Goal: Task Accomplishment & Management: Manage account settings

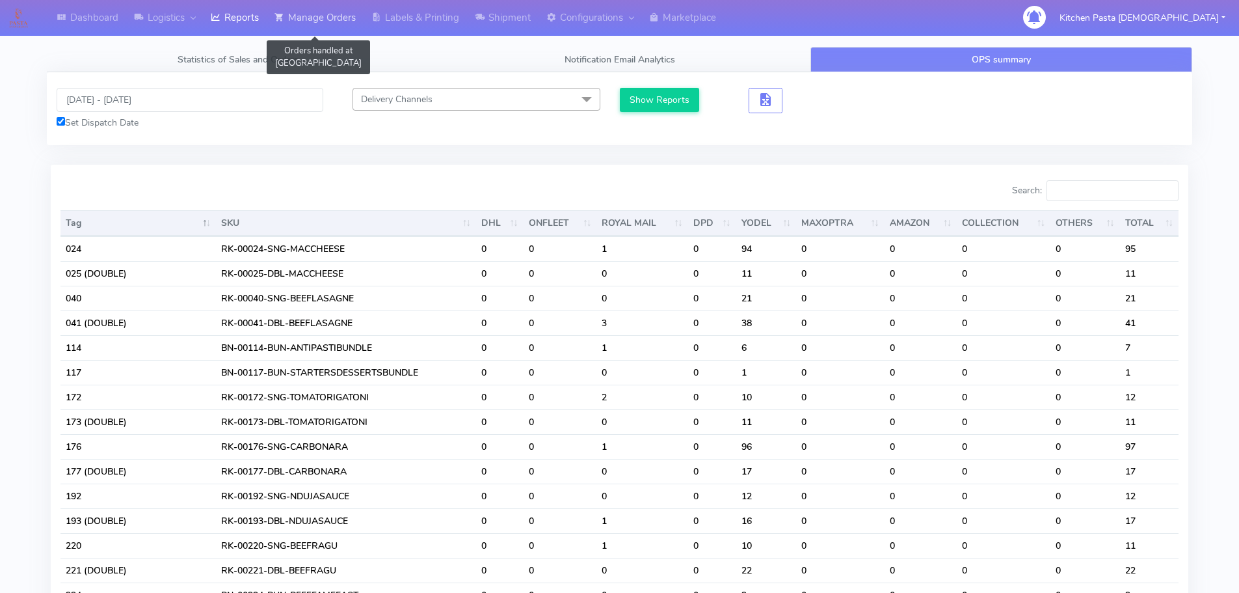
click at [321, 20] on link "Manage Orders" at bounding box center [315, 18] width 97 height 36
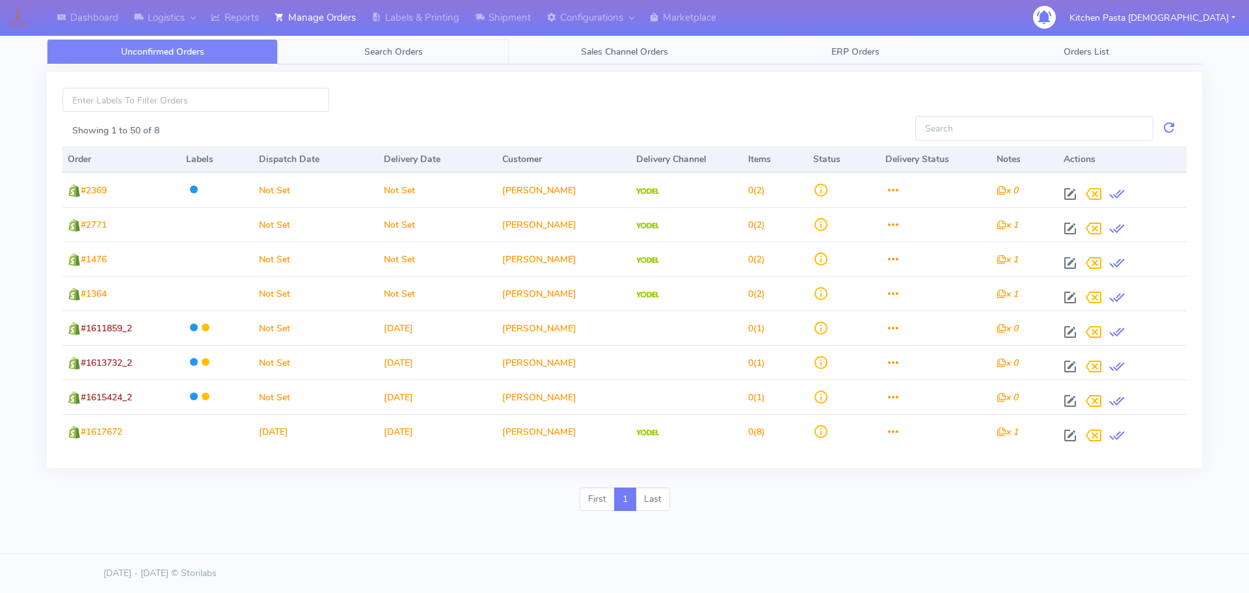
click at [420, 53] on span "Search Orders" at bounding box center [393, 52] width 59 height 12
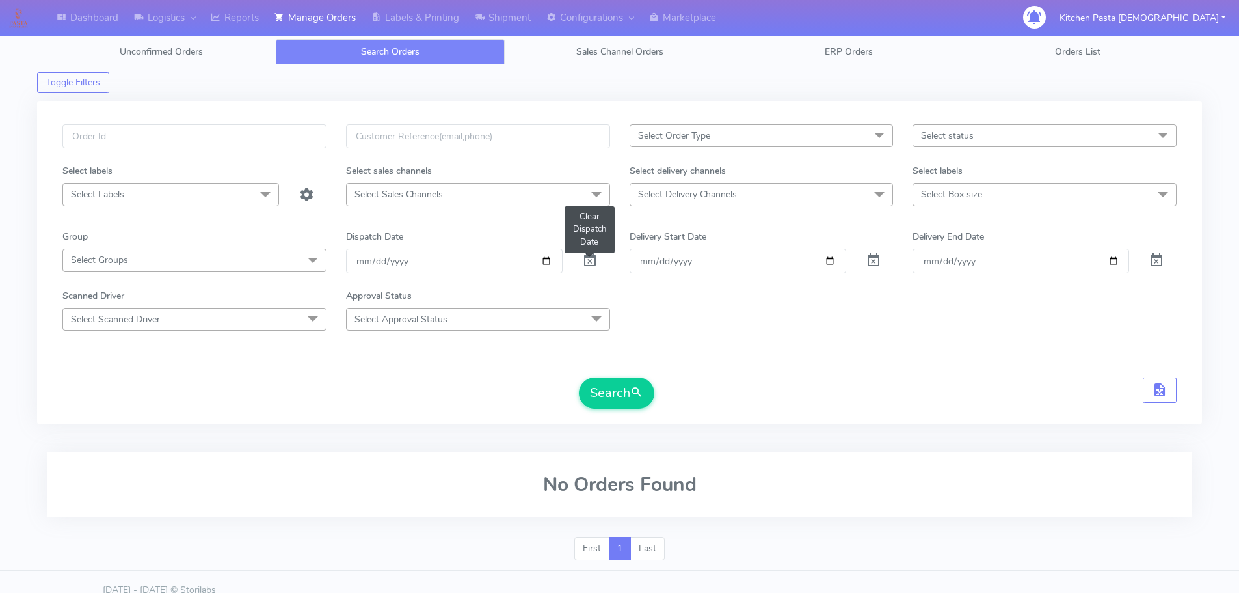
click at [585, 264] on span at bounding box center [590, 263] width 16 height 12
click at [115, 135] on input "text" at bounding box center [194, 136] width 264 height 24
type input "#1618057"
click at [579, 377] on button "Search" at bounding box center [616, 392] width 75 height 31
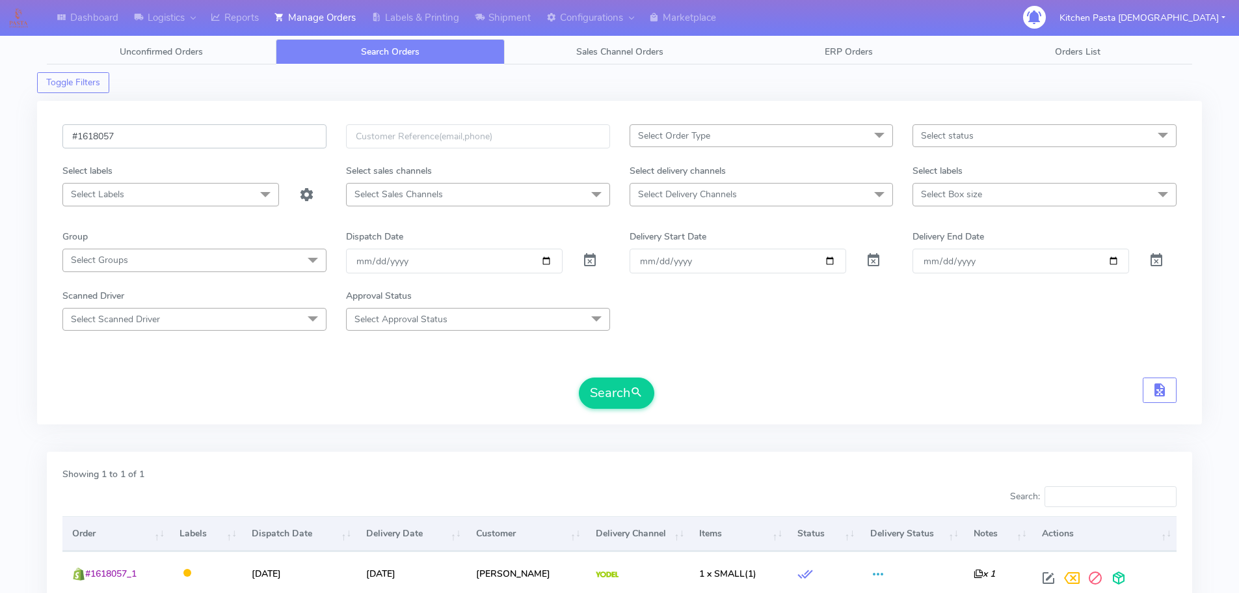
scroll to position [65, 0]
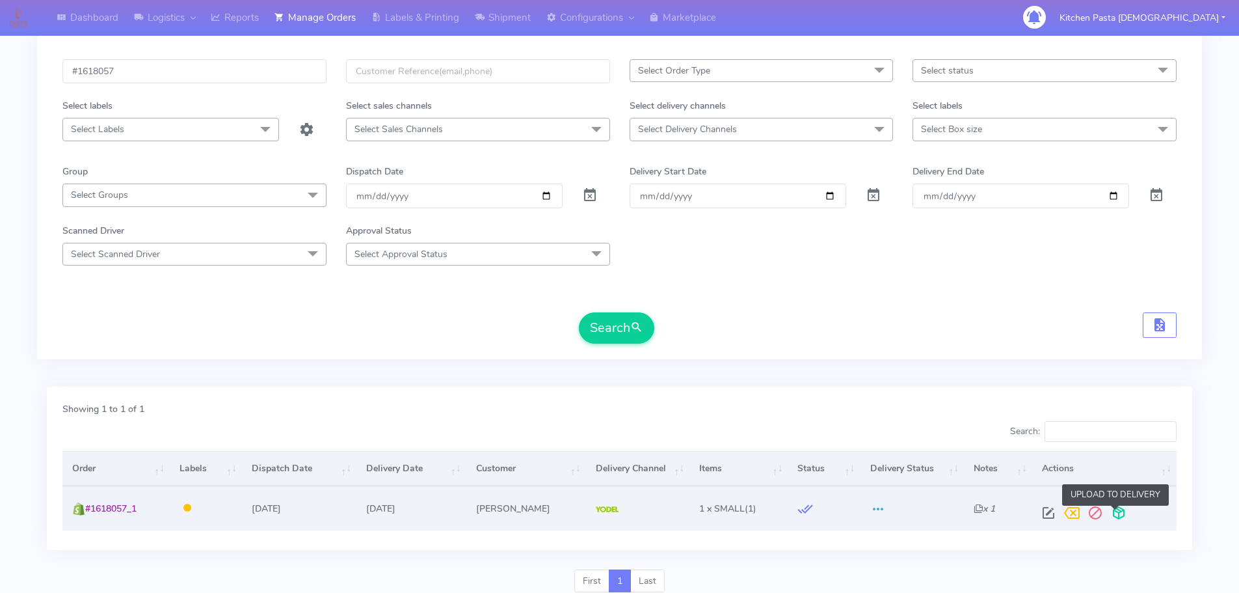
click at [1114, 514] on span at bounding box center [1118, 515] width 23 height 12
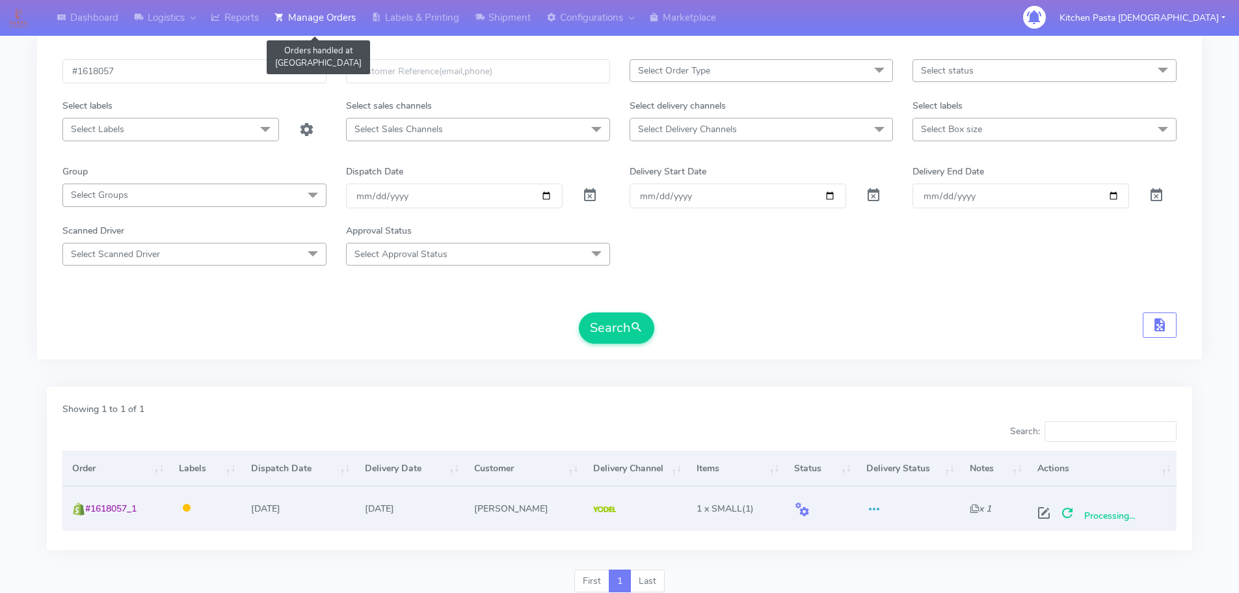
click at [336, 13] on link "Manage Orders" at bounding box center [315, 18] width 97 height 36
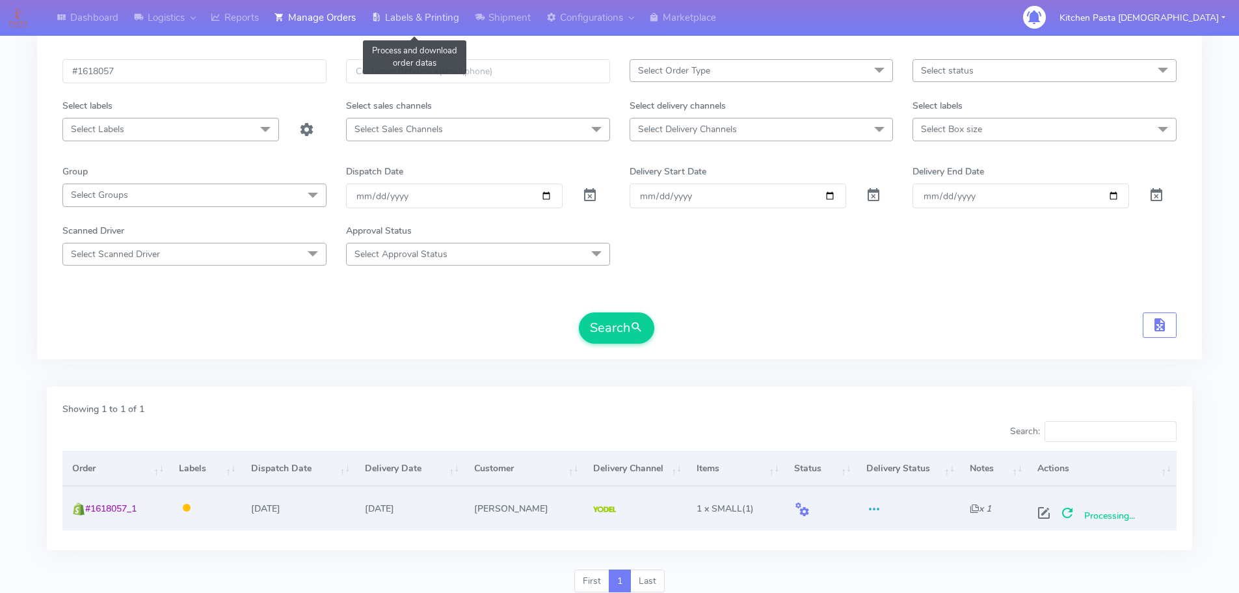
click at [437, 21] on link "Labels & Printing" at bounding box center [415, 18] width 103 height 36
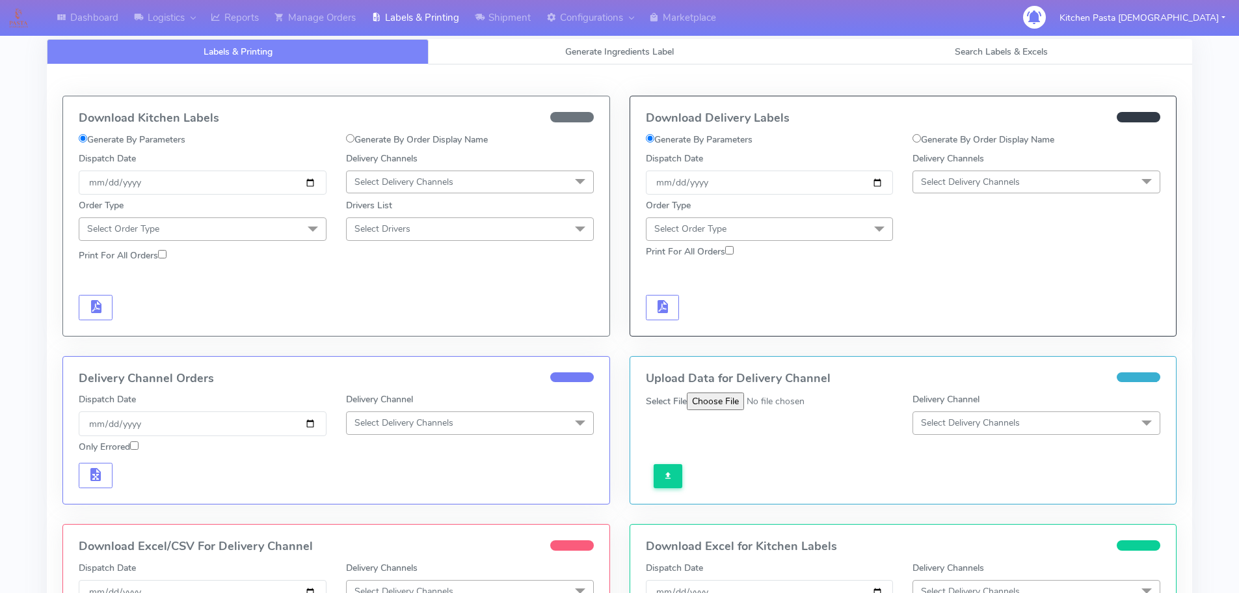
click at [915, 141] on input "Generate By Order Display Name" at bounding box center [917, 138] width 8 height 8
radio input "true"
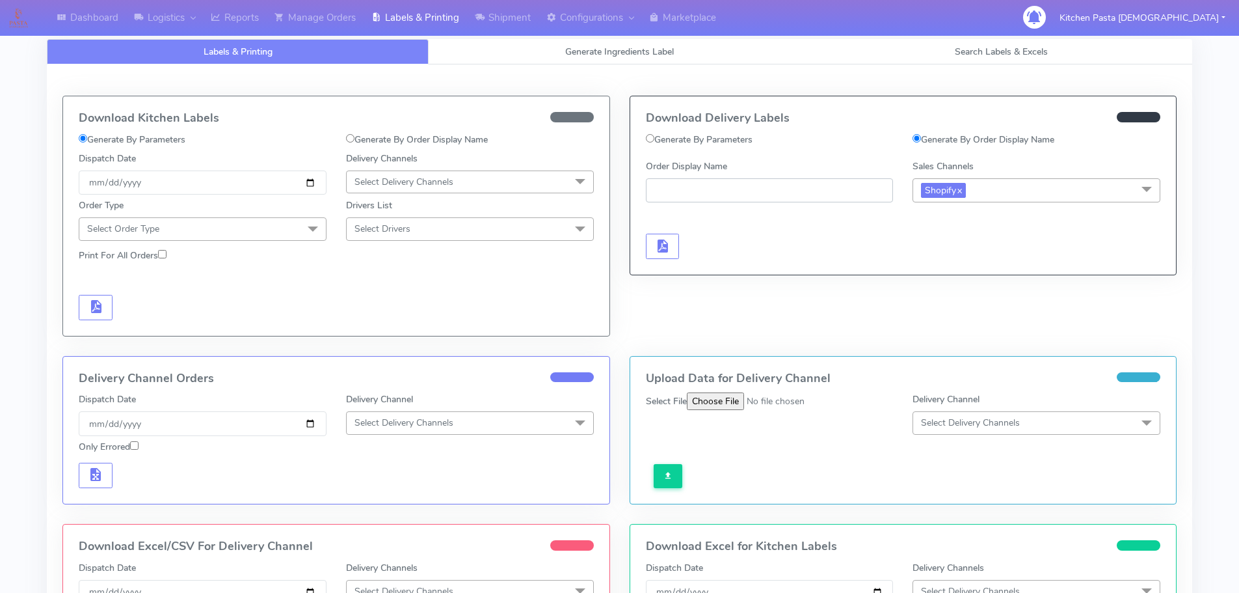
click at [722, 185] on input "Order Display Name" at bounding box center [770, 190] width 248 height 24
type input "#1618057"
click at [750, 185] on input "#1618057" at bounding box center [770, 190] width 248 height 24
click at [660, 251] on span "button" at bounding box center [662, 249] width 16 height 12
click at [749, 193] on input "#1618057" at bounding box center [770, 190] width 248 height 24
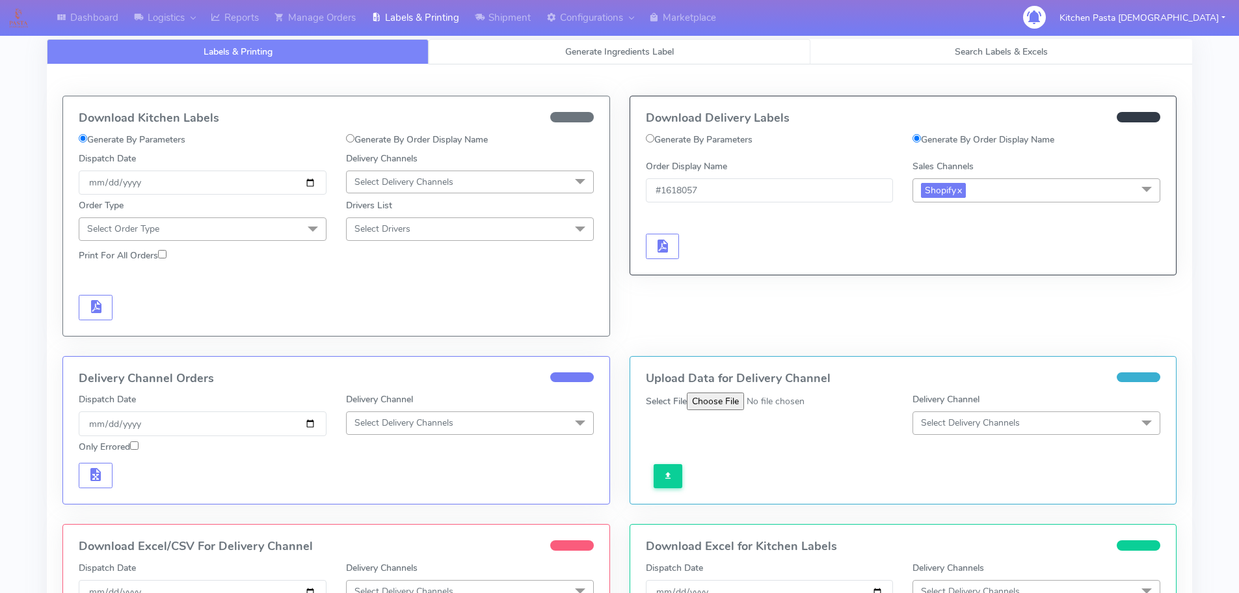
click at [652, 50] on span "Generate Ingredients Label" at bounding box center [619, 52] width 109 height 12
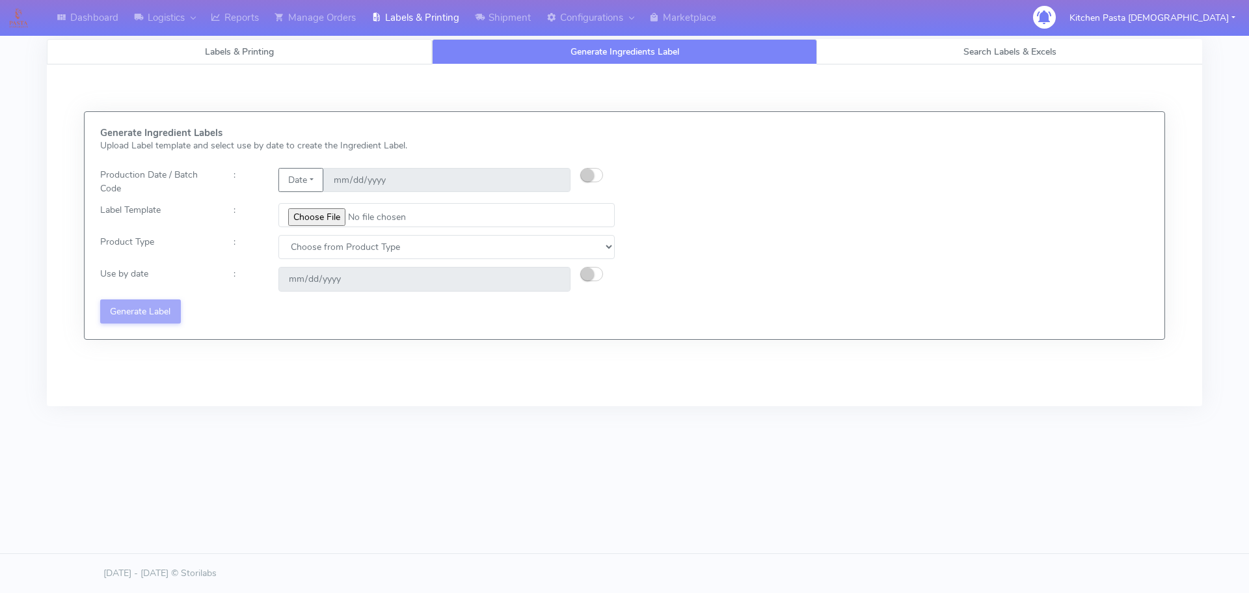
click at [239, 61] on link "Labels & Printing" at bounding box center [239, 51] width 385 height 25
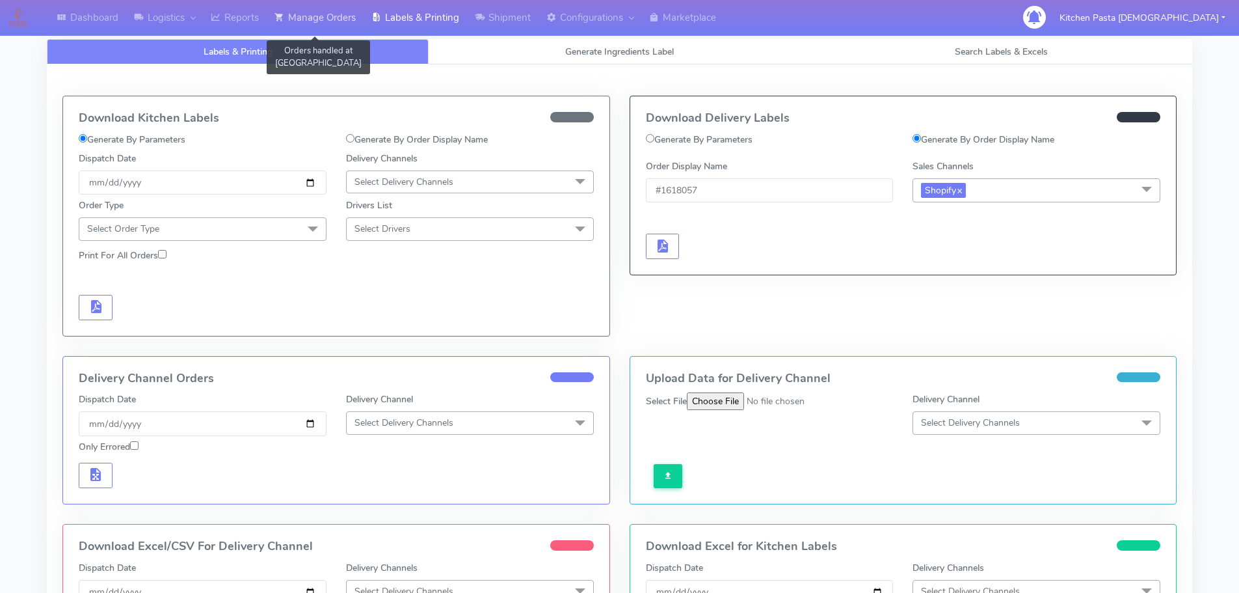
click at [339, 25] on link "Manage Orders" at bounding box center [315, 18] width 97 height 36
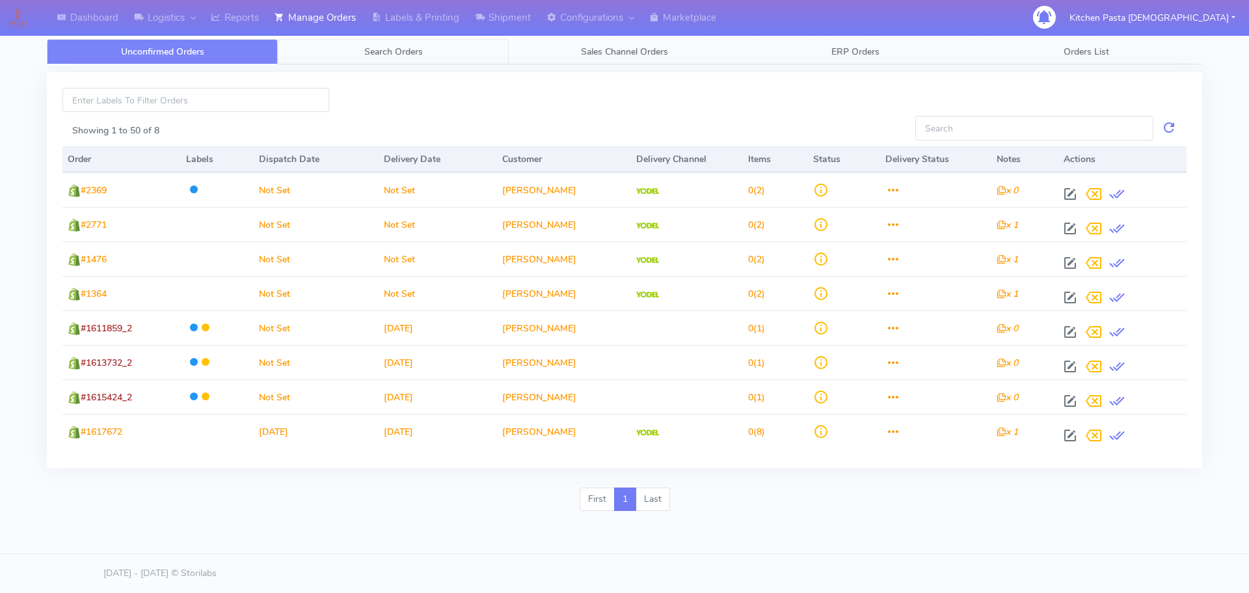
click at [427, 57] on link "Search Orders" at bounding box center [393, 51] width 231 height 25
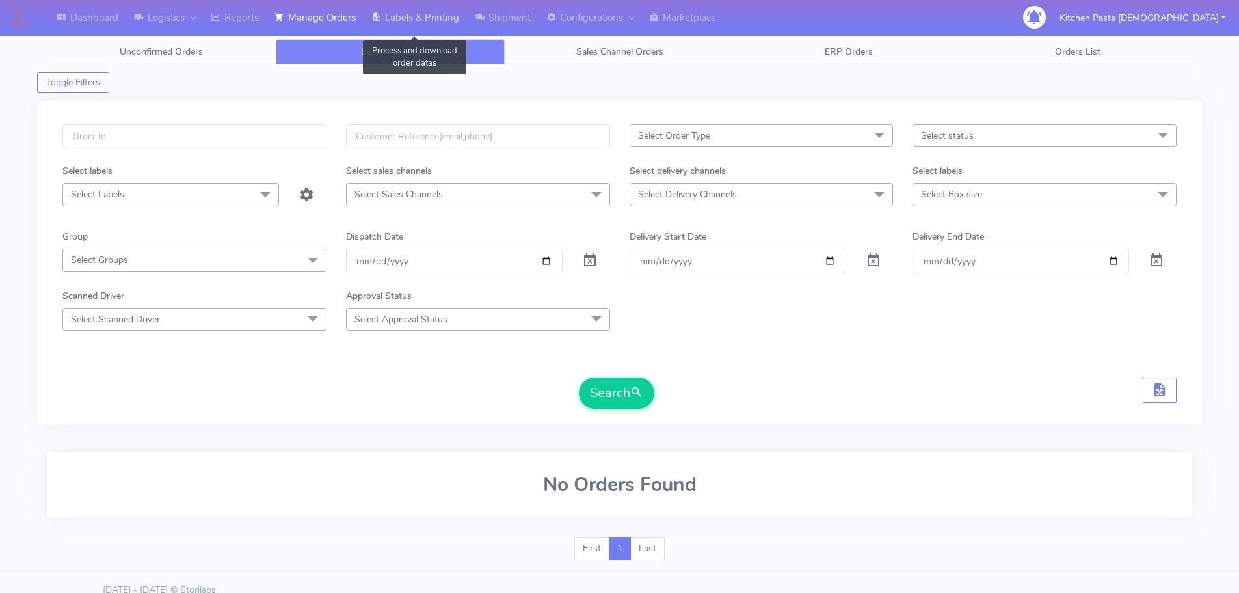
click at [396, 18] on link "Labels & Printing" at bounding box center [415, 18] width 103 height 36
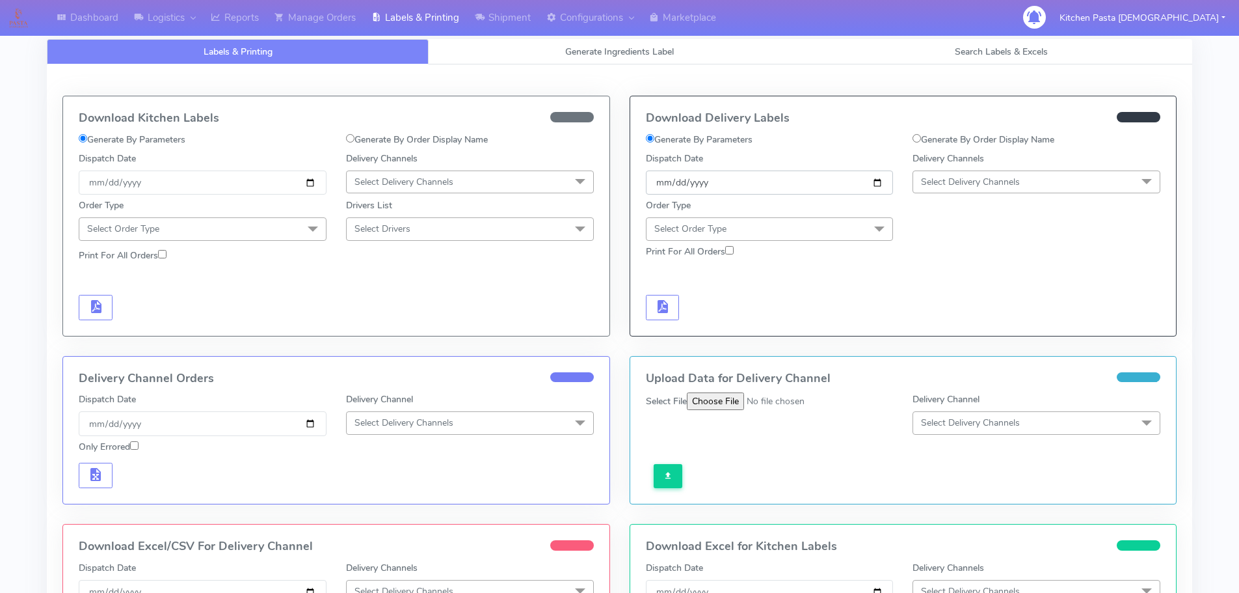
click at [868, 186] on input "[DATE]" at bounding box center [770, 182] width 248 height 24
click at [840, 185] on input "[DATE]" at bounding box center [770, 182] width 248 height 24
click at [915, 135] on input "Generate By Order Display Name" at bounding box center [917, 138] width 8 height 8
radio input "true"
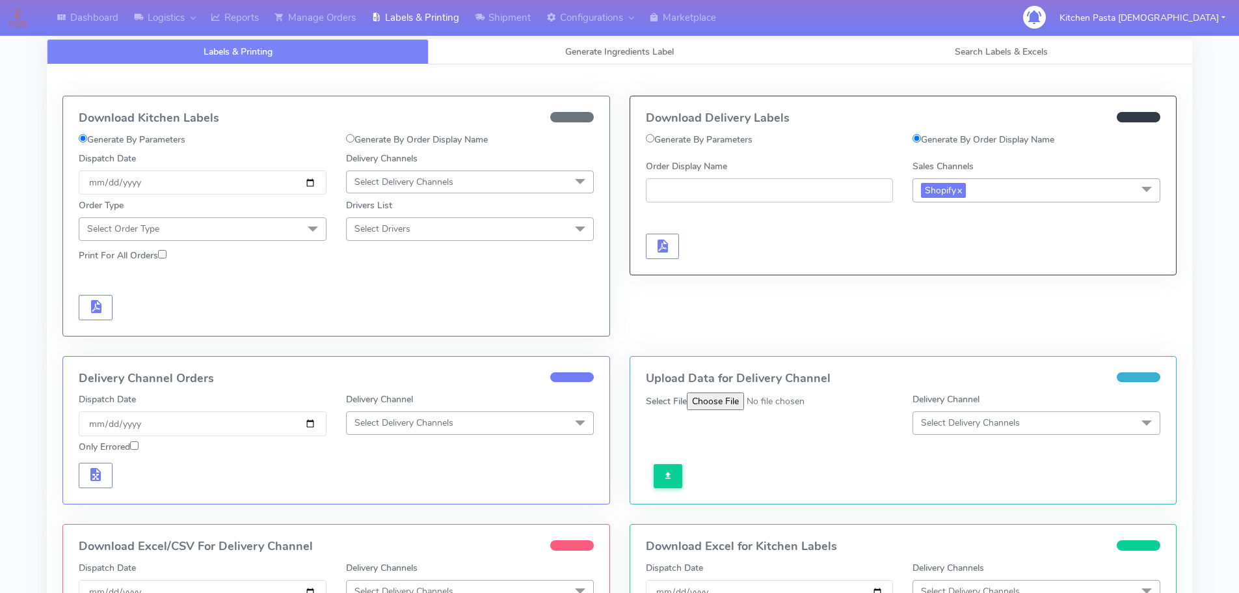
click at [667, 193] on input "Order Display Name" at bounding box center [770, 190] width 248 height 24
type input "#1618057"
click at [722, 191] on input "#1618057" at bounding box center [770, 190] width 248 height 24
click at [664, 249] on span "button" at bounding box center [662, 249] width 16 height 12
click at [331, 23] on link "Manage Orders" at bounding box center [315, 18] width 97 height 36
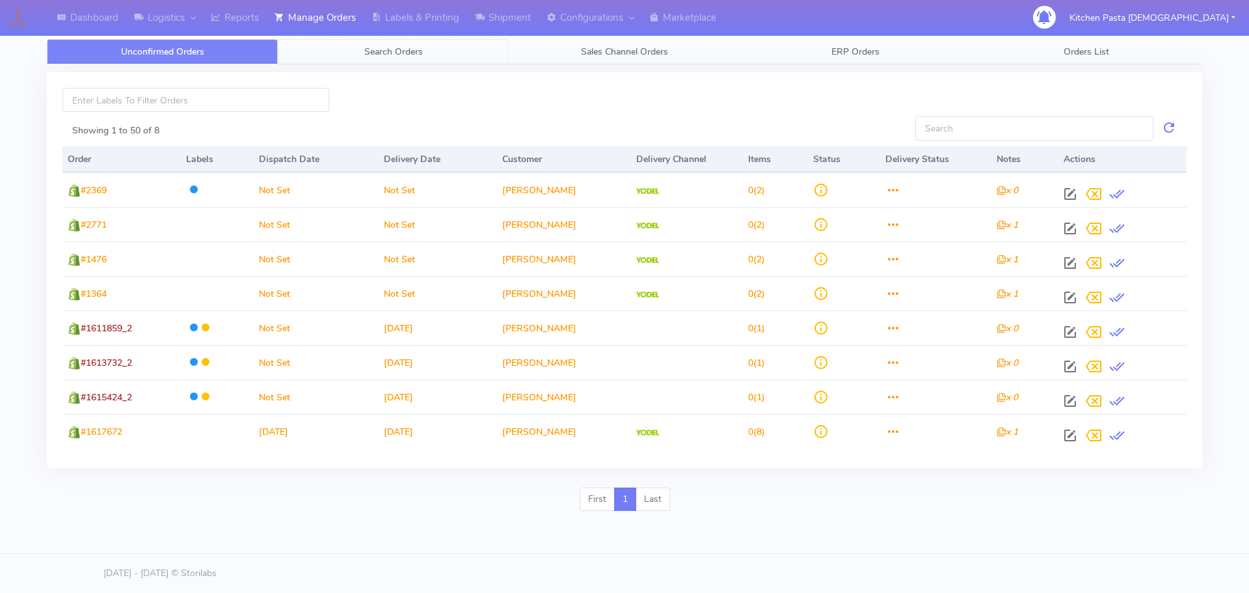
click at [392, 59] on link "Search Orders" at bounding box center [393, 51] width 231 height 25
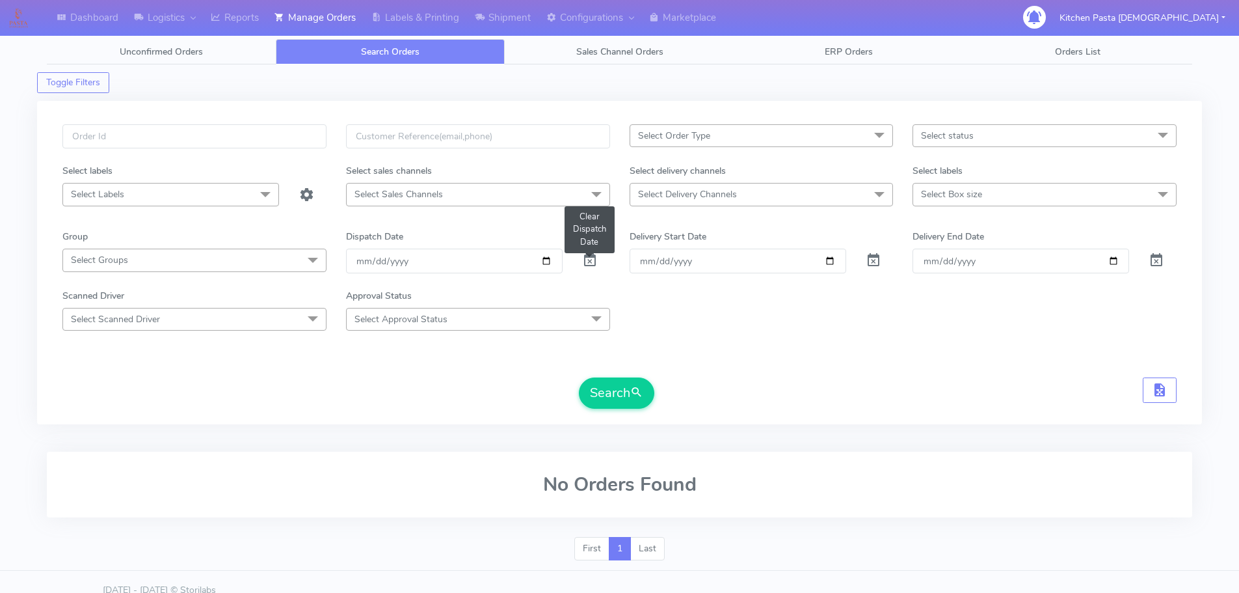
click at [587, 257] on span at bounding box center [590, 263] width 16 height 12
click at [101, 138] on input "text" at bounding box center [194, 136] width 264 height 24
type input "#1618057"
click at [579, 377] on button "Search" at bounding box center [616, 392] width 75 height 31
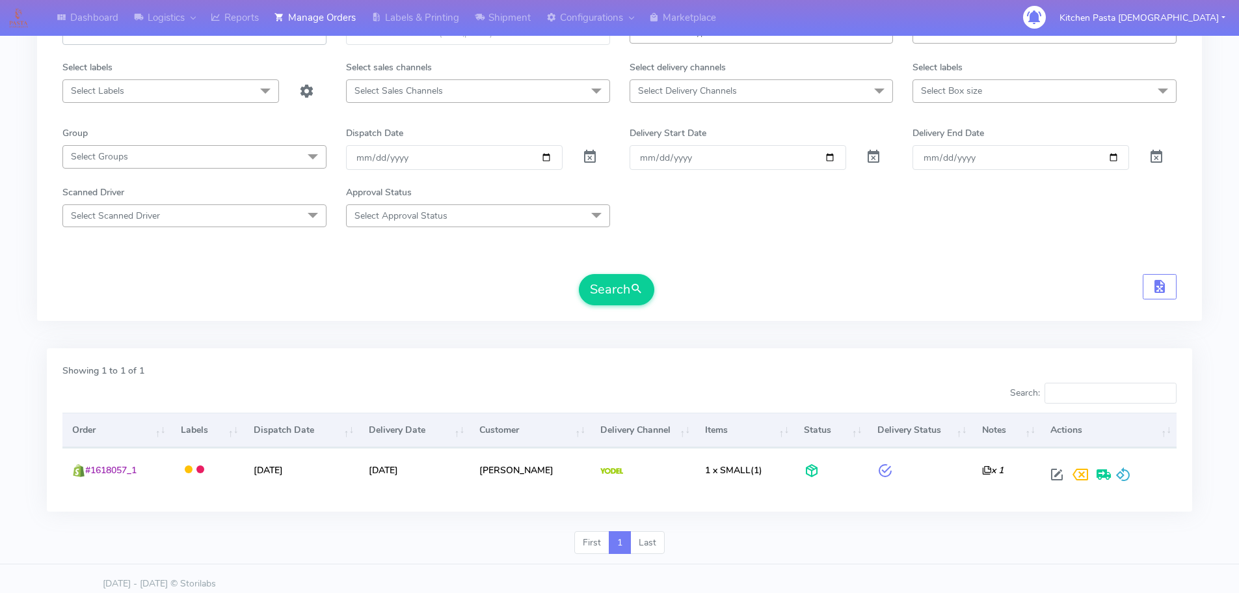
scroll to position [114, 0]
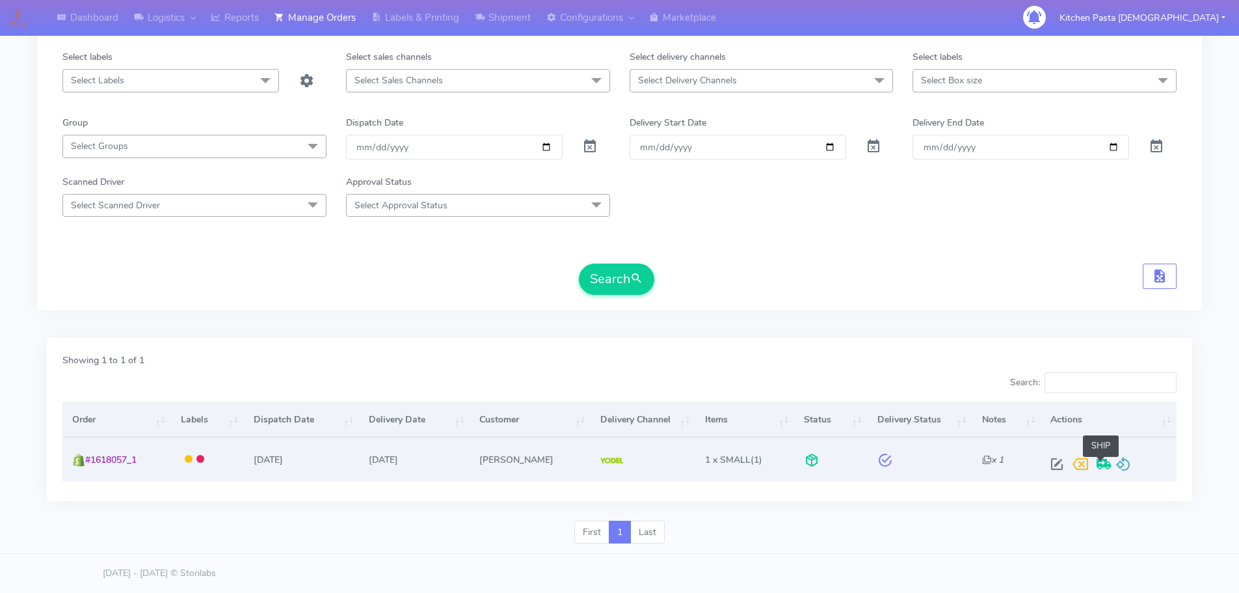
click at [1099, 466] on span at bounding box center [1103, 467] width 23 height 12
click at [397, 15] on link "Labels & Printing" at bounding box center [415, 18] width 103 height 36
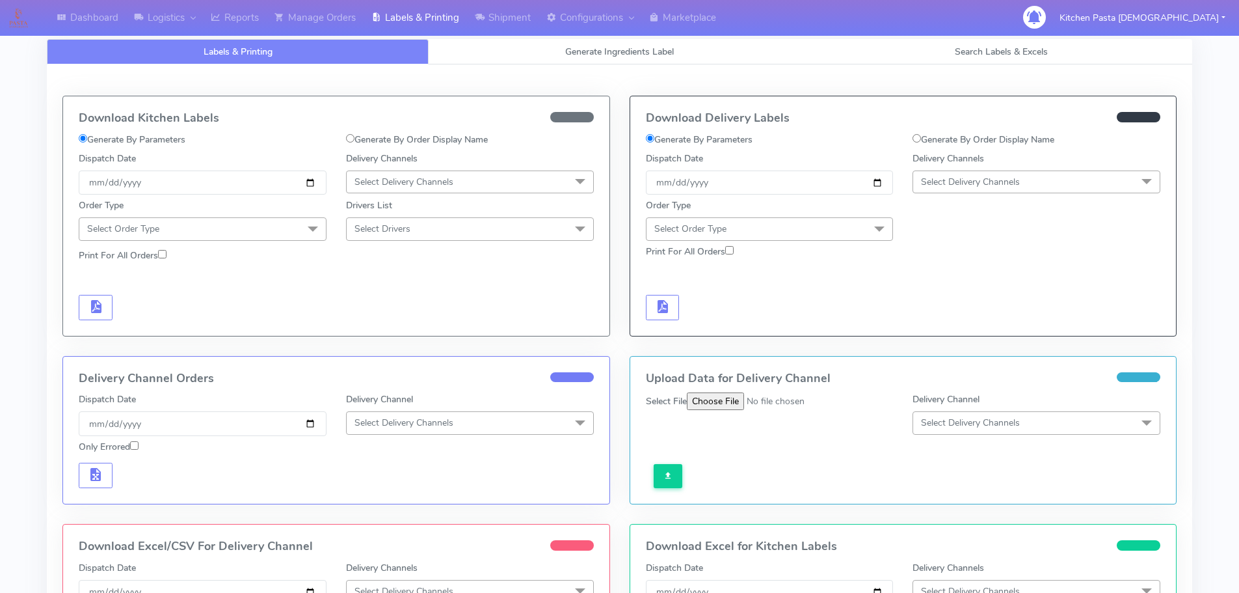
click at [925, 135] on label "Generate By Order Display Name" at bounding box center [984, 140] width 142 height 14
click at [921, 135] on input "Generate By Order Display Name" at bounding box center [917, 138] width 8 height 8
radio input "true"
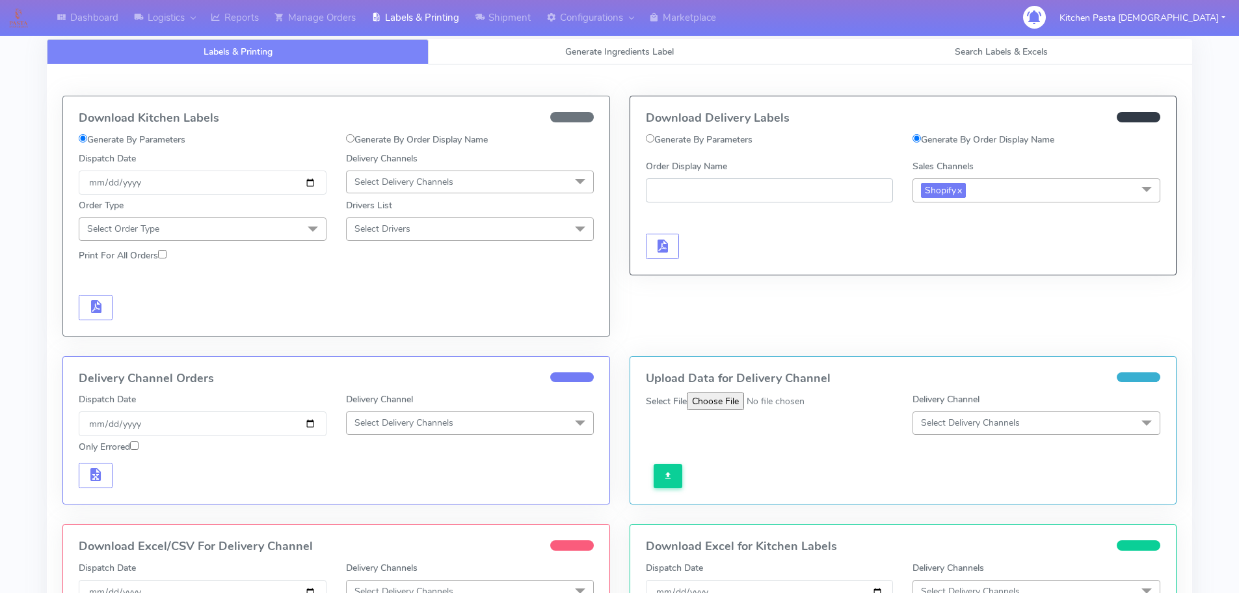
click at [682, 186] on input "Order Display Name" at bounding box center [770, 190] width 248 height 24
type input "#1618057"
click at [660, 243] on span "button" at bounding box center [662, 249] width 16 height 12
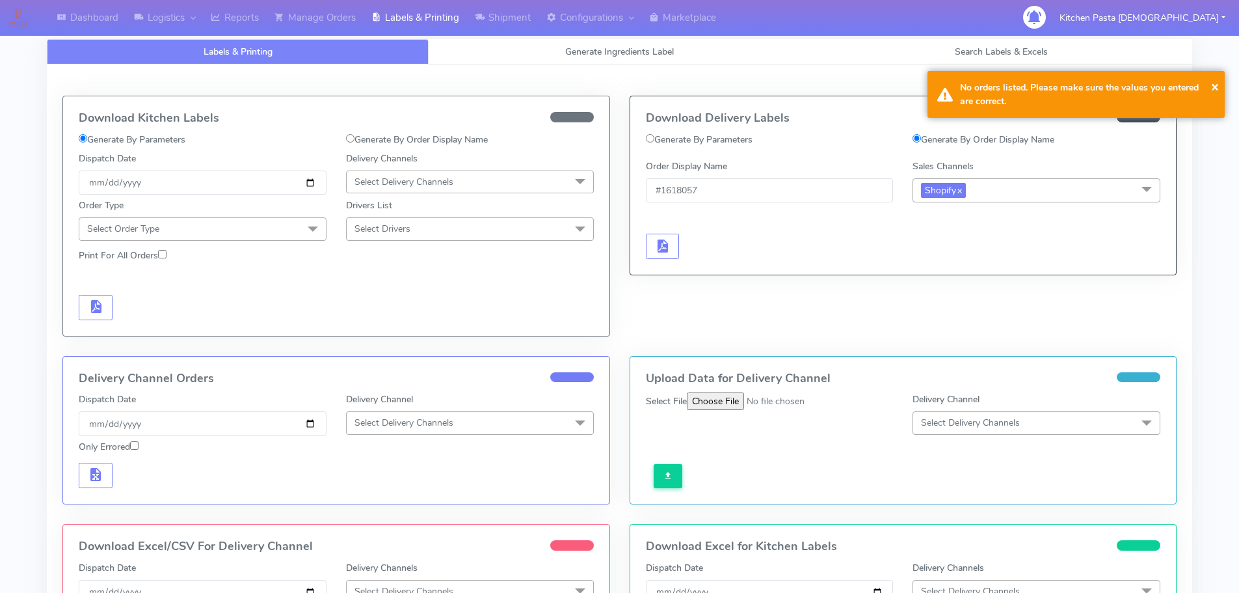
click at [865, 228] on div at bounding box center [769, 232] width 267 height 53
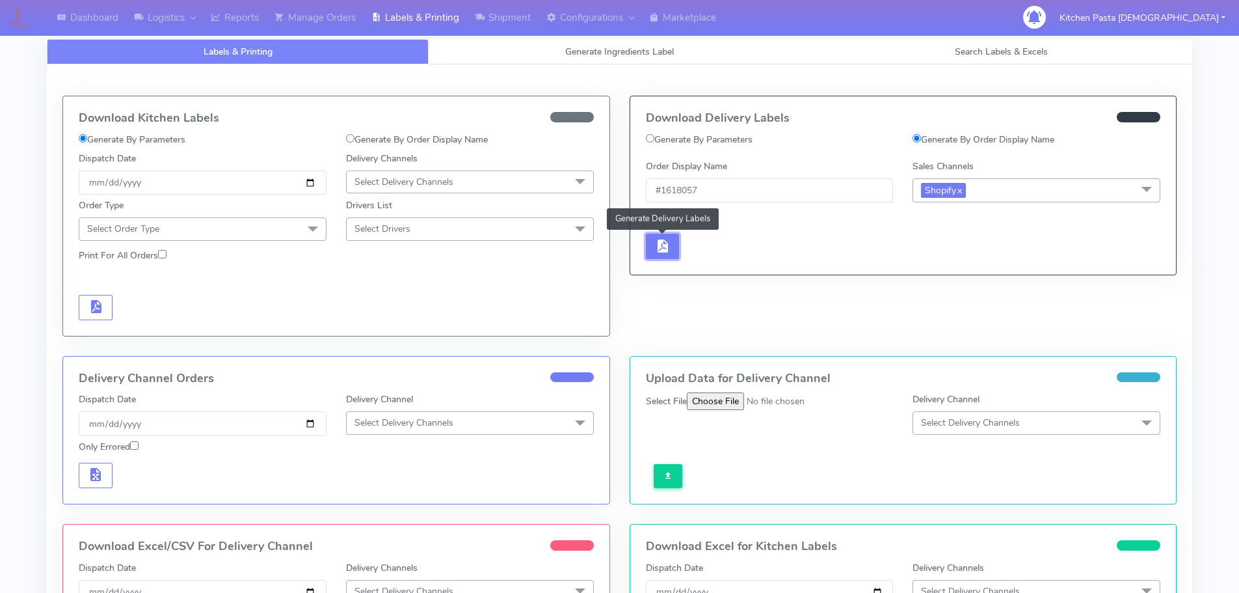
click at [664, 252] on span "button" at bounding box center [662, 249] width 16 height 12
click at [645, 54] on span "Generate Ingredients Label" at bounding box center [619, 52] width 109 height 12
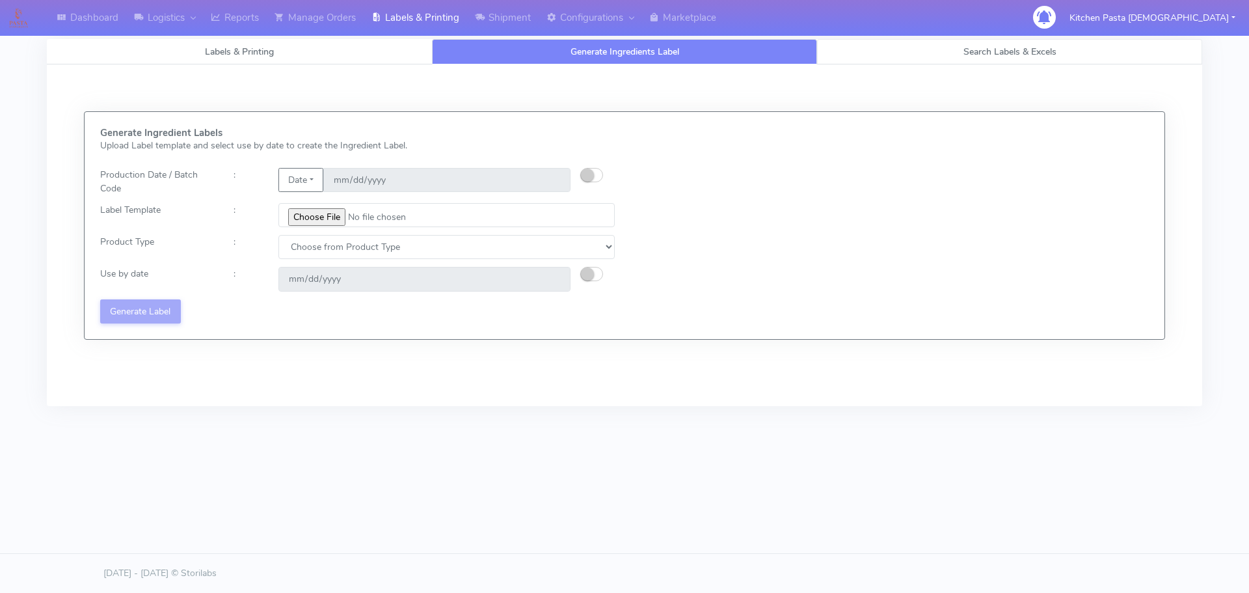
click at [990, 55] on span "Search Labels & Excels" at bounding box center [1010, 52] width 93 height 12
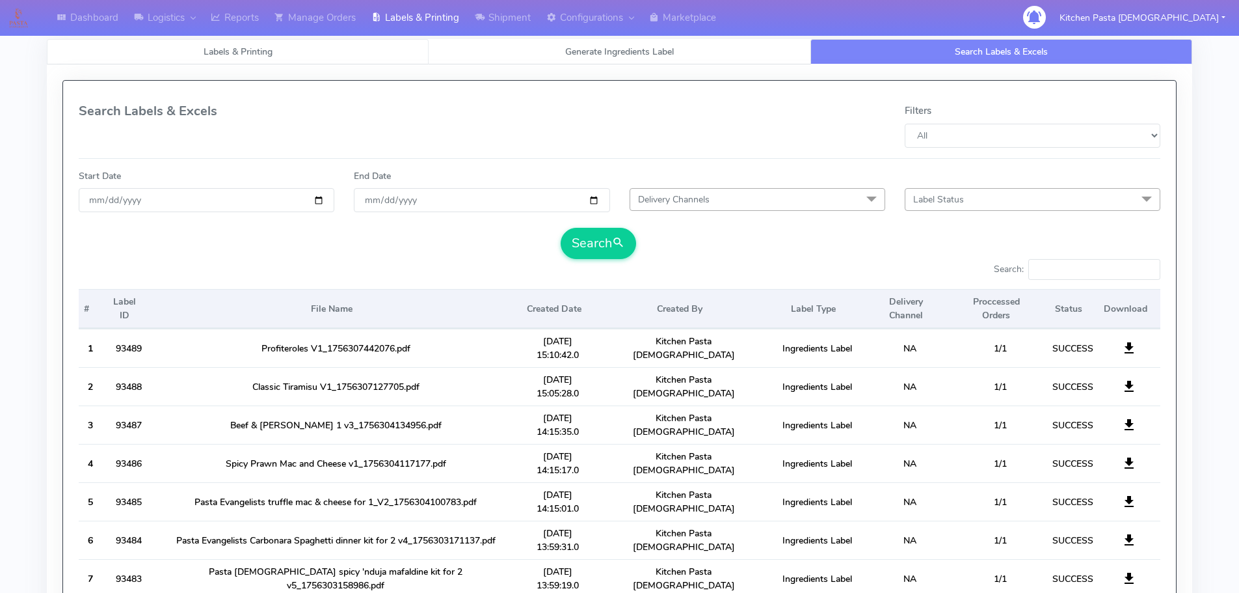
click at [210, 53] on span "Labels & Printing" at bounding box center [238, 52] width 69 height 12
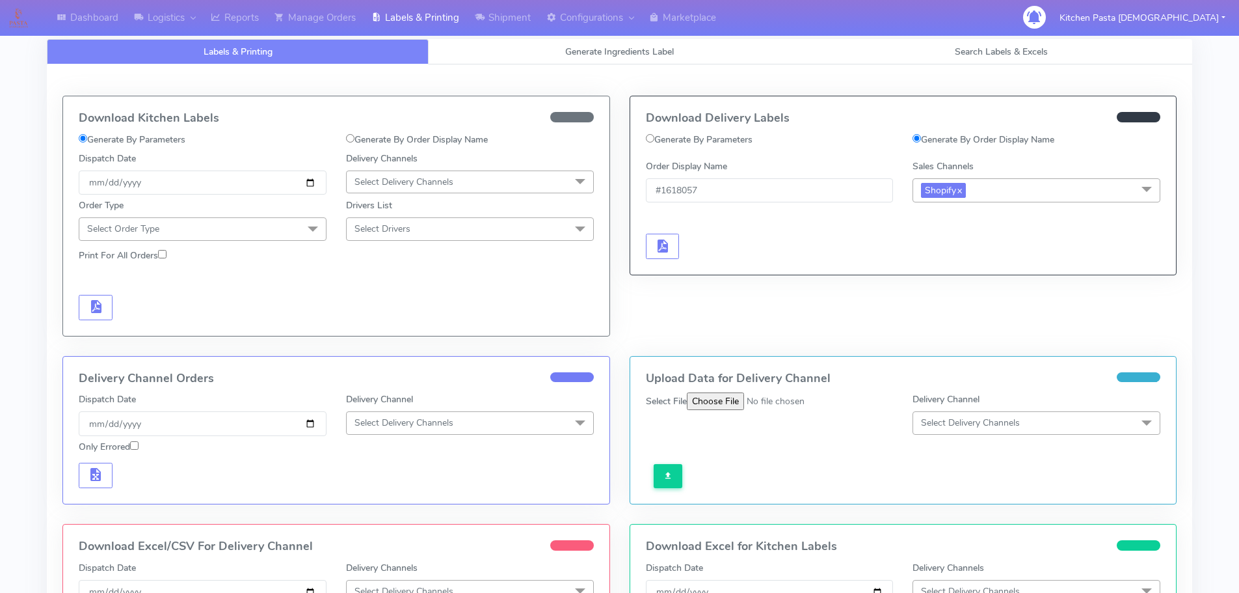
click at [1152, 195] on span at bounding box center [1147, 190] width 26 height 25
click at [1152, 196] on span at bounding box center [1147, 190] width 26 height 25
click at [317, 16] on link "Manage Orders" at bounding box center [315, 18] width 97 height 36
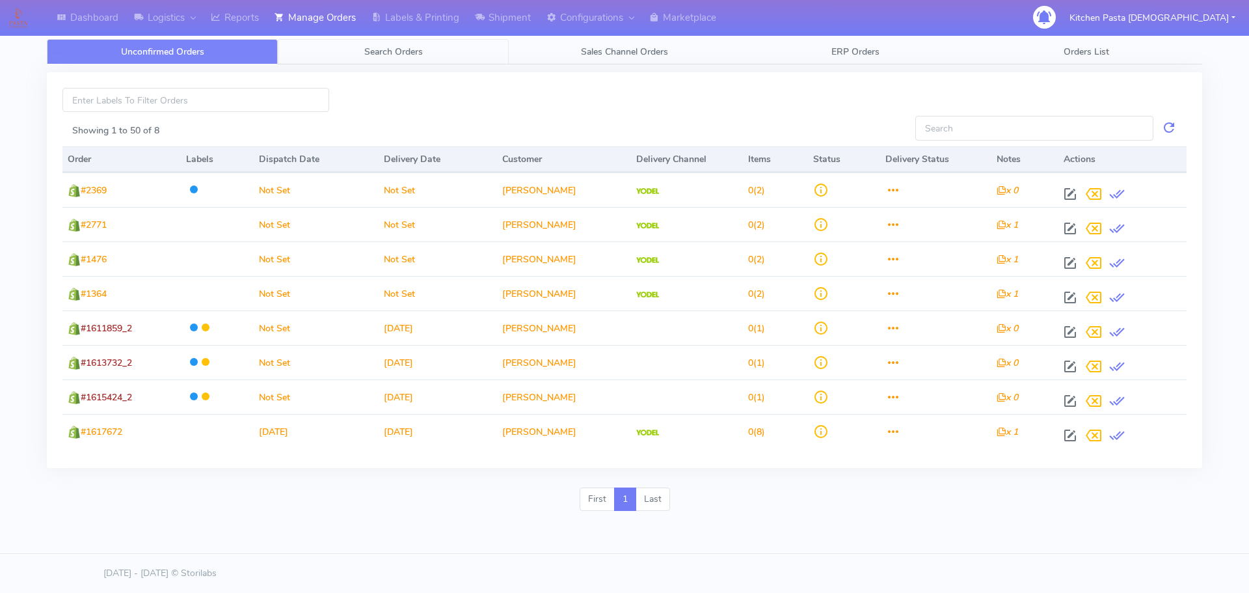
click at [440, 53] on link "Search Orders" at bounding box center [393, 51] width 231 height 25
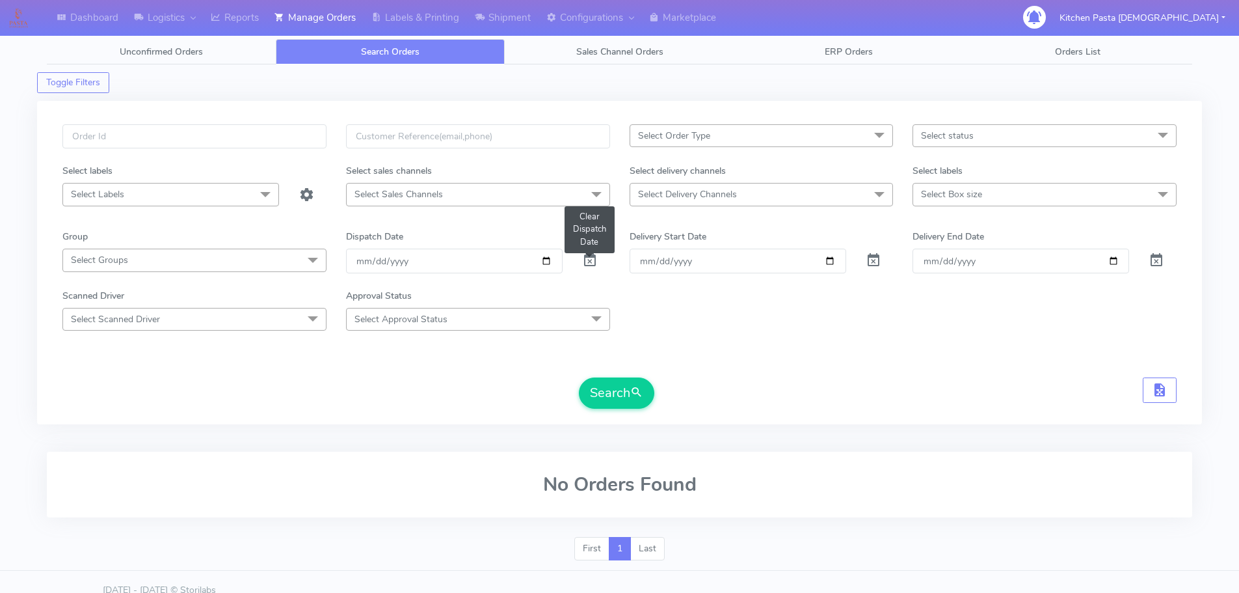
click at [589, 260] on span at bounding box center [590, 263] width 16 height 12
click at [96, 137] on input "text" at bounding box center [194, 136] width 264 height 24
type input "#1618056"
click at [590, 382] on button "Search" at bounding box center [616, 392] width 75 height 31
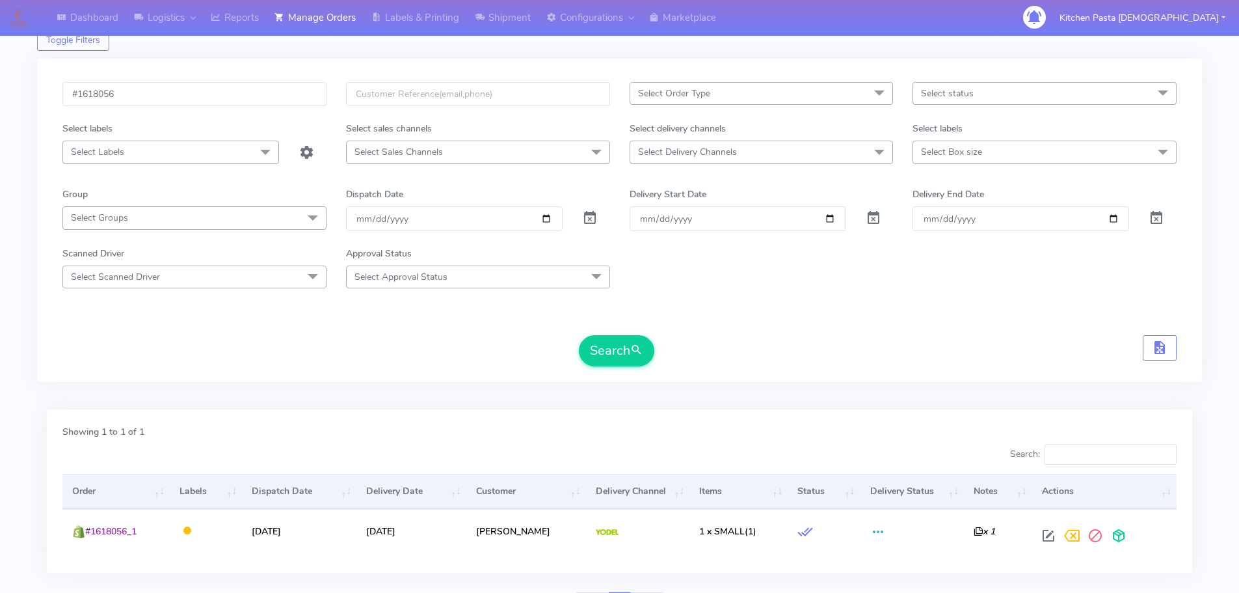
scroll to position [65, 0]
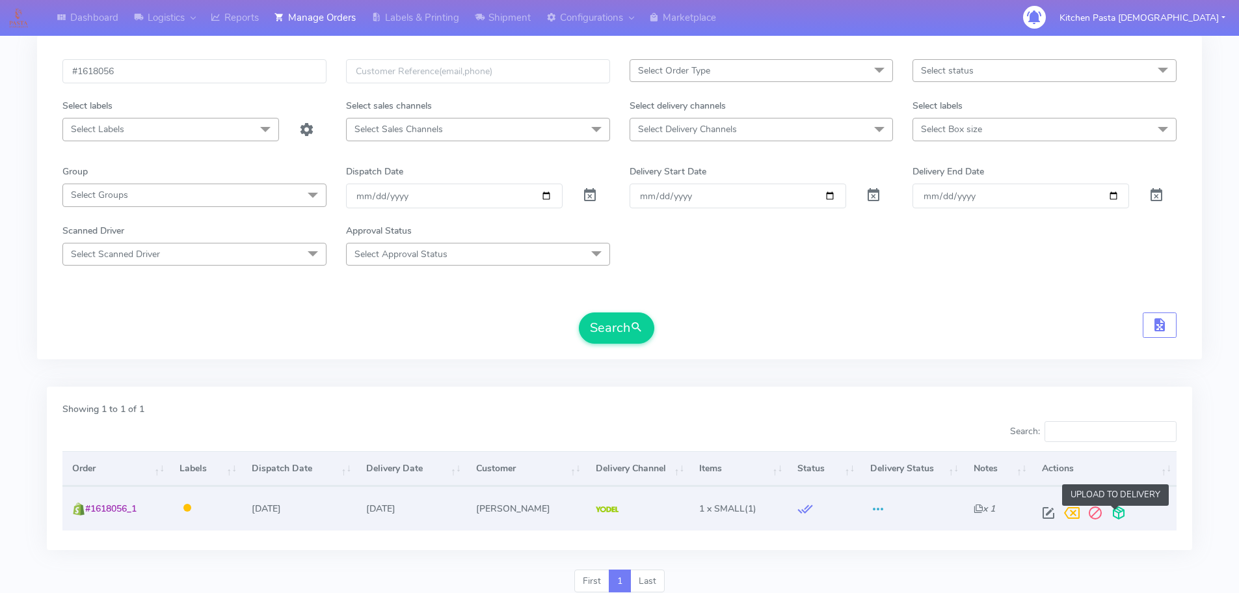
click at [1114, 511] on span at bounding box center [1118, 515] width 23 height 12
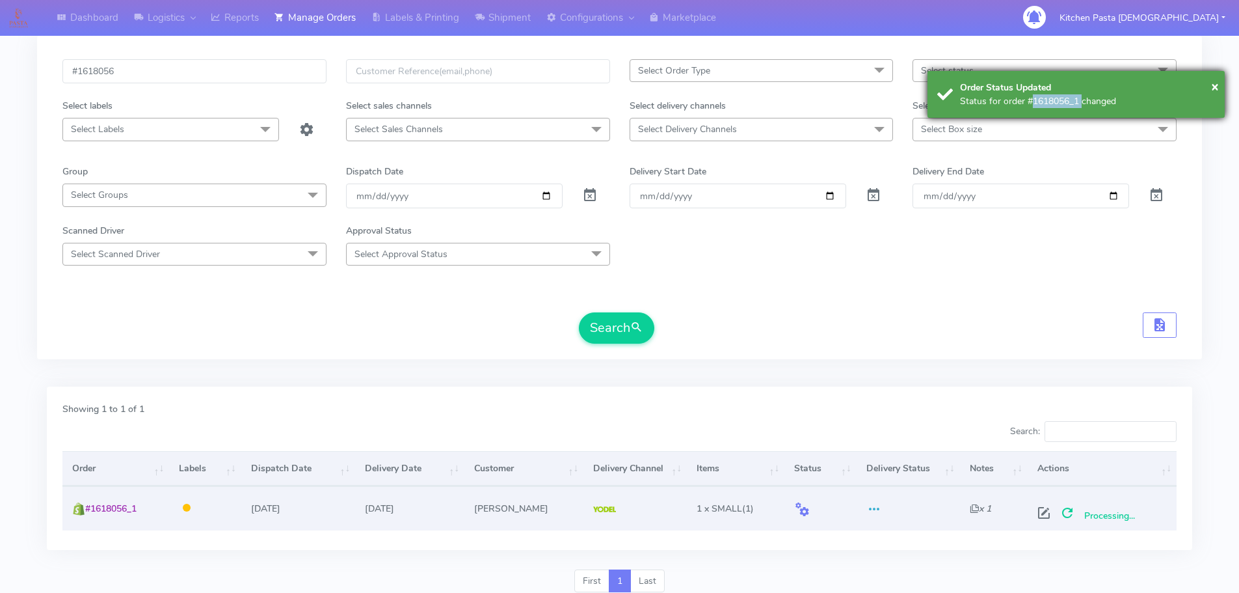
drag, startPoint x: 1080, startPoint y: 100, endPoint x: 1025, endPoint y: 109, distance: 55.4
click at [1025, 109] on div "× Order Status Updated Status for order #1618056_1 changed" at bounding box center [1076, 94] width 297 height 47
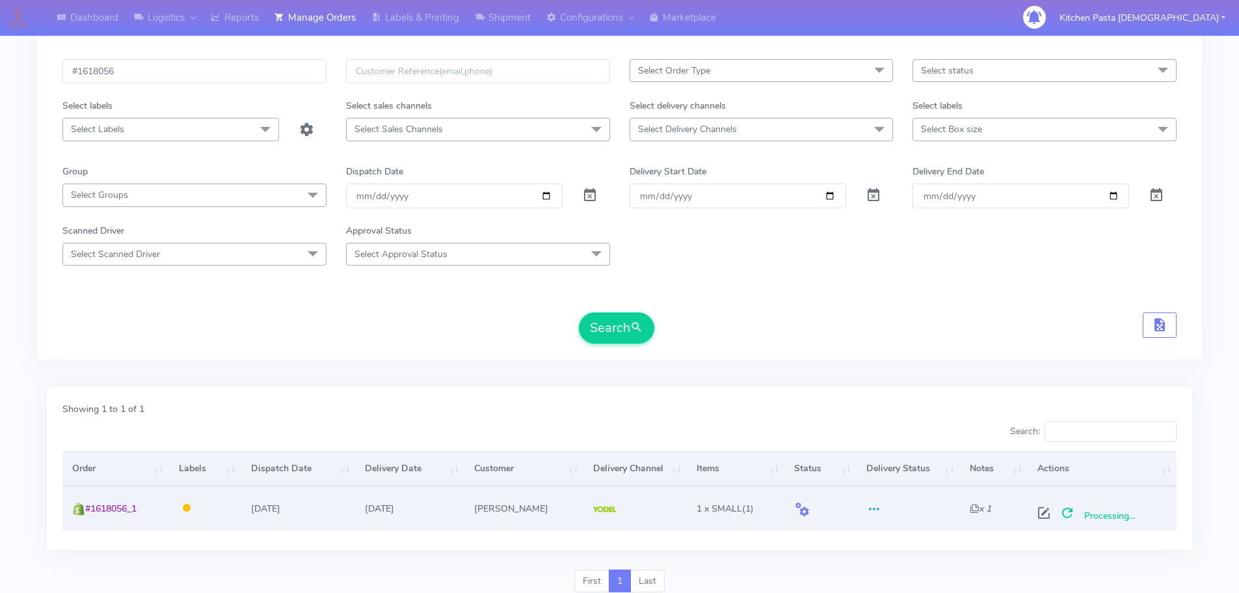
copy div "#1618056_1"
click at [401, 20] on link "Labels & Printing" at bounding box center [415, 18] width 103 height 36
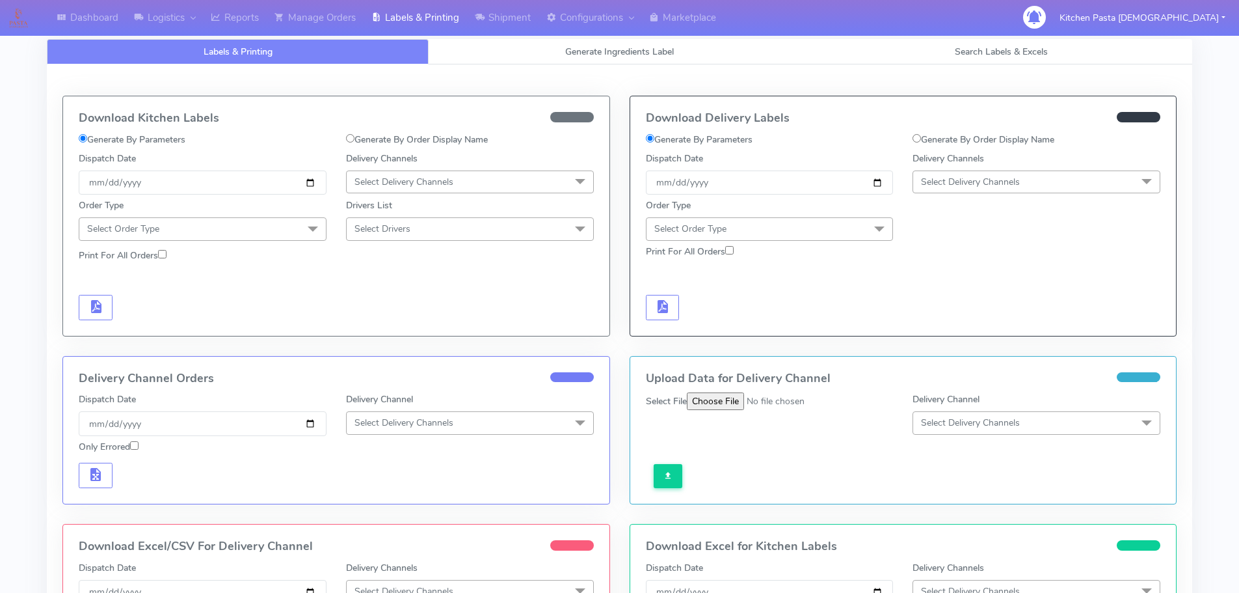
click at [920, 139] on input "Generate By Order Display Name" at bounding box center [917, 138] width 8 height 8
radio input "true"
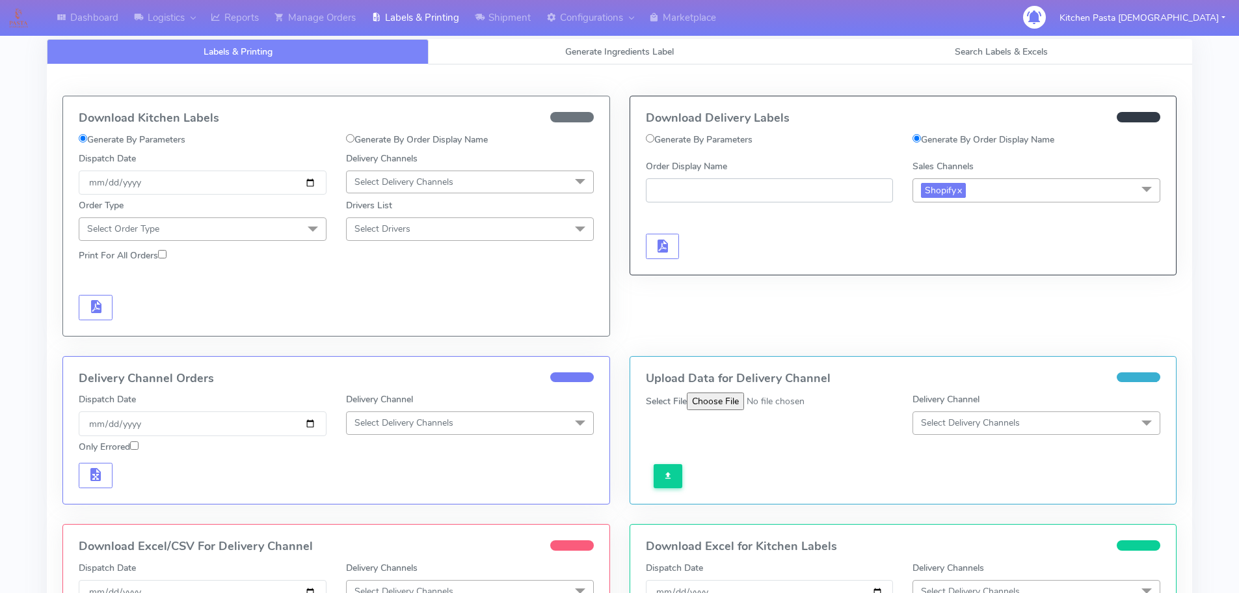
click at [683, 188] on input "Order Display Name" at bounding box center [770, 190] width 248 height 24
paste input "Hello, Here is the packing requirements for each type of box packed [DATE] [DAT…"
type input "H"
click at [662, 249] on span "button" at bounding box center [662, 249] width 16 height 12
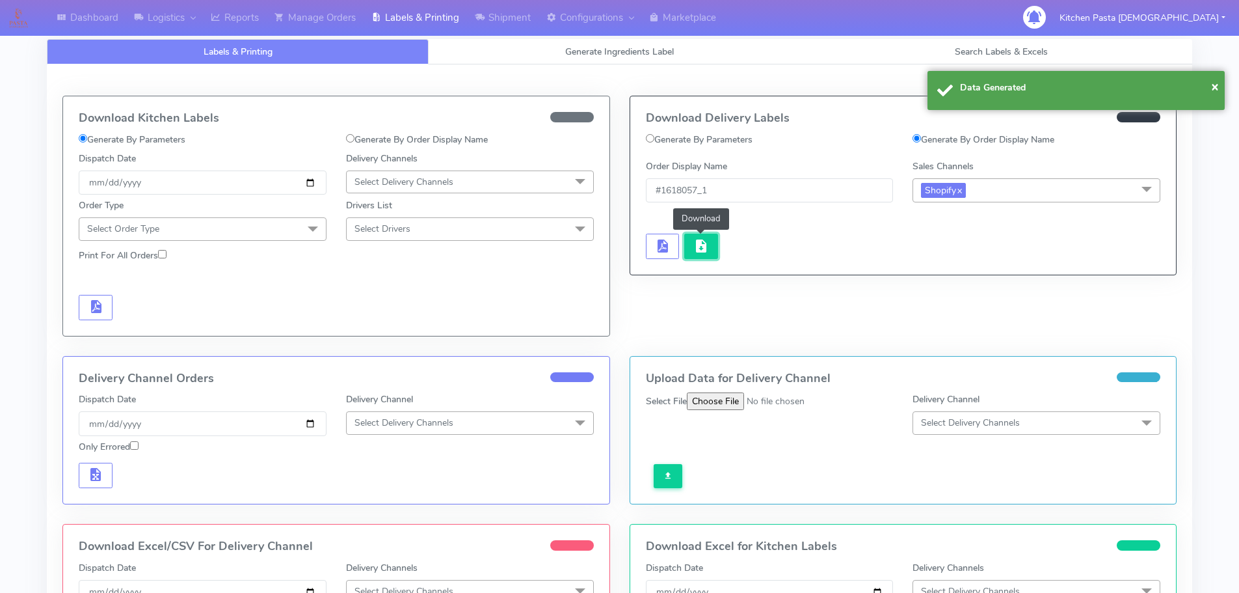
click at [697, 248] on span "button" at bounding box center [702, 249] width 16 height 12
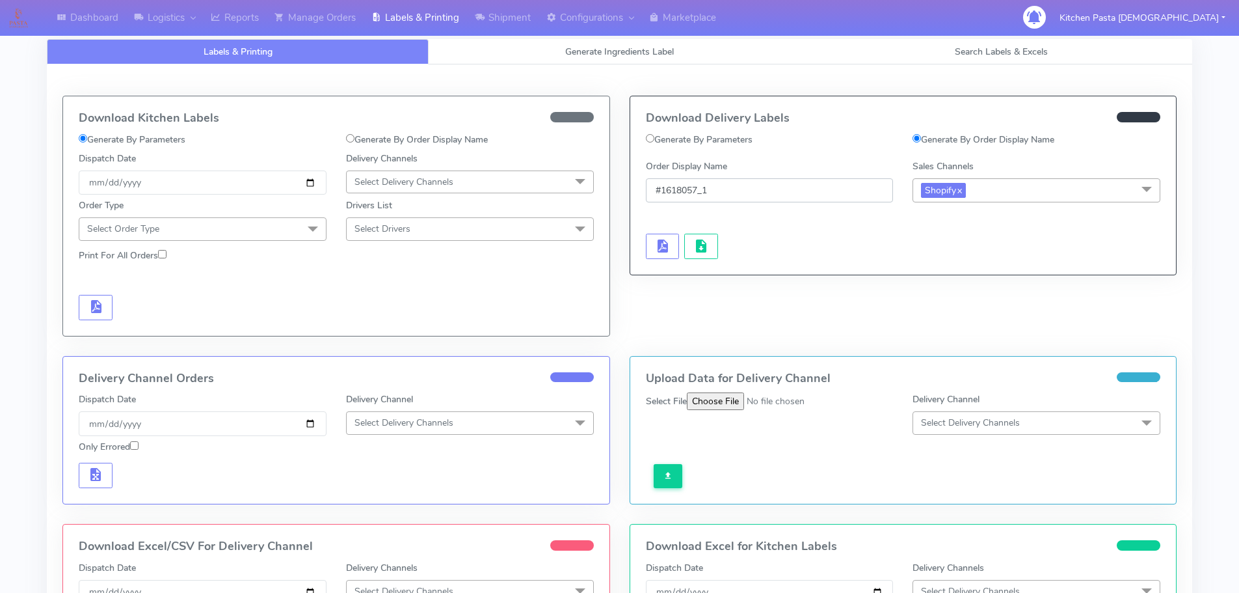
click at [695, 190] on input "#1618057_1" at bounding box center [770, 190] width 248 height 24
type input "#1618056_1"
click at [662, 245] on span "button" at bounding box center [662, 249] width 16 height 12
click at [703, 243] on span "button" at bounding box center [702, 249] width 16 height 12
click at [412, 12] on link "Labels & Printing" at bounding box center [415, 18] width 103 height 36
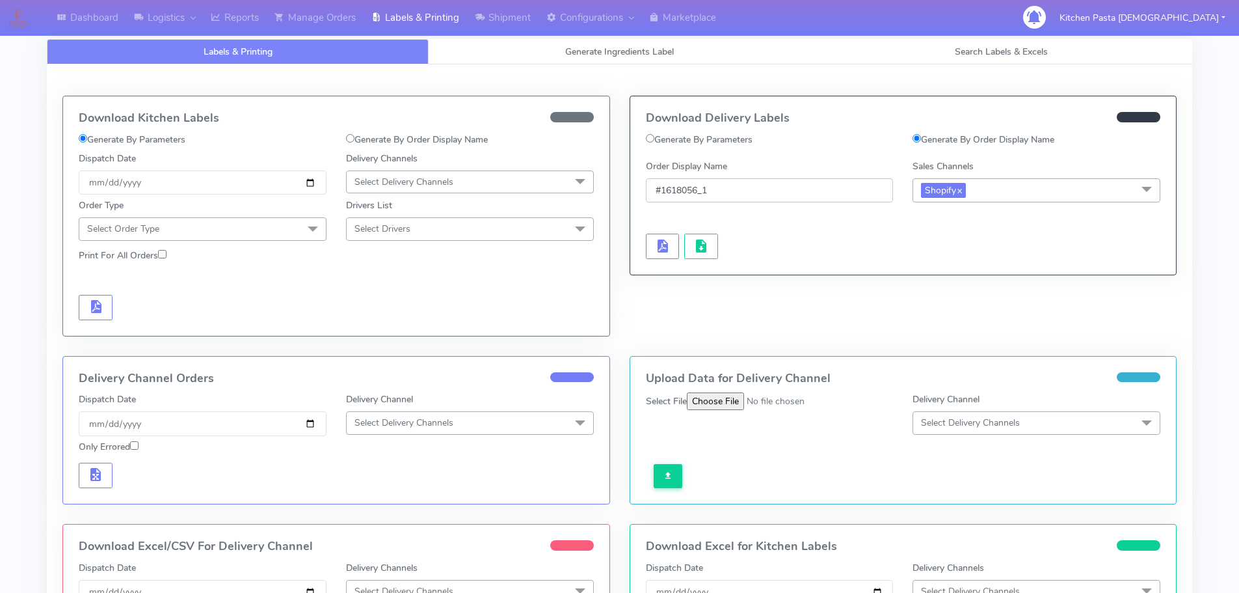
drag, startPoint x: 724, startPoint y: 191, endPoint x: 656, endPoint y: 193, distance: 67.7
click at [656, 193] on input "#1618056_1" at bounding box center [770, 190] width 248 height 24
click at [699, 247] on span "button" at bounding box center [702, 249] width 16 height 12
click at [213, 47] on span "Labels & Printing" at bounding box center [238, 52] width 69 height 12
click at [337, 14] on link "Manage Orders" at bounding box center [315, 18] width 97 height 36
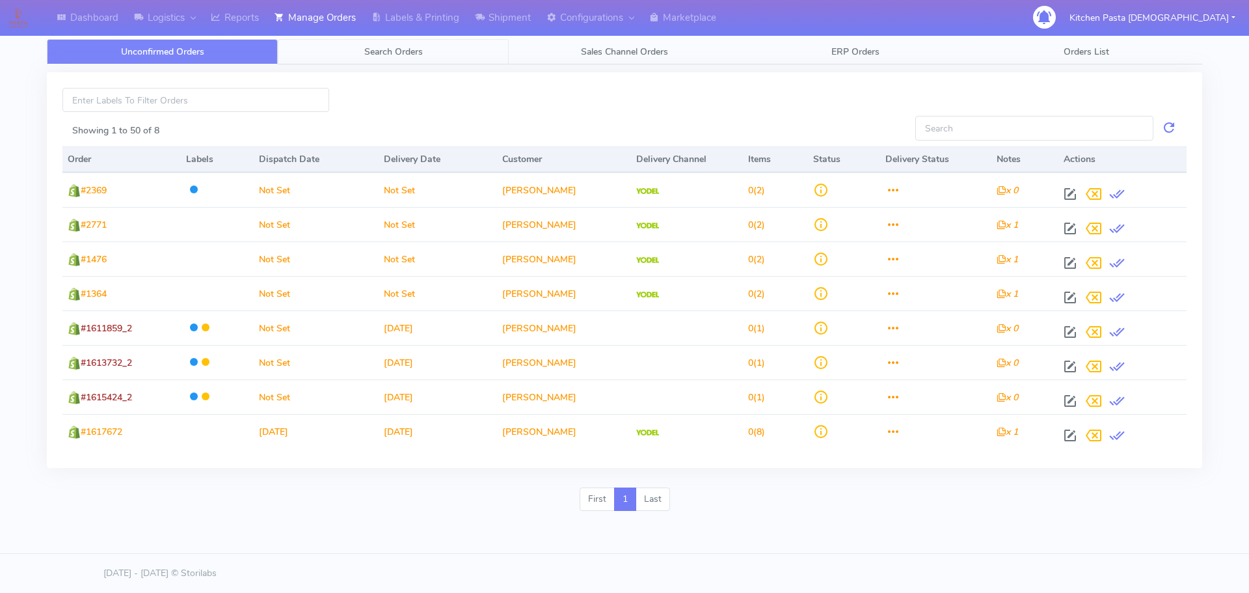
click at [388, 53] on span "Search Orders" at bounding box center [393, 52] width 59 height 12
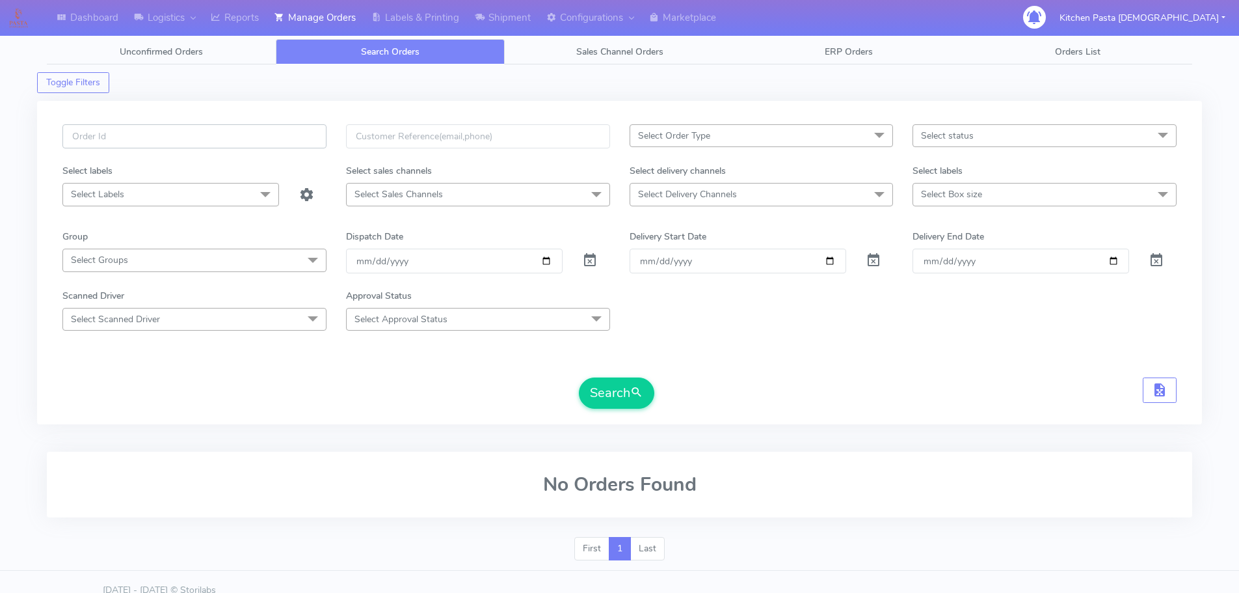
click at [150, 137] on input "text" at bounding box center [194, 136] width 264 height 24
type input "#1618055"
click at [594, 390] on button "Search" at bounding box center [616, 392] width 75 height 31
click at [619, 385] on button "Search" at bounding box center [616, 392] width 75 height 31
click at [155, 138] on input "#1618055" at bounding box center [194, 136] width 264 height 24
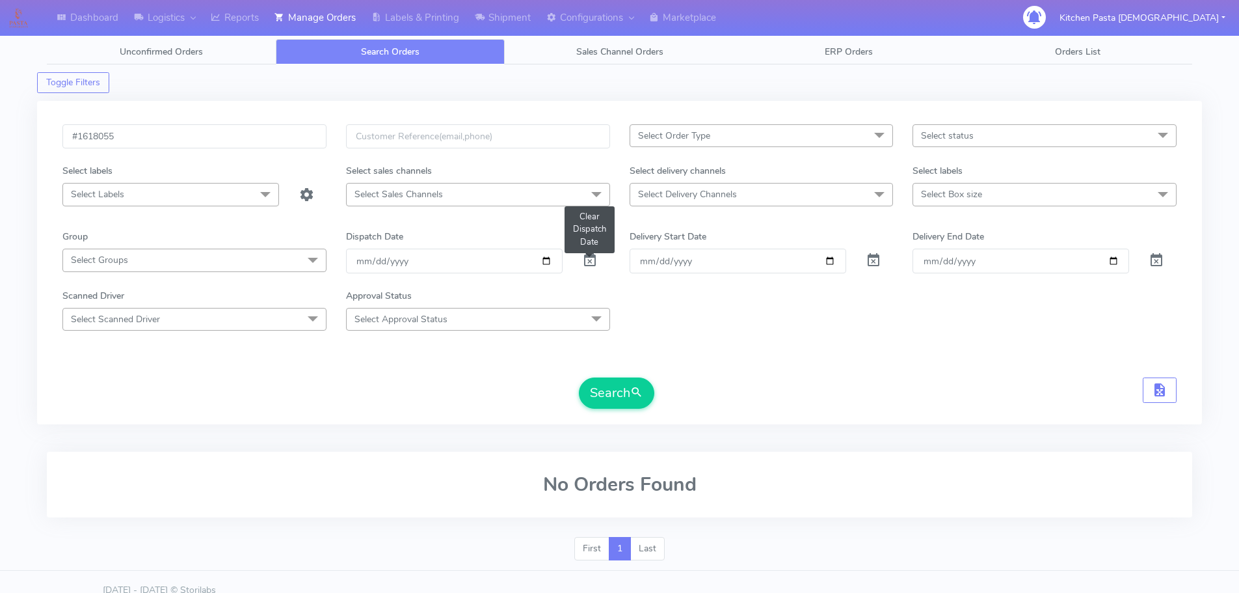
click at [591, 261] on span at bounding box center [590, 263] width 16 height 12
click at [612, 396] on button "Search" at bounding box center [616, 392] width 75 height 31
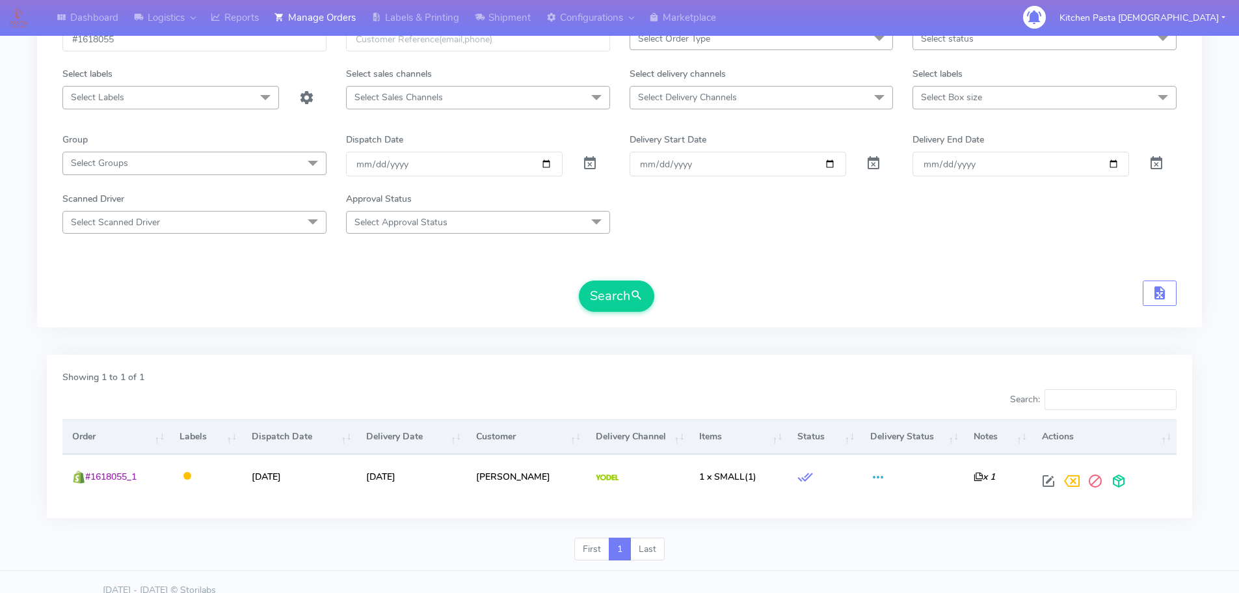
scroll to position [114, 0]
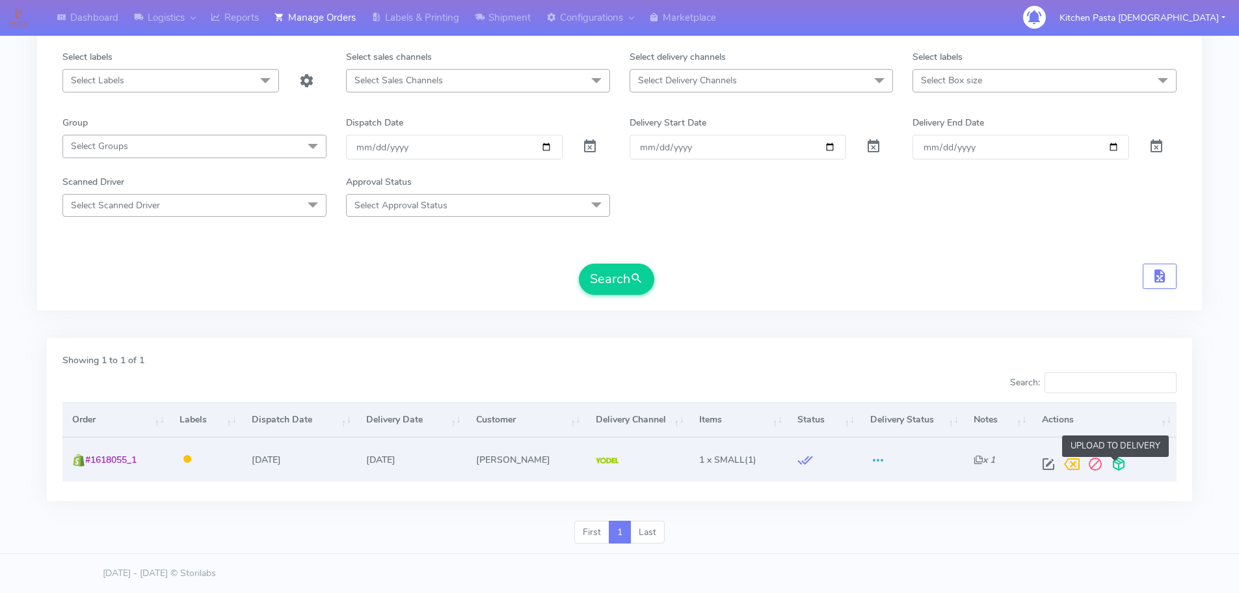
click at [1119, 467] on span at bounding box center [1118, 467] width 23 height 12
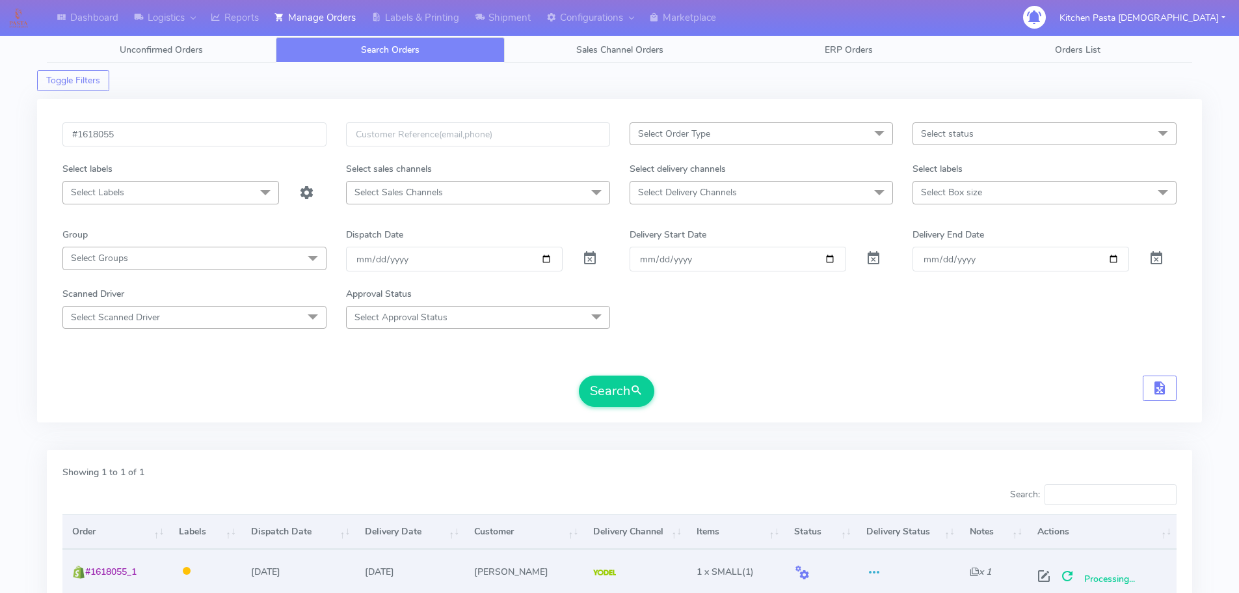
scroll to position [0, 0]
click at [165, 135] on input "#1618055" at bounding box center [194, 136] width 264 height 24
click at [579, 377] on button "Search" at bounding box center [616, 392] width 75 height 31
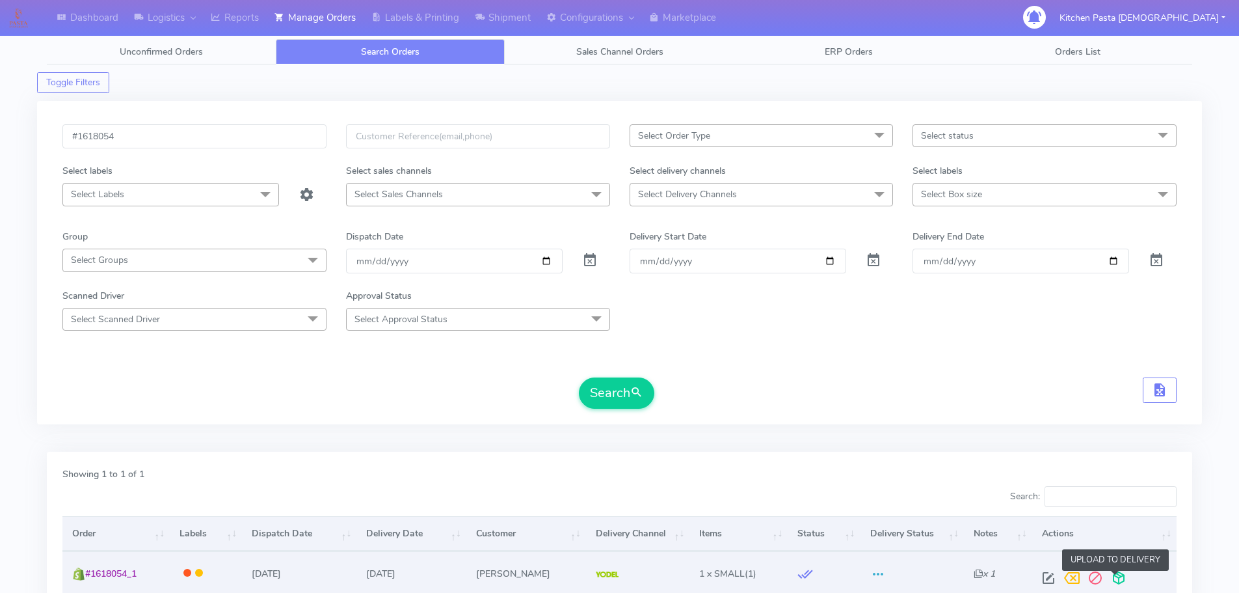
click at [1118, 577] on span at bounding box center [1118, 580] width 23 height 12
click at [140, 134] on input "#1618054" at bounding box center [194, 136] width 264 height 24
click at [579, 377] on button "Search" at bounding box center [616, 392] width 75 height 31
click at [1114, 579] on span at bounding box center [1118, 580] width 23 height 12
click at [161, 137] on input "#1618058" at bounding box center [194, 136] width 264 height 24
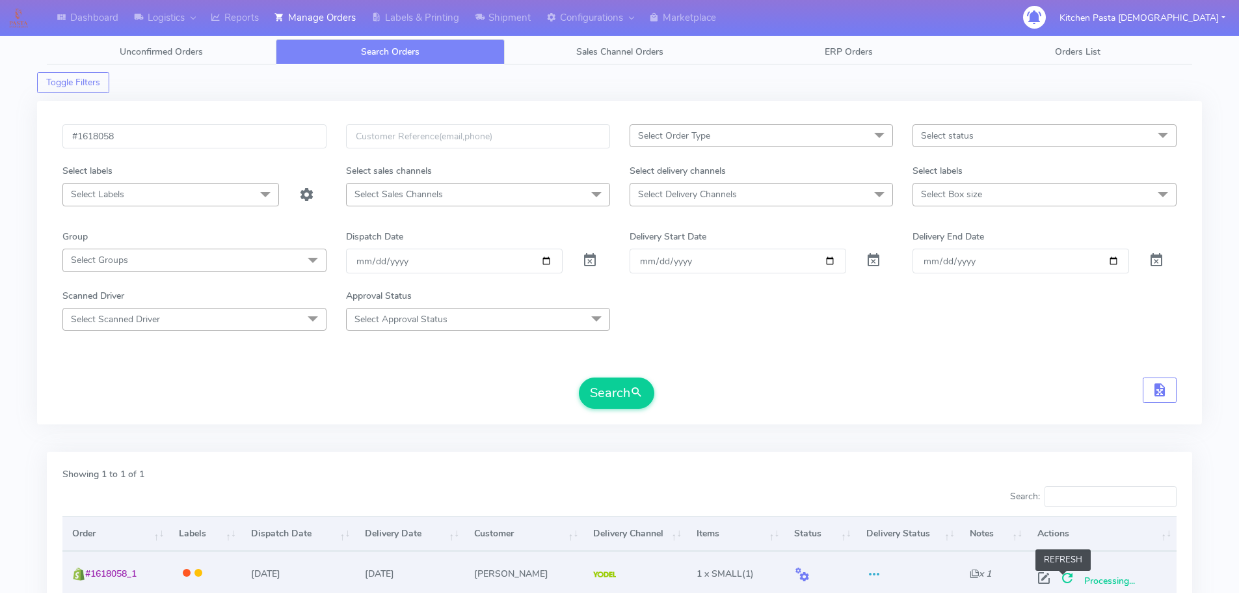
click at [1059, 574] on span at bounding box center [1067, 580] width 23 height 12
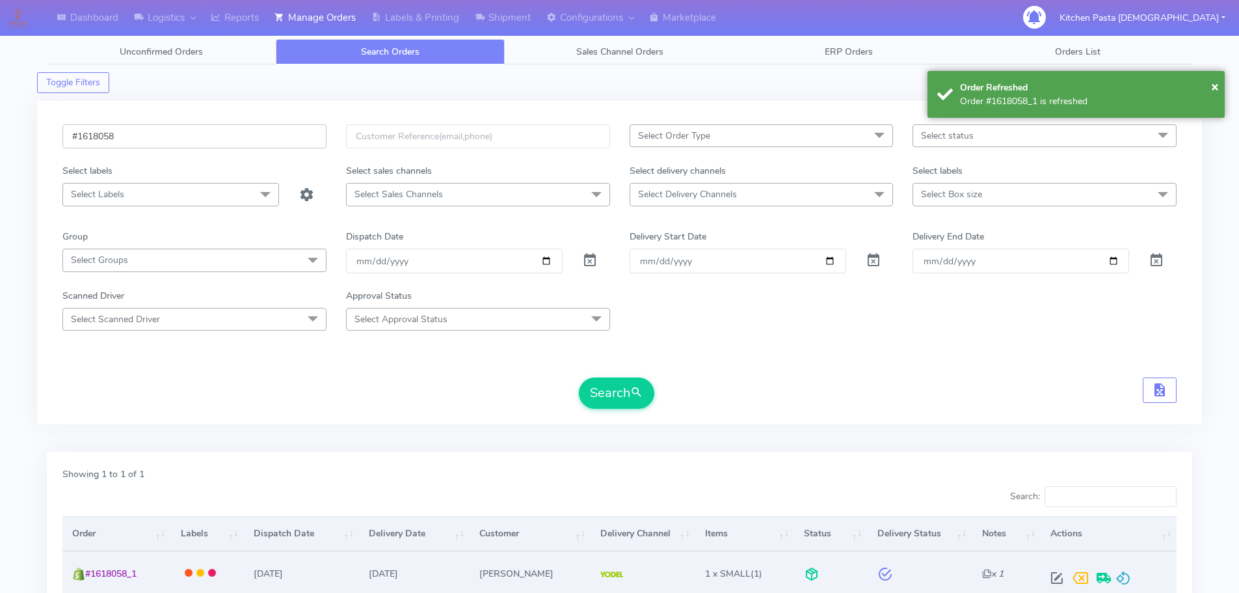
click at [137, 139] on input "#1618058" at bounding box center [194, 136] width 264 height 24
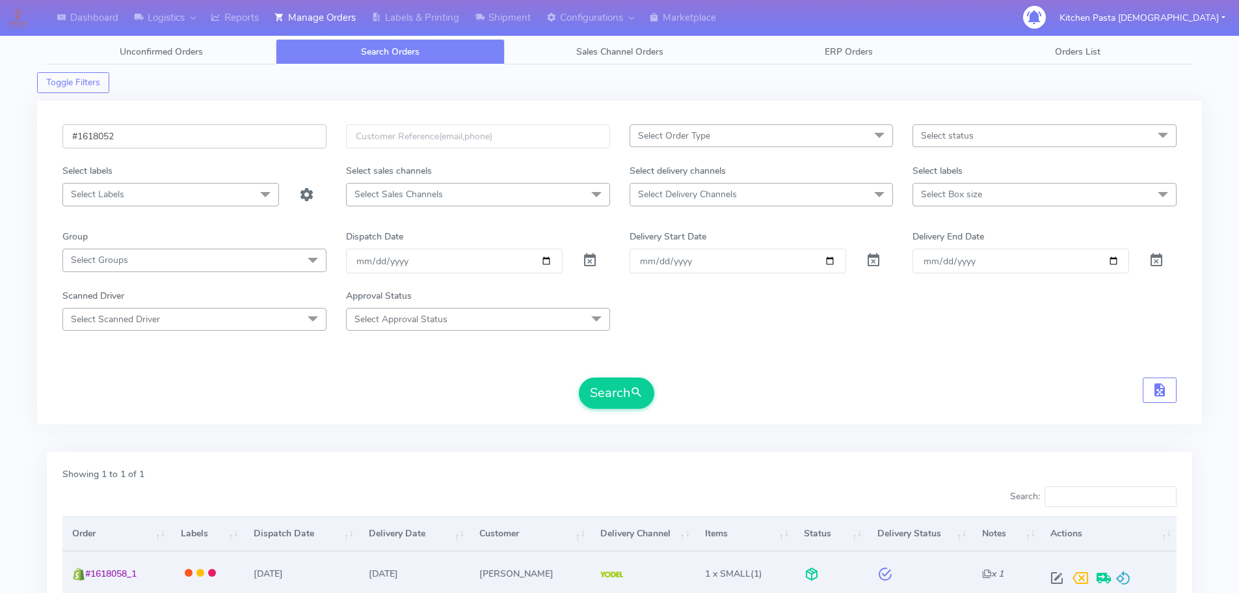
click at [579, 377] on button "Search" at bounding box center [616, 392] width 75 height 31
click at [1116, 576] on span at bounding box center [1118, 580] width 23 height 12
click at [145, 134] on input "#1618052" at bounding box center [194, 136] width 264 height 24
click at [579, 377] on button "Search" at bounding box center [616, 392] width 75 height 31
click at [1120, 580] on span at bounding box center [1118, 580] width 23 height 12
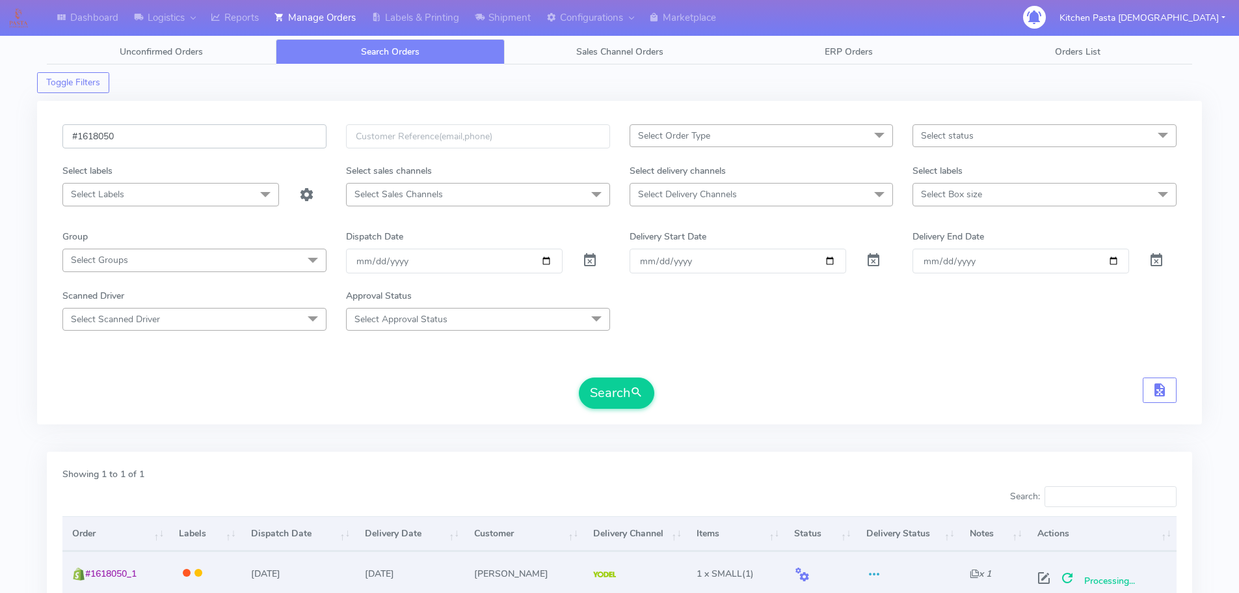
drag, startPoint x: 104, startPoint y: 130, endPoint x: 127, endPoint y: 134, distance: 23.1
click at [127, 134] on input "#1618050" at bounding box center [194, 136] width 264 height 24
click at [579, 377] on button "Search" at bounding box center [616, 392] width 75 height 31
click at [1114, 580] on span at bounding box center [1118, 580] width 23 height 12
drag, startPoint x: 106, startPoint y: 139, endPoint x: 132, endPoint y: 139, distance: 26.0
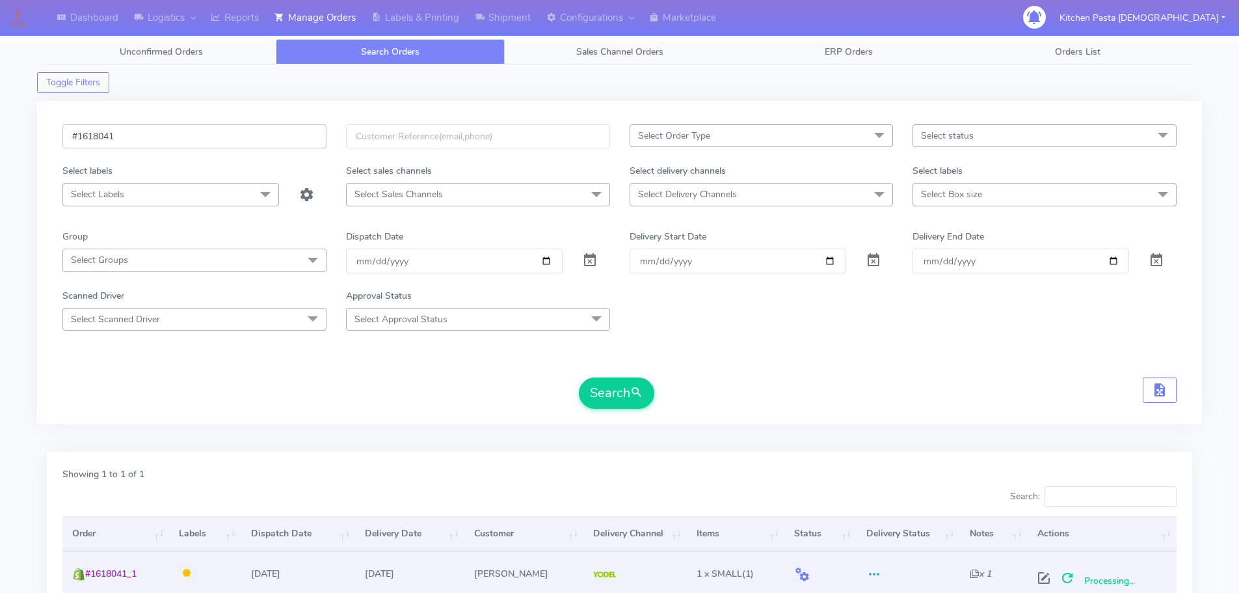
click at [132, 139] on input "#1618041" at bounding box center [194, 136] width 264 height 24
click at [579, 377] on button "Search" at bounding box center [616, 392] width 75 height 31
click at [1118, 577] on span at bounding box center [1118, 580] width 23 height 12
drag, startPoint x: 111, startPoint y: 138, endPoint x: 137, endPoint y: 138, distance: 26.7
click at [137, 138] on input "#1618060" at bounding box center [194, 136] width 264 height 24
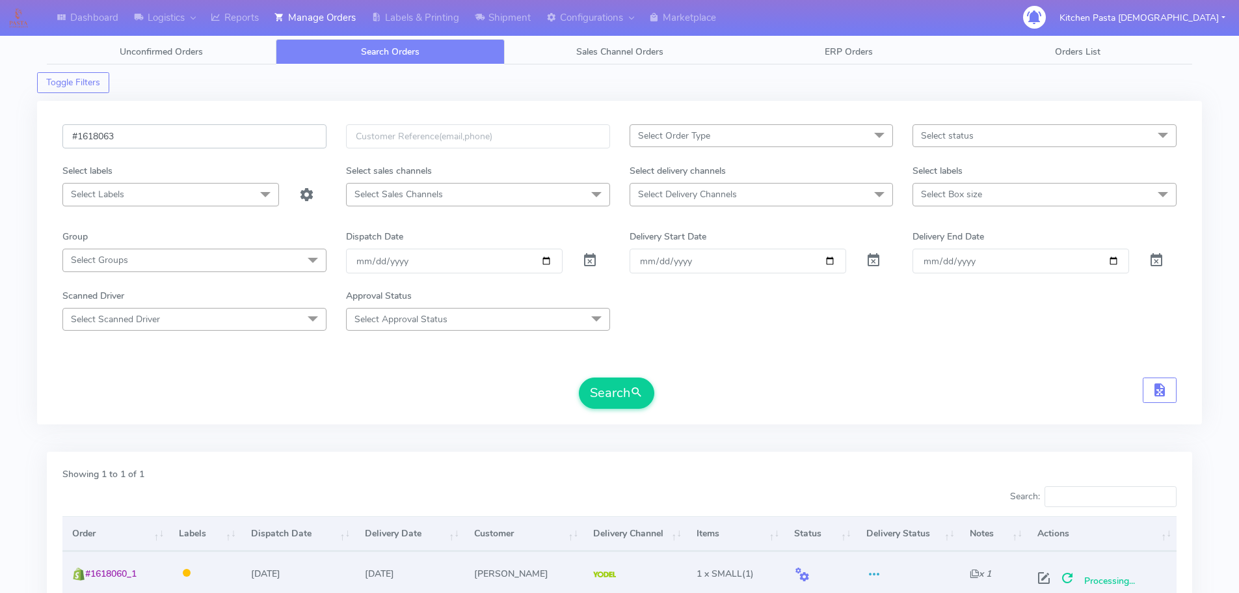
click at [579, 377] on button "Search" at bounding box center [616, 392] width 75 height 31
click at [1118, 582] on span at bounding box center [1118, 580] width 23 height 12
click at [135, 139] on input "#1618063" at bounding box center [194, 136] width 264 height 24
click at [579, 377] on button "Search" at bounding box center [616, 392] width 75 height 31
click at [1119, 579] on span at bounding box center [1118, 580] width 23 height 12
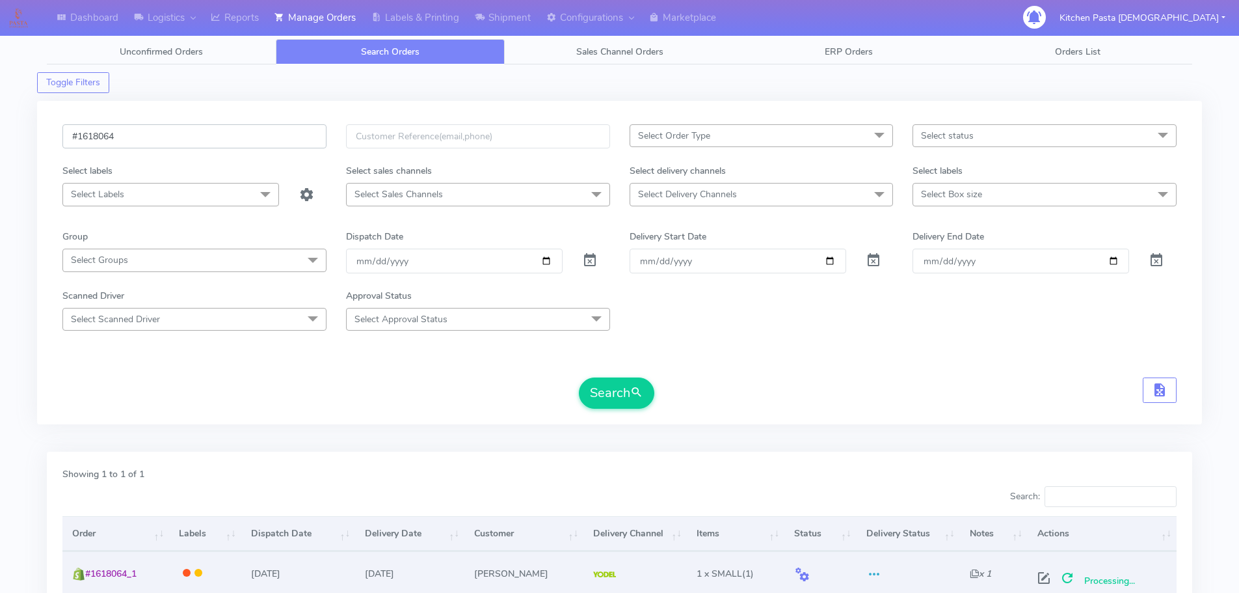
drag, startPoint x: 105, startPoint y: 137, endPoint x: 165, endPoint y: 137, distance: 59.9
click at [165, 137] on input "#1618064" at bounding box center [194, 136] width 264 height 24
click at [579, 377] on button "Search" at bounding box center [616, 392] width 75 height 31
click at [1116, 575] on span at bounding box center [1118, 580] width 23 height 12
drag, startPoint x: 112, startPoint y: 137, endPoint x: 149, endPoint y: 137, distance: 37.1
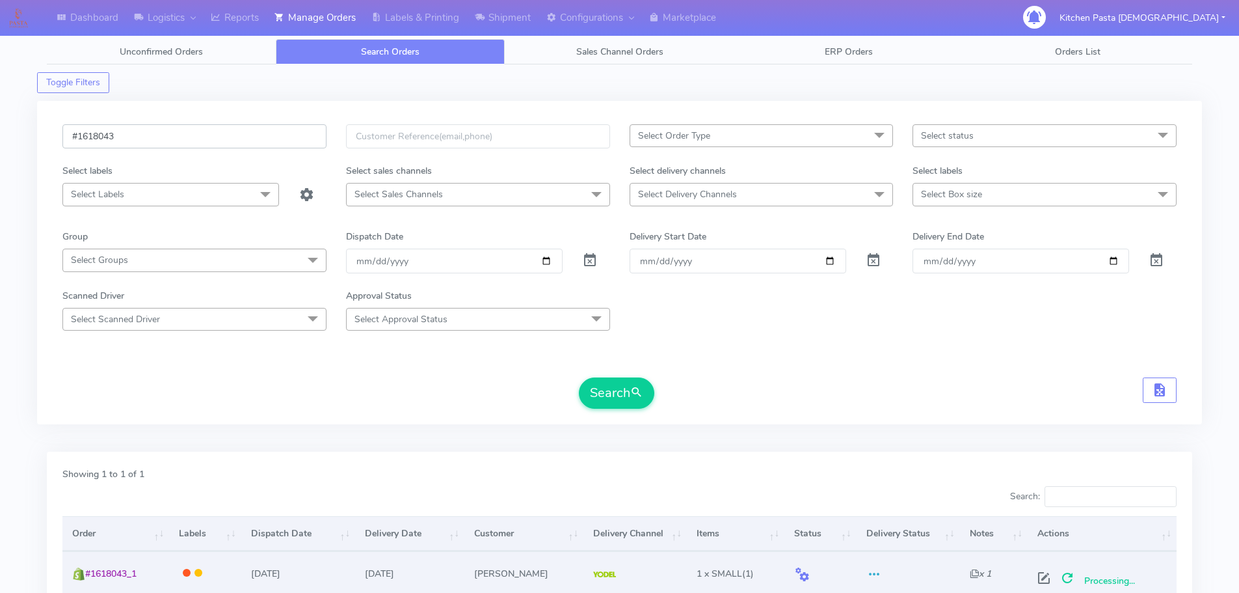
click at [149, 137] on input "#1618043" at bounding box center [194, 136] width 264 height 24
click at [579, 377] on button "Search" at bounding box center [616, 392] width 75 height 31
click at [1112, 580] on span at bounding box center [1118, 580] width 23 height 12
drag, startPoint x: 105, startPoint y: 137, endPoint x: 141, endPoint y: 137, distance: 35.8
click at [141, 137] on input "#1618045" at bounding box center [194, 136] width 264 height 24
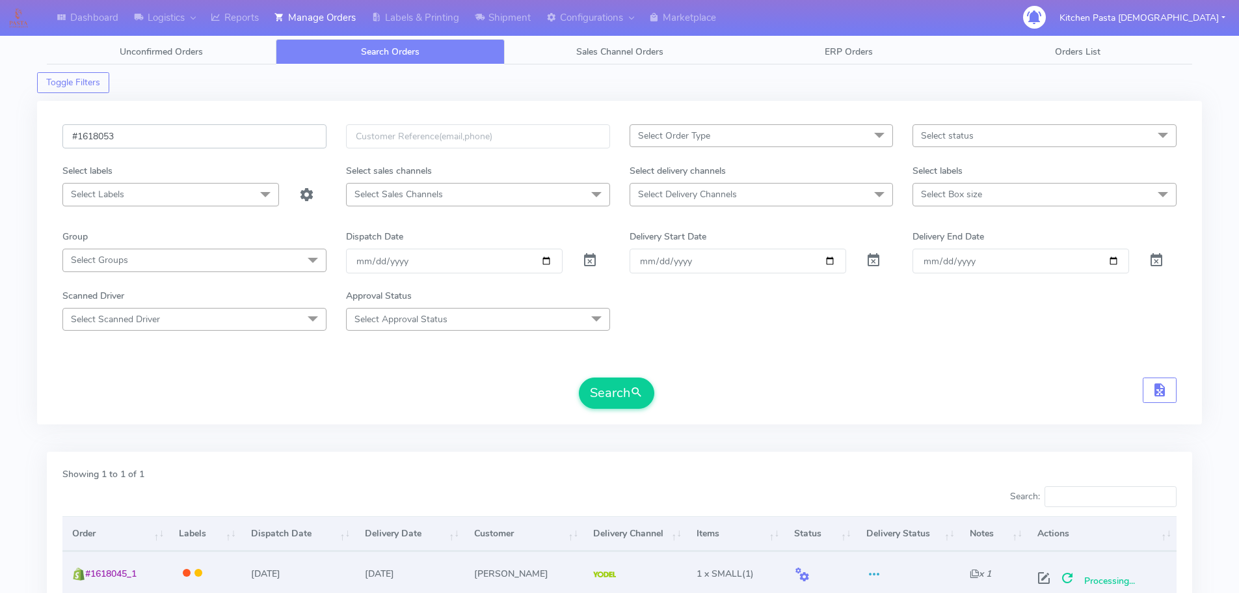
click at [579, 377] on button "Search" at bounding box center [616, 392] width 75 height 31
click at [1120, 584] on span at bounding box center [1118, 580] width 23 height 12
drag, startPoint x: 104, startPoint y: 135, endPoint x: 139, endPoint y: 136, distance: 35.1
click at [139, 136] on input "#1618053" at bounding box center [194, 136] width 264 height 24
click at [579, 377] on button "Search" at bounding box center [616, 392] width 75 height 31
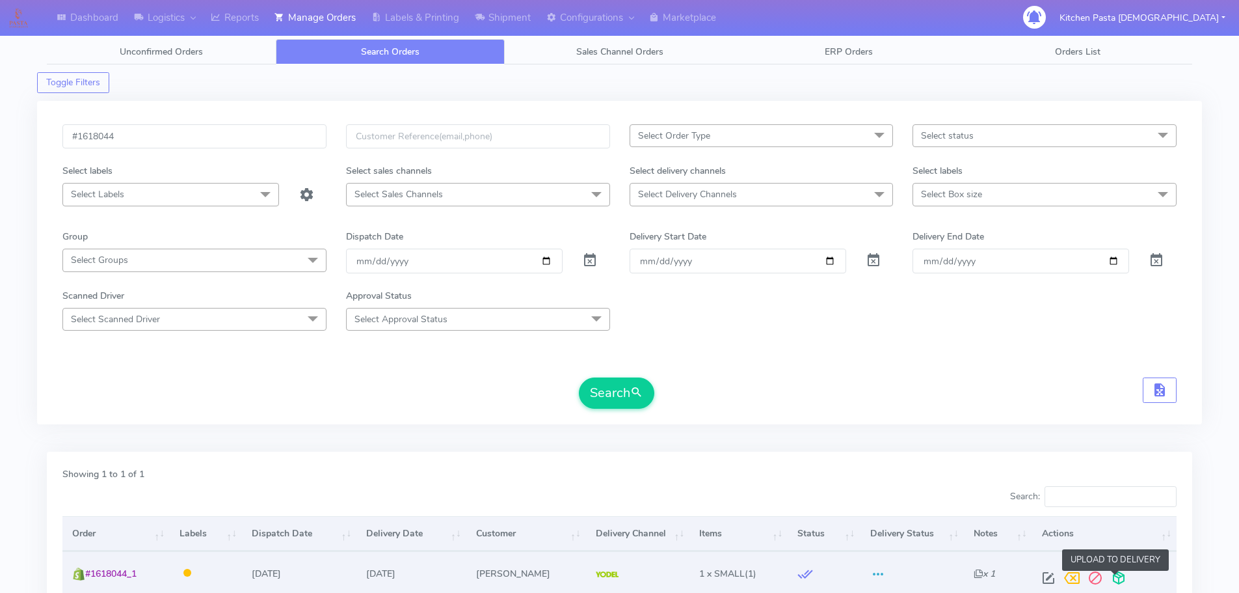
click at [1114, 577] on span at bounding box center [1118, 580] width 23 height 12
drag, startPoint x: 110, startPoint y: 131, endPoint x: 118, endPoint y: 133, distance: 8.7
click at [118, 133] on input "#1618044" at bounding box center [194, 136] width 264 height 24
type input "#1618048"
click at [579, 377] on button "Search" at bounding box center [616, 392] width 75 height 31
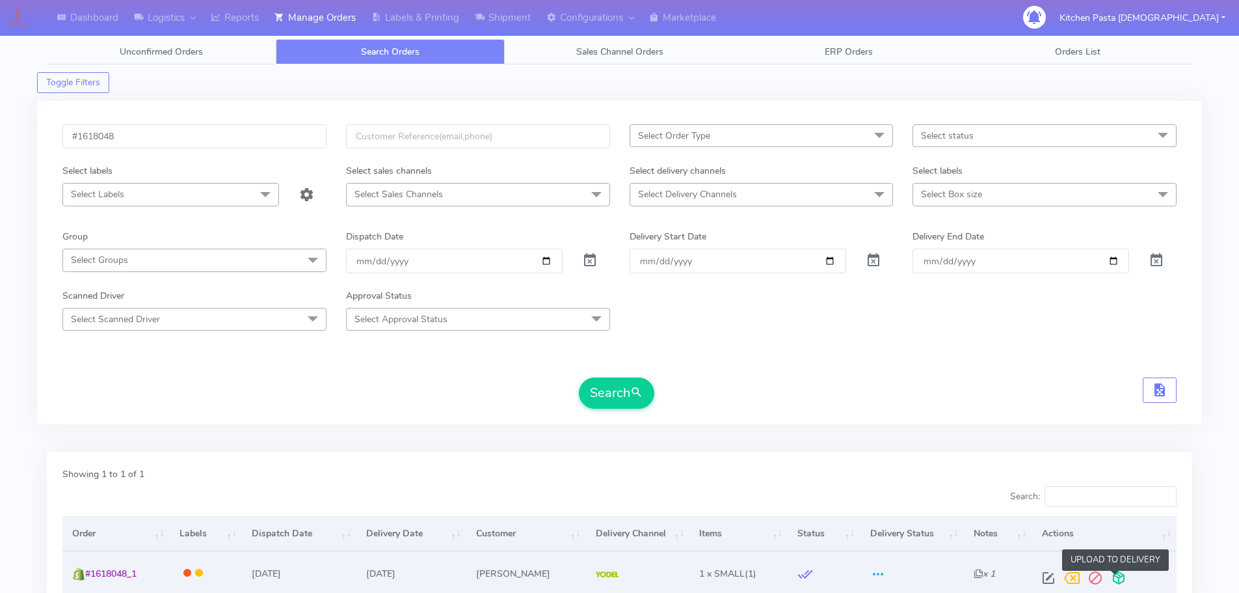
click at [1116, 576] on span at bounding box center [1118, 580] width 23 height 12
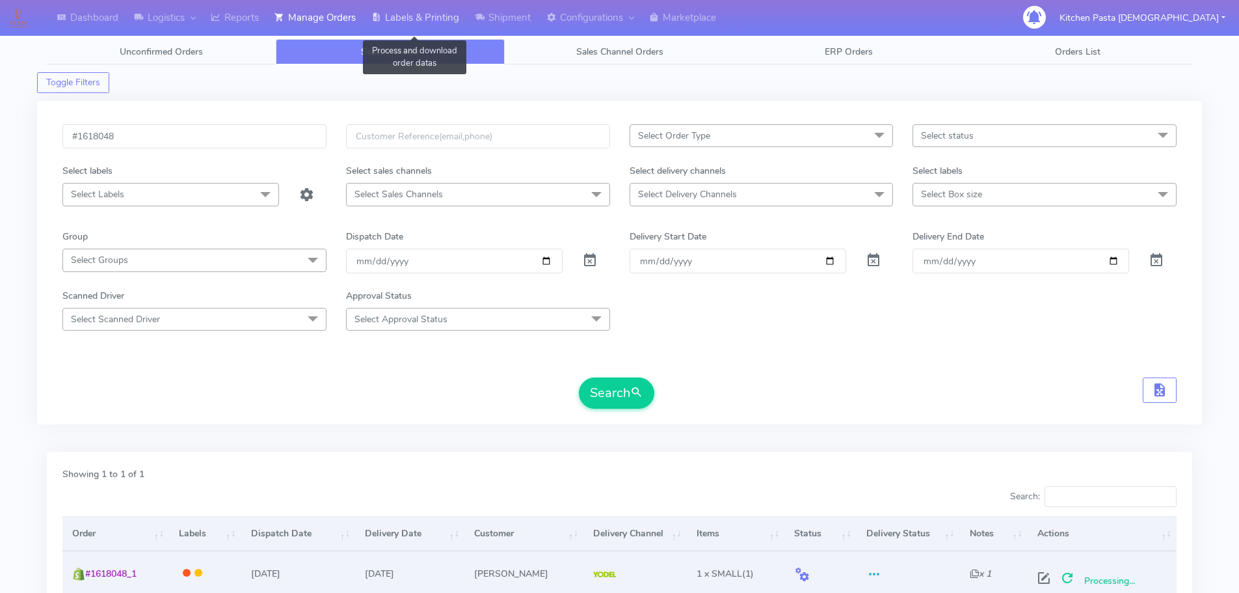
click at [419, 18] on link "Labels & Printing" at bounding box center [415, 18] width 103 height 36
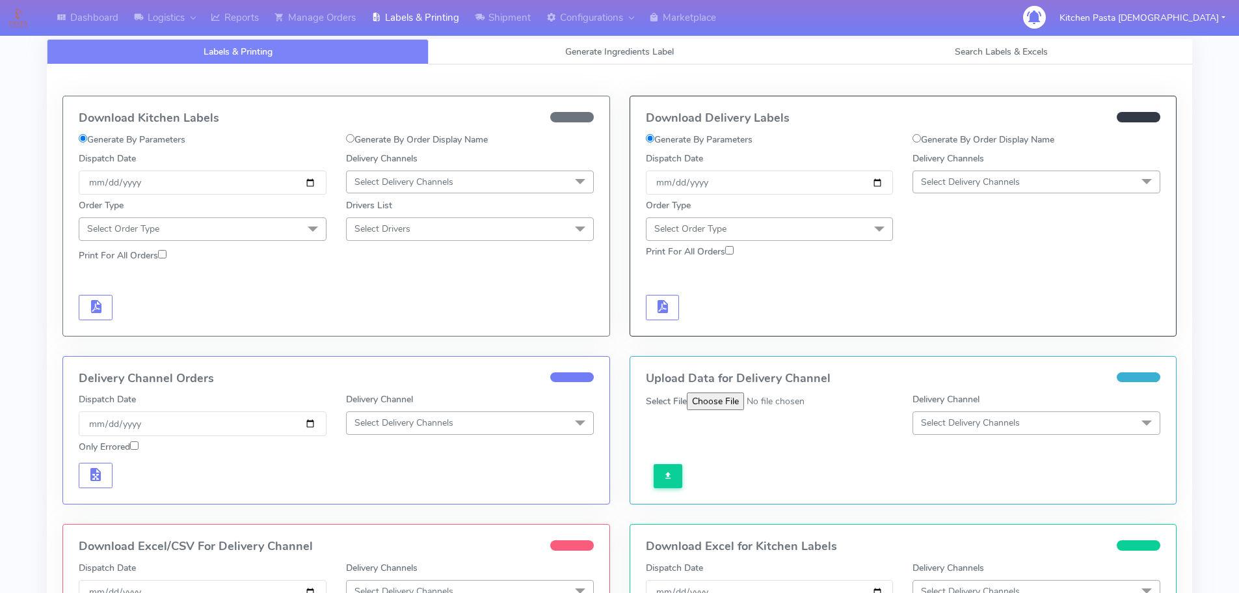
click at [914, 144] on label "Generate By Order Display Name" at bounding box center [984, 140] width 142 height 14
click at [914, 142] on input "Generate By Order Display Name" at bounding box center [917, 138] width 8 height 8
radio input "true"
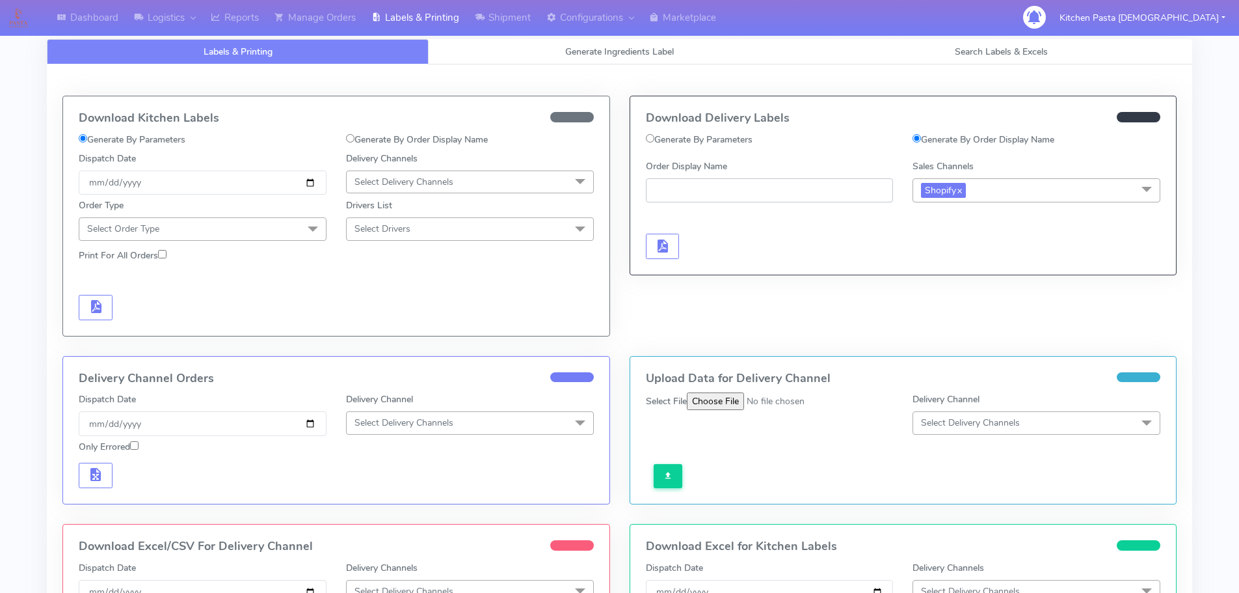
click at [659, 185] on input "Order Display Name" at bounding box center [770, 190] width 248 height 24
click at [654, 247] on span "button" at bounding box center [662, 249] width 16 height 12
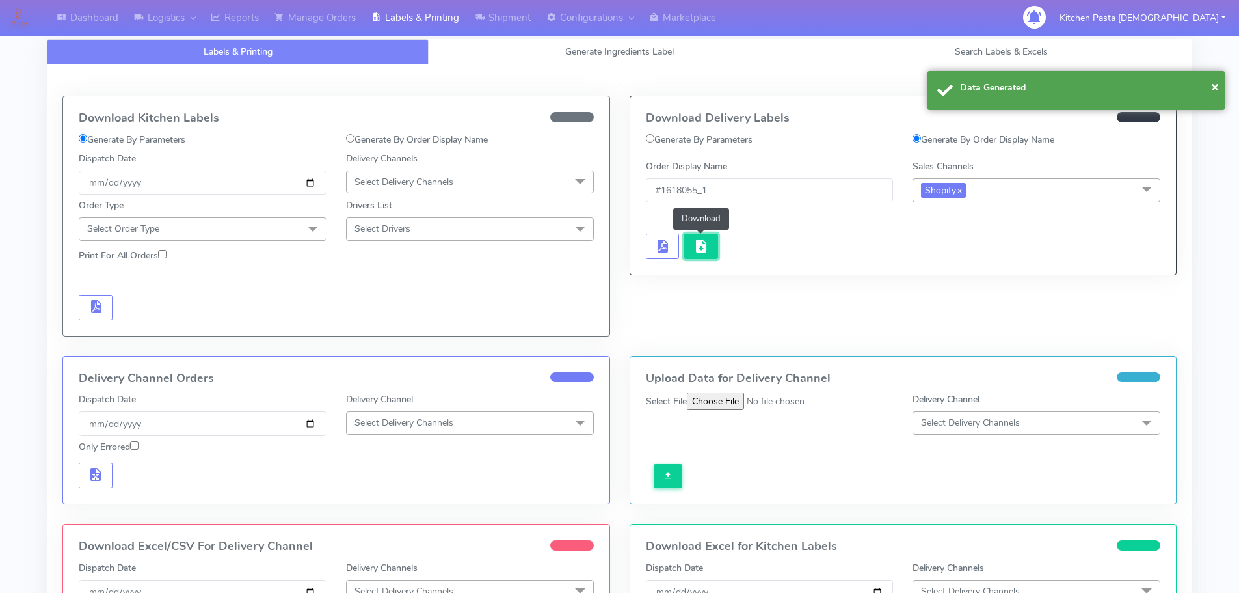
click at [706, 245] on span "button" at bounding box center [702, 249] width 16 height 12
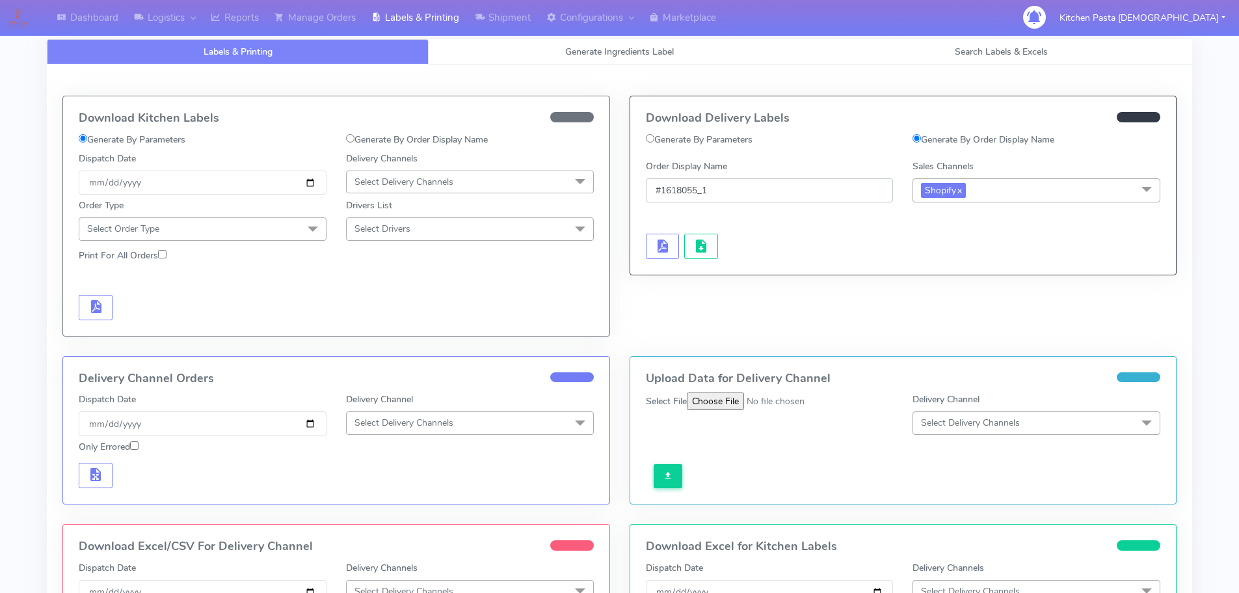
click at [699, 193] on input "#1618055_1" at bounding box center [770, 190] width 248 height 24
click at [656, 248] on span "button" at bounding box center [662, 249] width 16 height 12
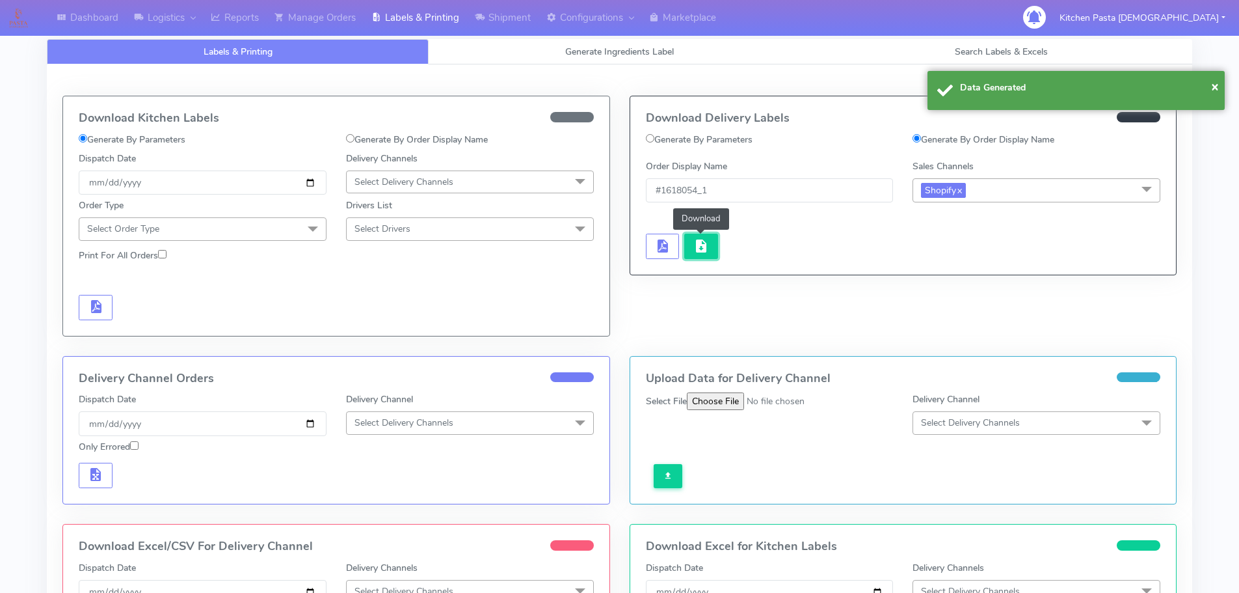
click at [694, 243] on span "button" at bounding box center [702, 249] width 16 height 12
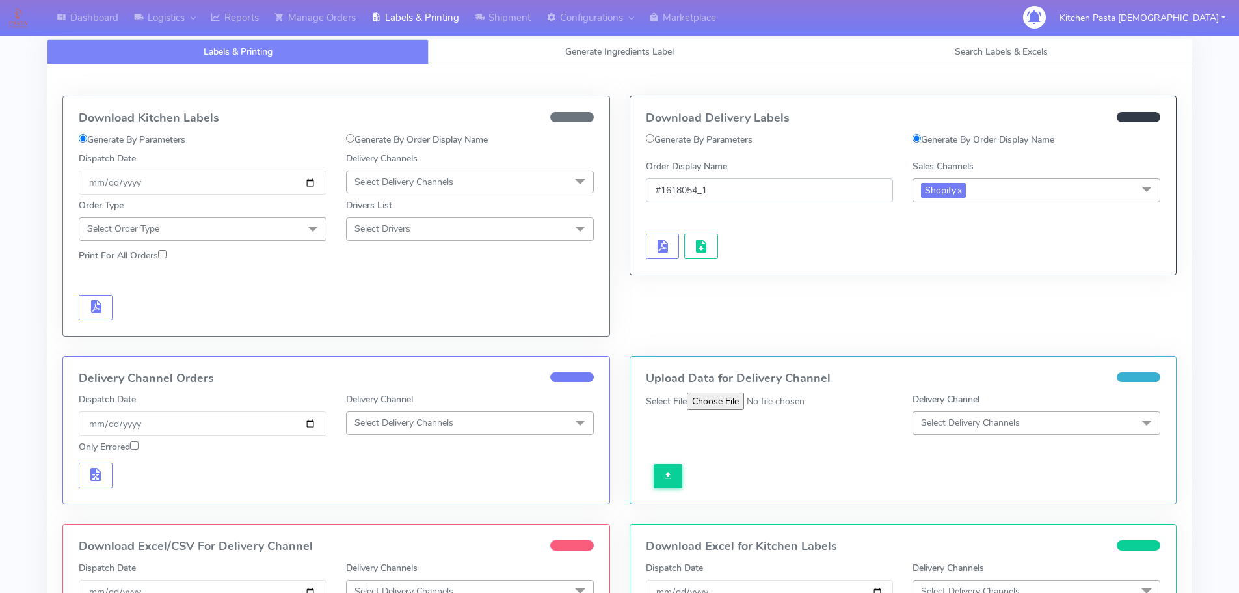
click at [699, 183] on input "#1618054_1" at bounding box center [770, 190] width 248 height 24
click at [664, 243] on span "button" at bounding box center [662, 249] width 16 height 12
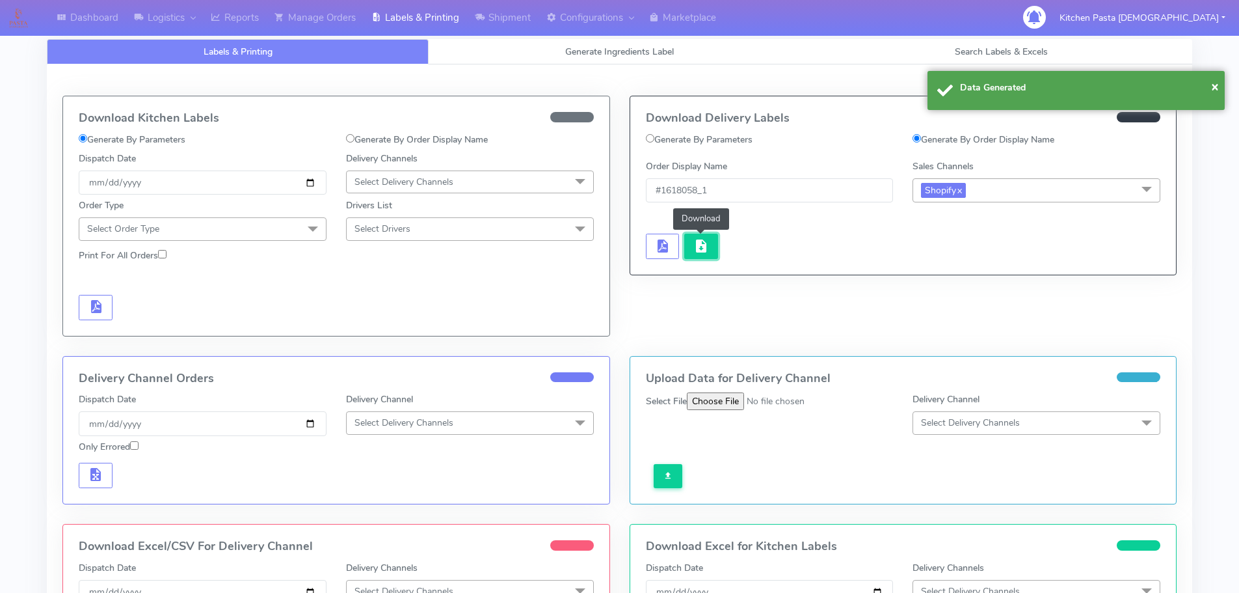
click at [705, 243] on span "button" at bounding box center [702, 249] width 16 height 12
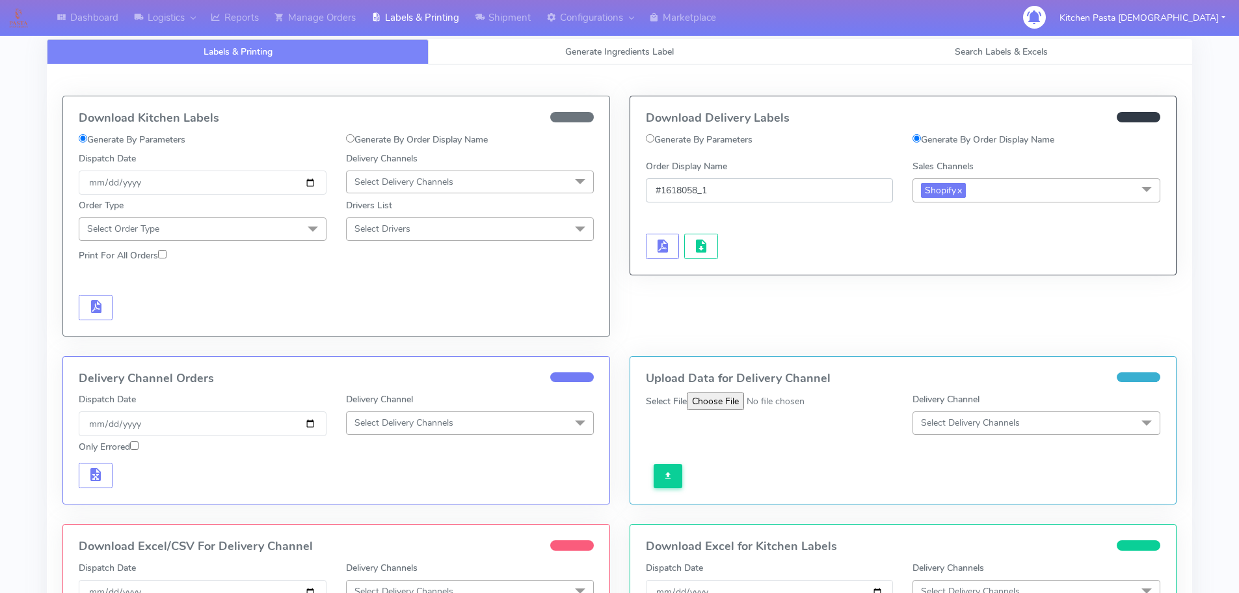
drag, startPoint x: 690, startPoint y: 190, endPoint x: 698, endPoint y: 189, distance: 8.5
click at [698, 189] on input "#1618058_1" at bounding box center [770, 190] width 248 height 24
click at [659, 249] on span "button" at bounding box center [662, 249] width 16 height 12
click at [695, 245] on span "button" at bounding box center [702, 249] width 16 height 12
drag, startPoint x: 691, startPoint y: 187, endPoint x: 698, endPoint y: 186, distance: 7.2
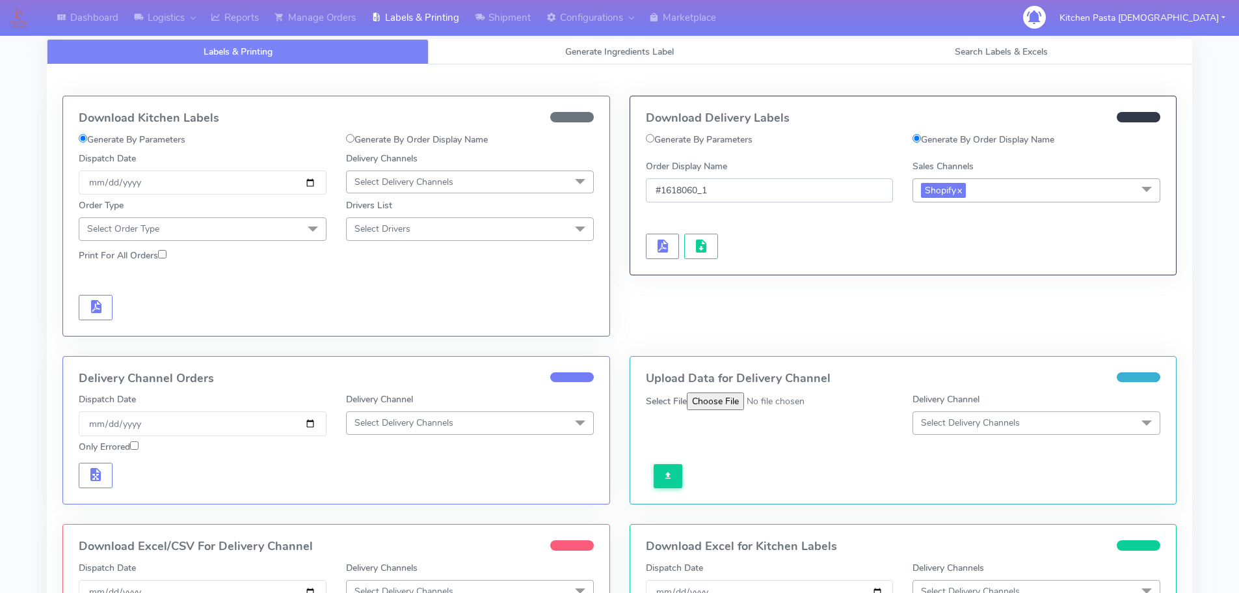
click at [698, 186] on input "#1618060_1" at bounding box center [770, 190] width 248 height 24
click at [659, 247] on span "button" at bounding box center [662, 249] width 16 height 12
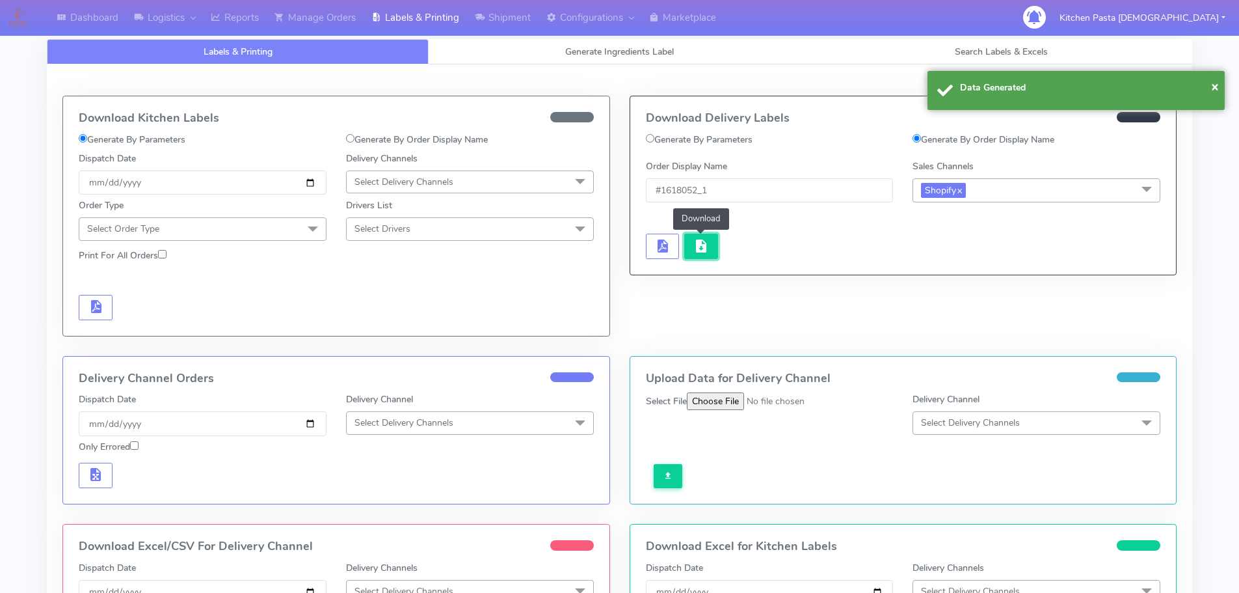
click at [694, 247] on span "button" at bounding box center [702, 249] width 16 height 12
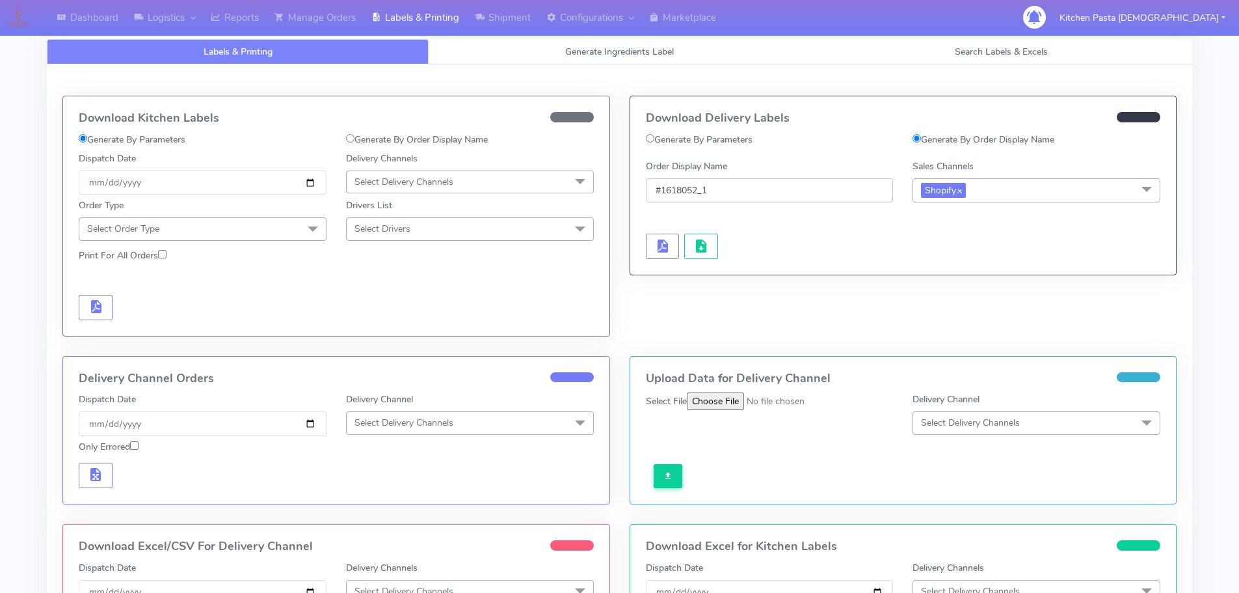
drag, startPoint x: 689, startPoint y: 189, endPoint x: 698, endPoint y: 189, distance: 9.1
click at [698, 189] on input "#1618052_1" at bounding box center [770, 190] width 248 height 24
click at [669, 243] on span "button" at bounding box center [662, 249] width 16 height 12
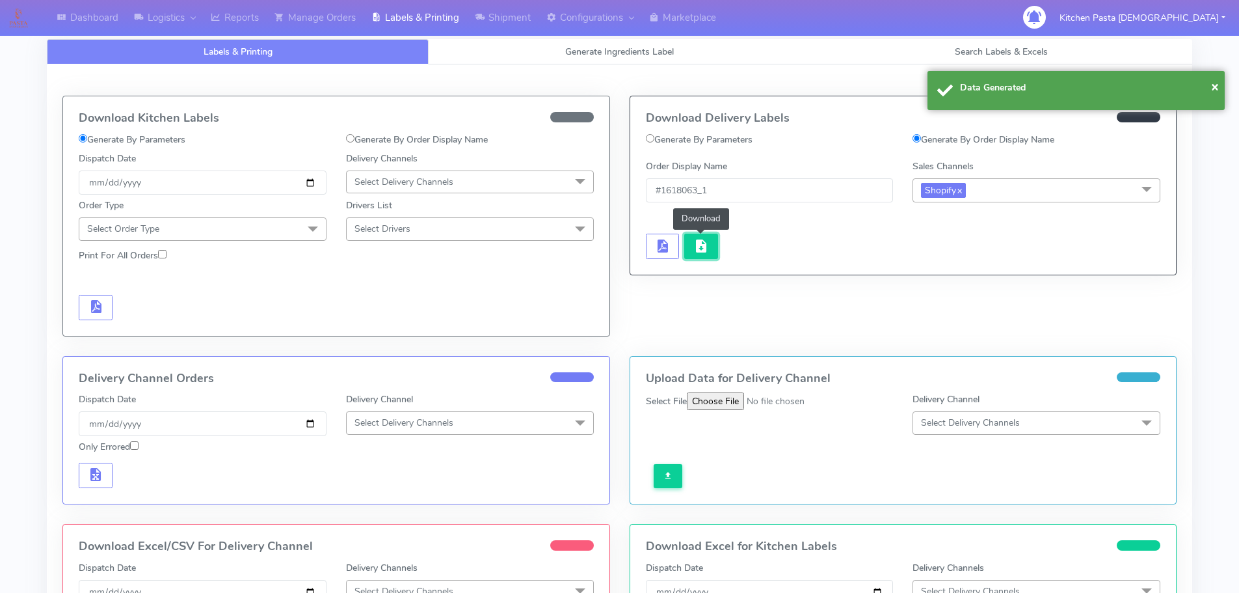
click at [702, 243] on span "button" at bounding box center [702, 249] width 16 height 12
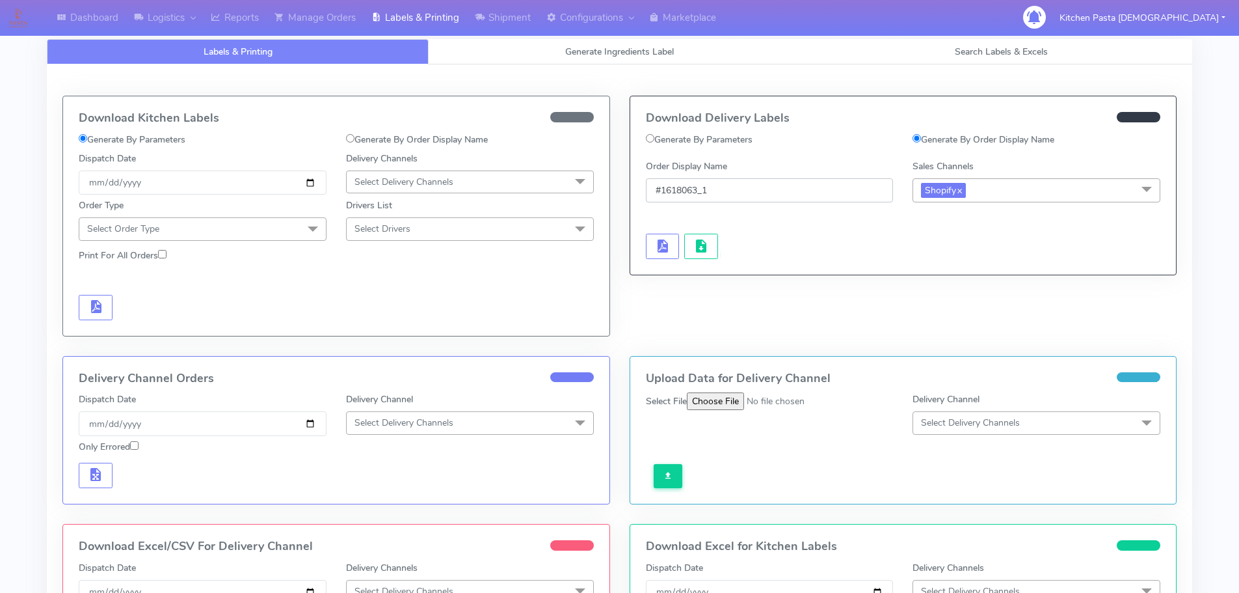
drag, startPoint x: 690, startPoint y: 189, endPoint x: 699, endPoint y: 188, distance: 9.2
click at [699, 188] on input "#1618063_1" at bounding box center [770, 190] width 248 height 24
click at [660, 246] on span "button" at bounding box center [662, 249] width 16 height 12
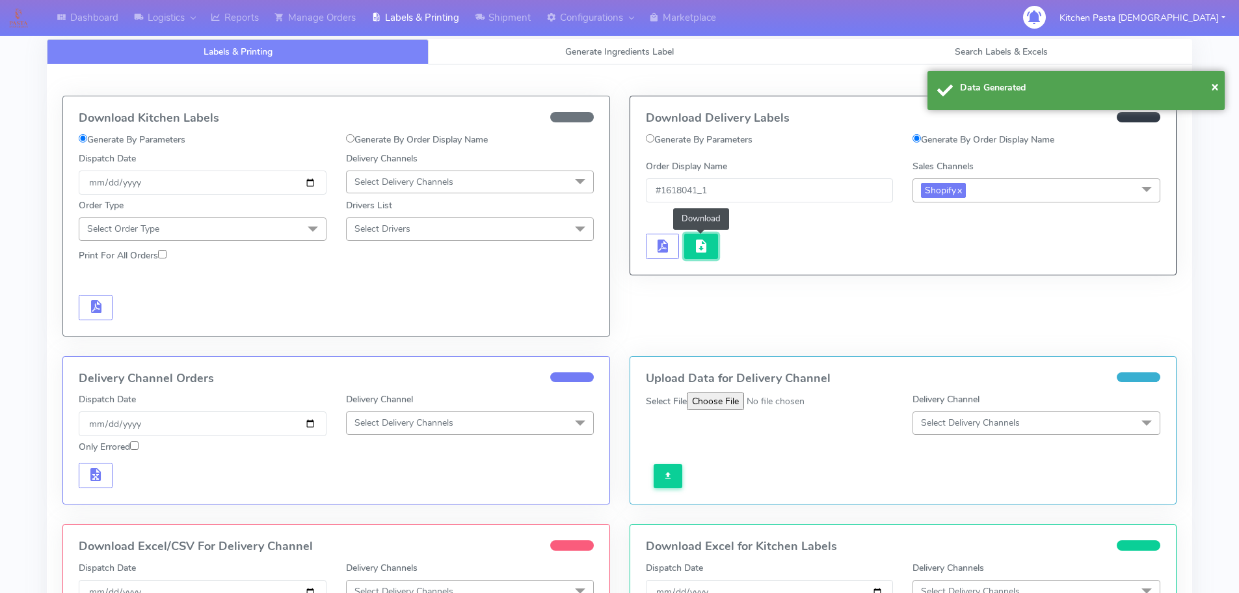
click at [705, 243] on span "button" at bounding box center [702, 249] width 16 height 12
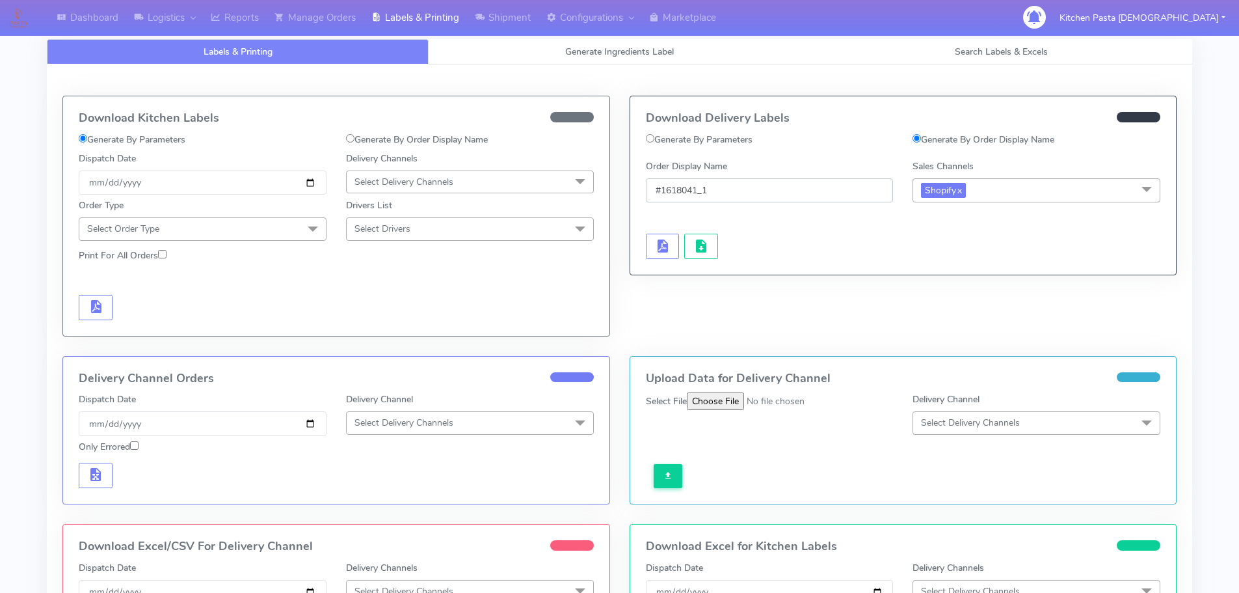
drag, startPoint x: 691, startPoint y: 191, endPoint x: 700, endPoint y: 189, distance: 9.3
click at [700, 189] on input "#1618041_1" at bounding box center [770, 190] width 248 height 24
click at [663, 243] on span "button" at bounding box center [662, 249] width 16 height 12
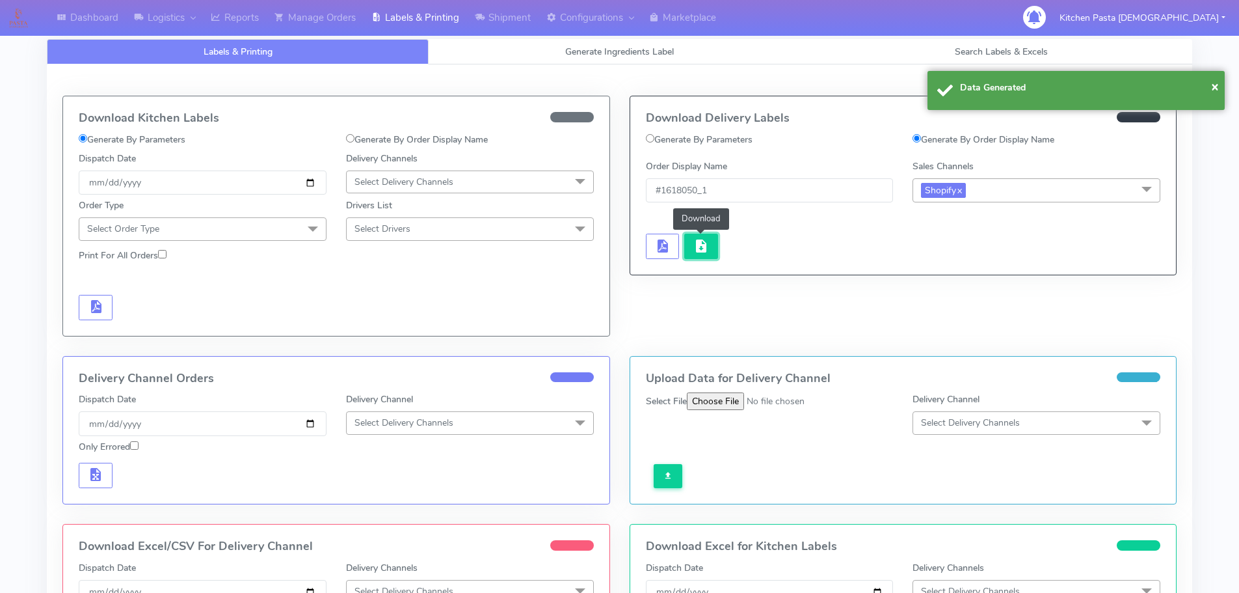
click at [708, 248] on span "button" at bounding box center [702, 249] width 16 height 12
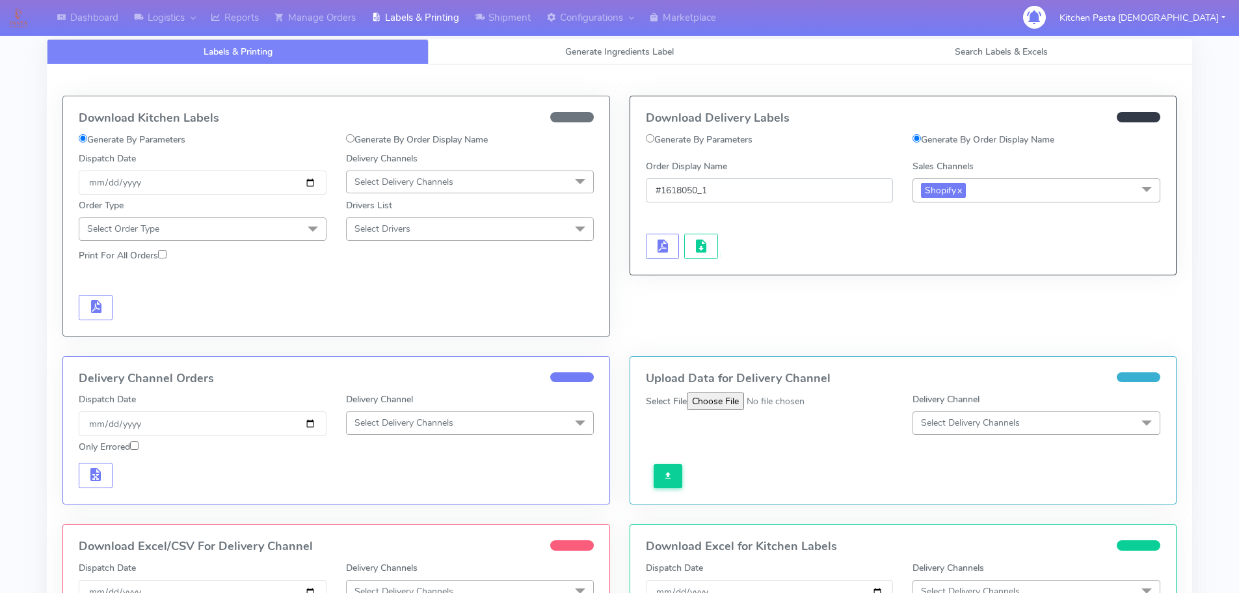
drag, startPoint x: 688, startPoint y: 194, endPoint x: 698, endPoint y: 194, distance: 9.8
click at [698, 194] on input "#1618050_1" at bounding box center [770, 190] width 248 height 24
click at [663, 243] on span "button" at bounding box center [662, 249] width 16 height 12
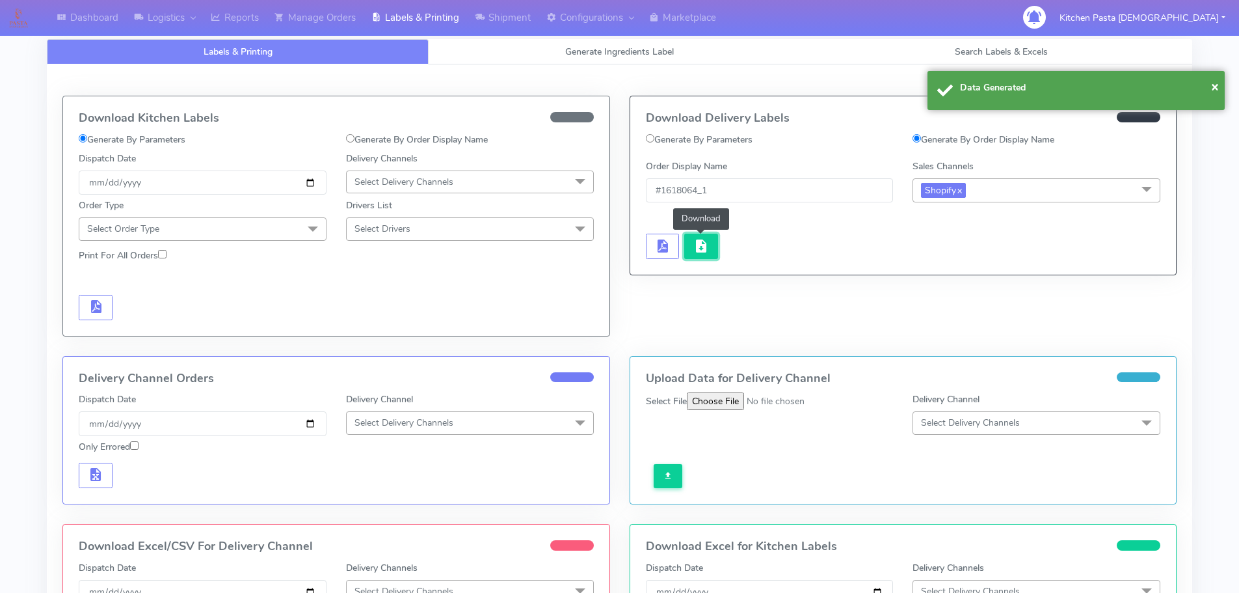
click at [702, 243] on span "button" at bounding box center [702, 249] width 16 height 12
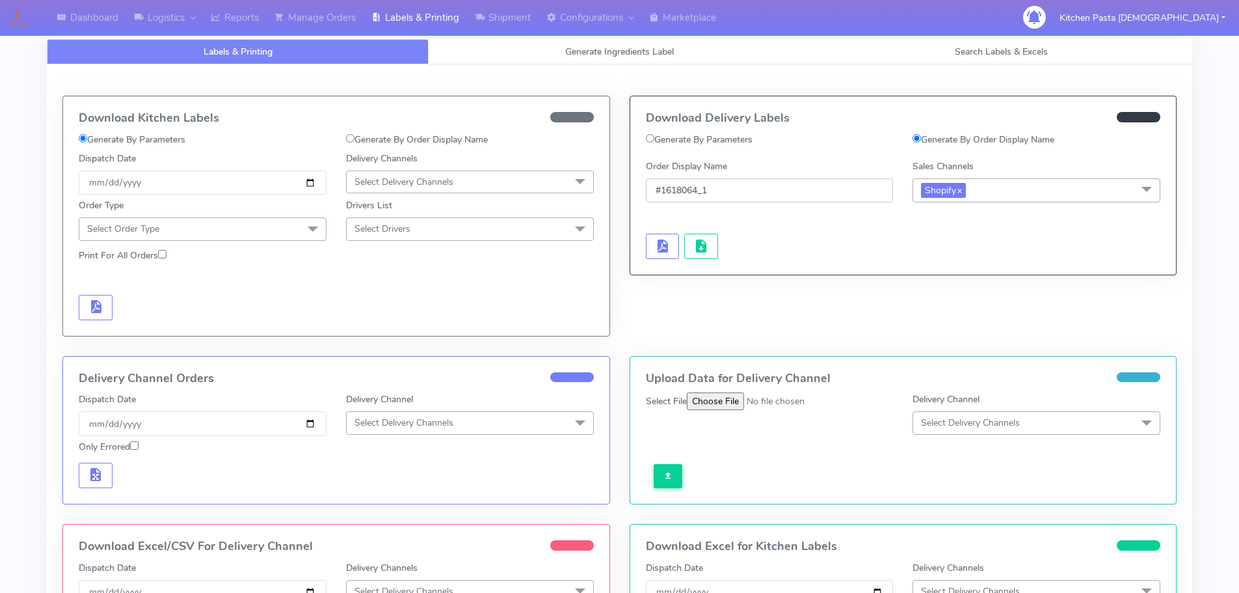
drag, startPoint x: 689, startPoint y: 189, endPoint x: 697, endPoint y: 189, distance: 8.5
click at [697, 189] on input "#1618064_1" at bounding box center [770, 190] width 248 height 24
click at [664, 247] on span "button" at bounding box center [662, 249] width 16 height 12
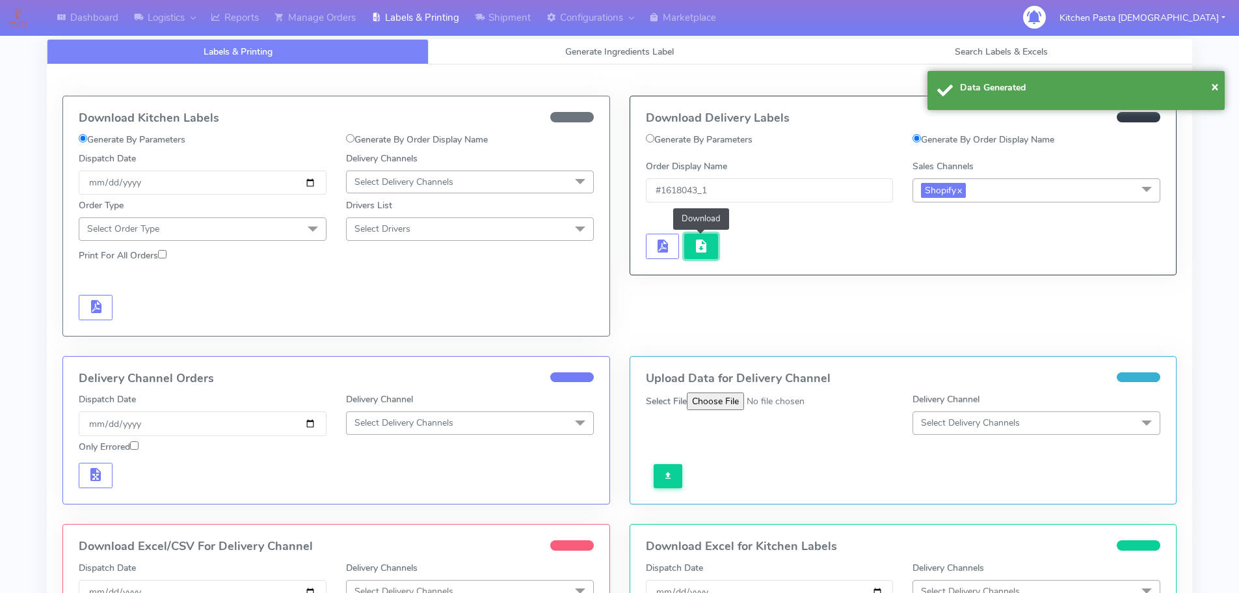
click at [705, 246] on span "button" at bounding box center [702, 249] width 16 height 12
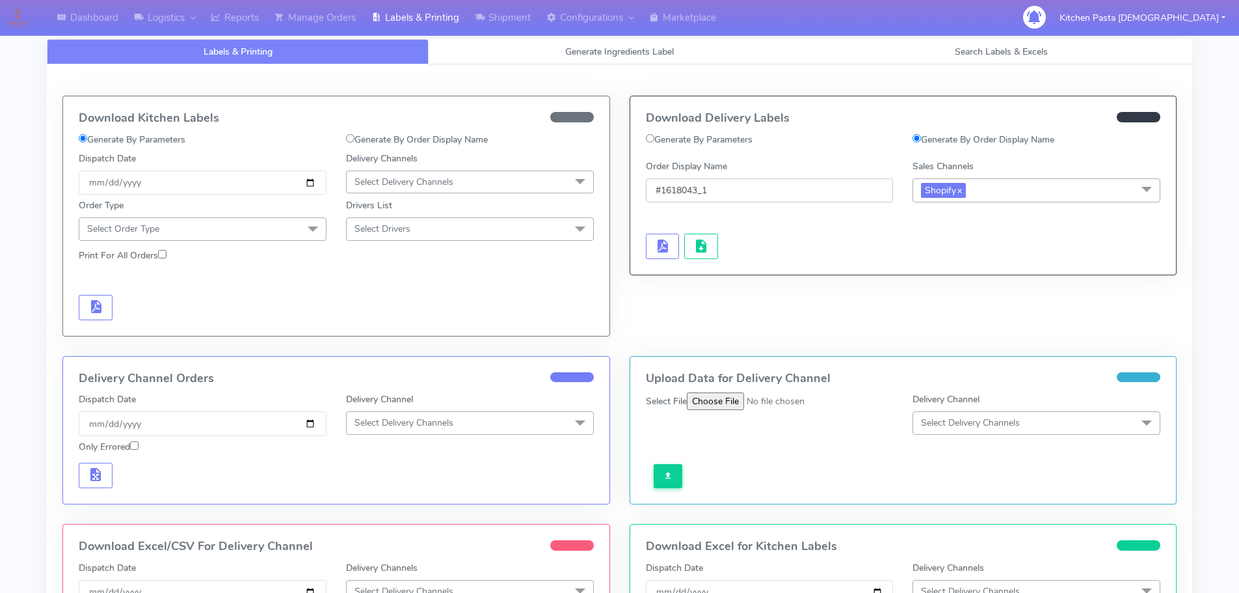
click at [697, 190] on input "#1618043_1" at bounding box center [770, 190] width 248 height 24
click at [673, 247] on button "button" at bounding box center [663, 246] width 34 height 25
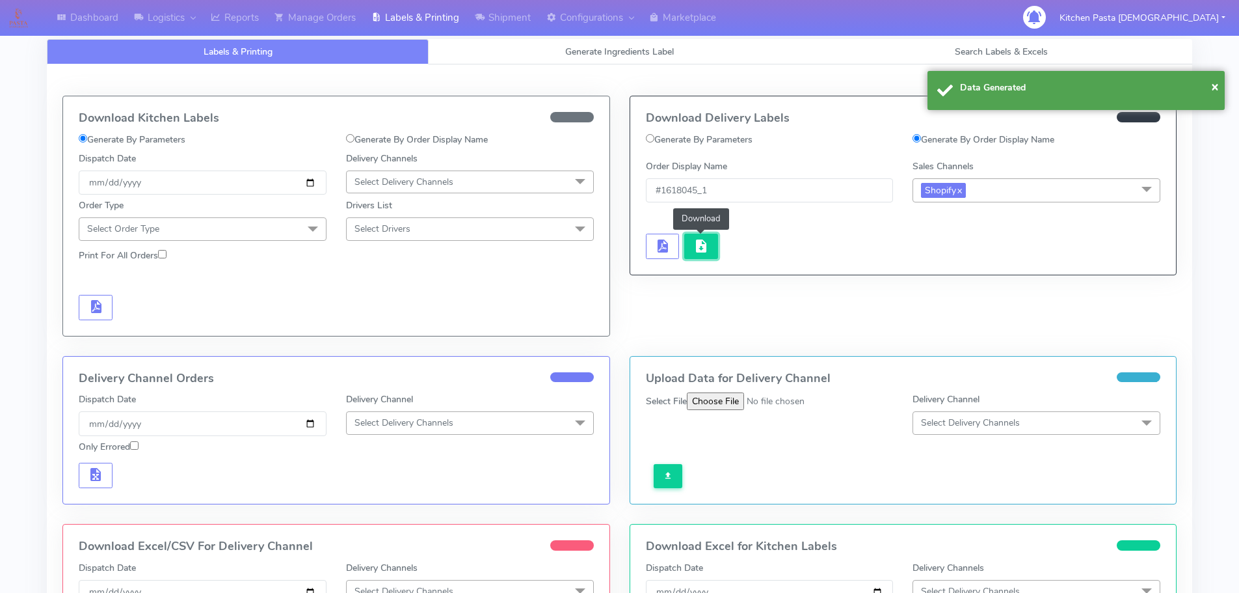
click at [692, 245] on button "button" at bounding box center [701, 246] width 34 height 25
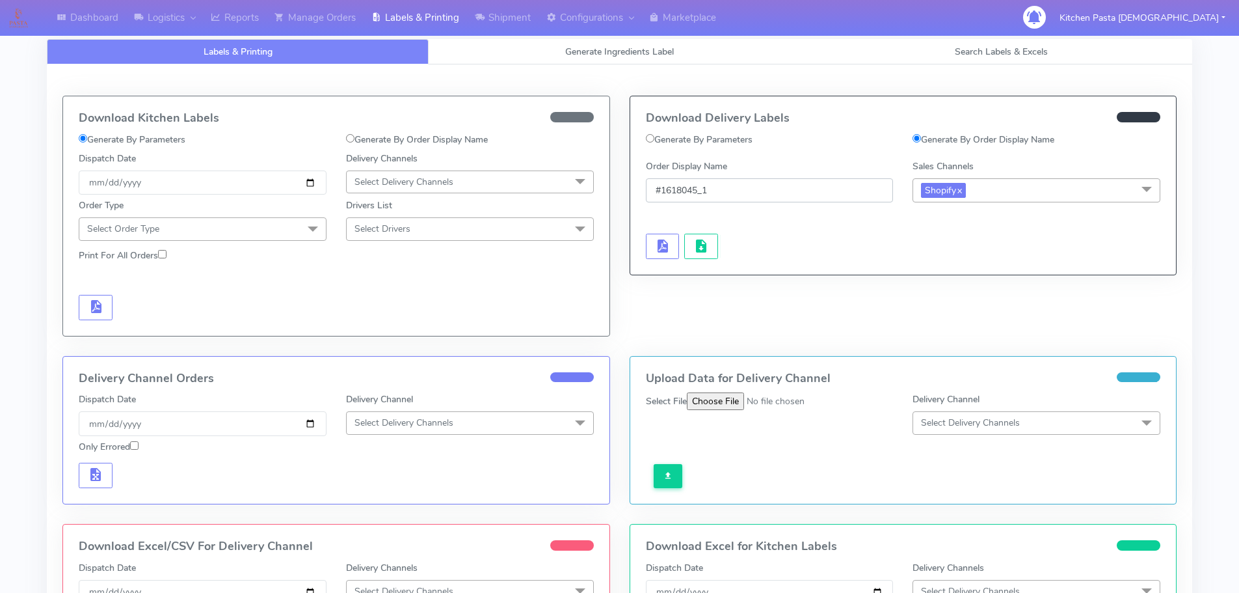
click at [701, 187] on input "#1618045_1" at bounding box center [770, 190] width 248 height 24
click at [667, 244] on span "button" at bounding box center [662, 249] width 16 height 12
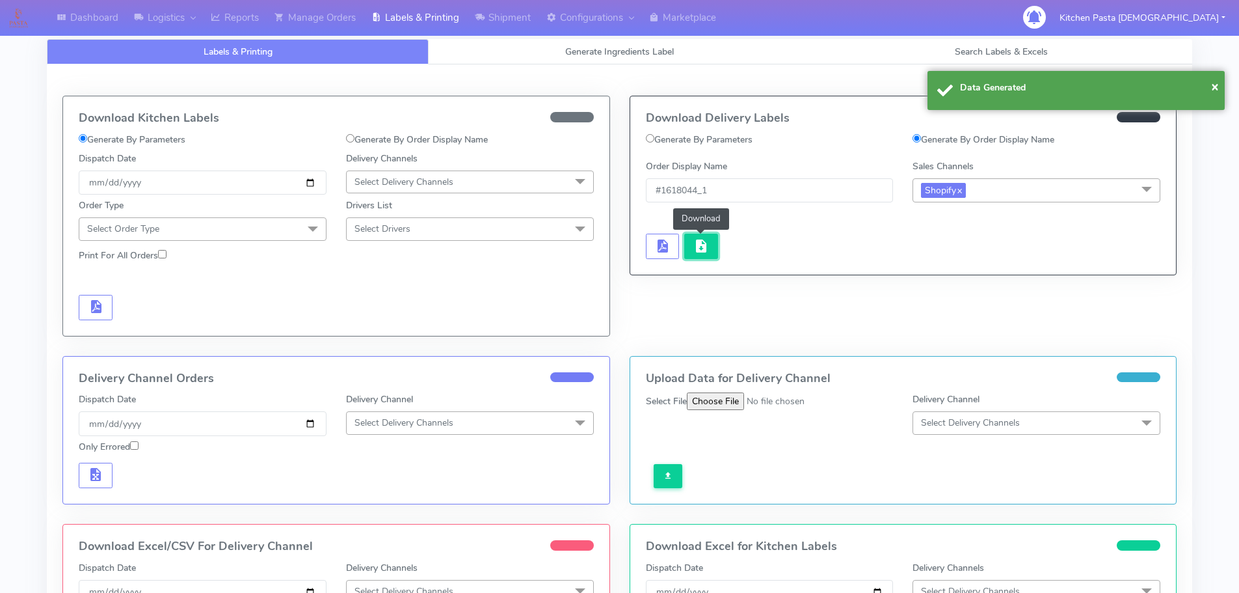
click at [698, 243] on span "button" at bounding box center [702, 249] width 16 height 12
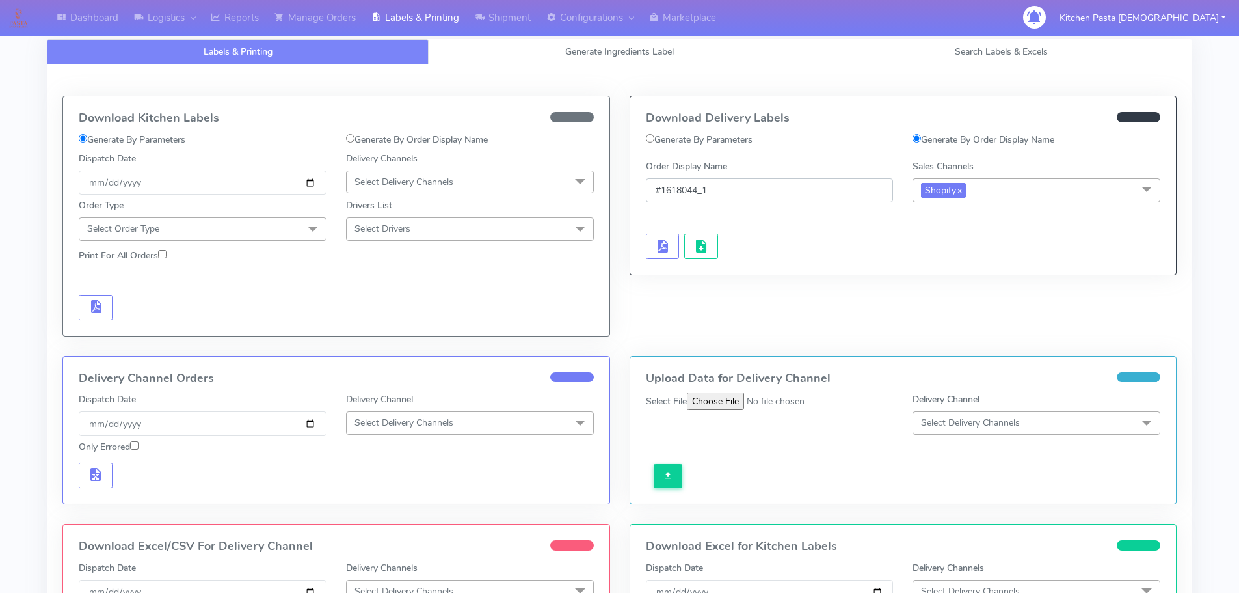
drag, startPoint x: 690, startPoint y: 187, endPoint x: 699, endPoint y: 188, distance: 9.1
click at [699, 188] on input "#1618044_1" at bounding box center [770, 190] width 248 height 24
click at [666, 244] on span "button" at bounding box center [662, 249] width 16 height 12
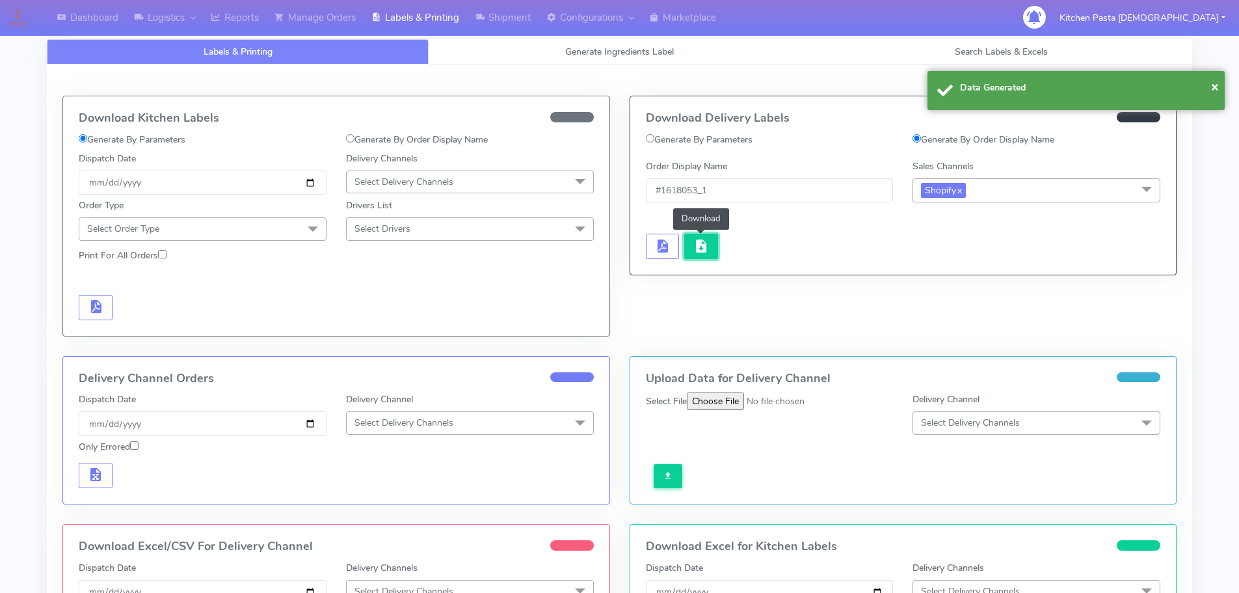
click at [701, 251] on span "button" at bounding box center [702, 249] width 16 height 12
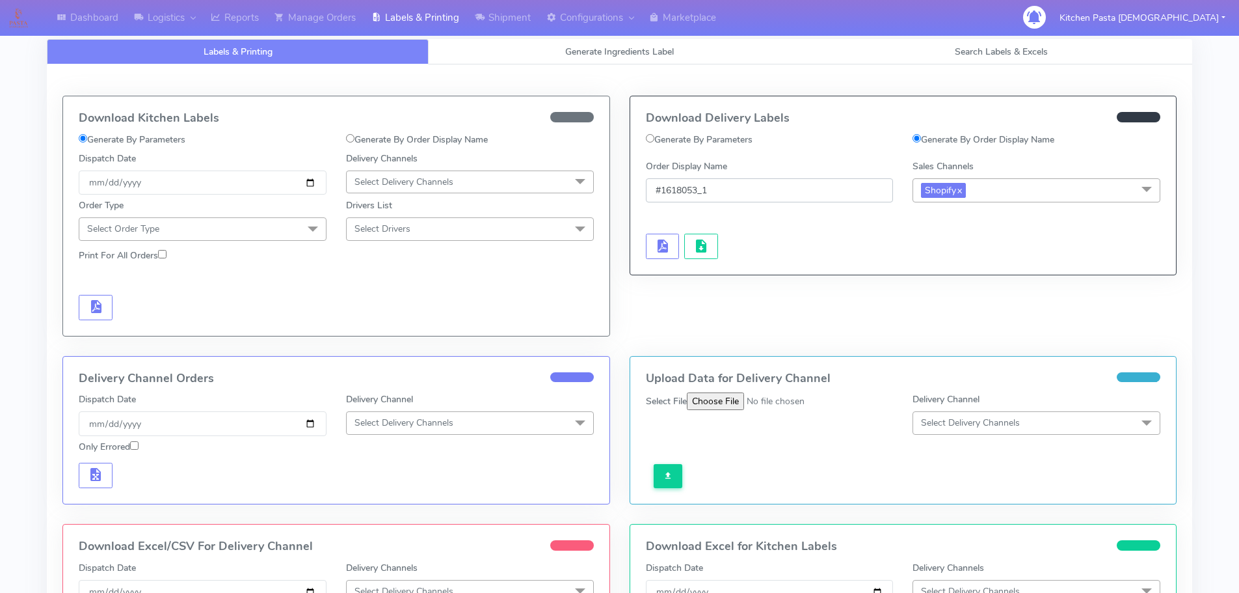
drag, startPoint x: 688, startPoint y: 184, endPoint x: 700, endPoint y: 185, distance: 11.8
click at [700, 185] on input "#1618053_1" at bounding box center [770, 190] width 248 height 24
type input "#1618048_1"
click at [662, 243] on span "button" at bounding box center [662, 249] width 16 height 12
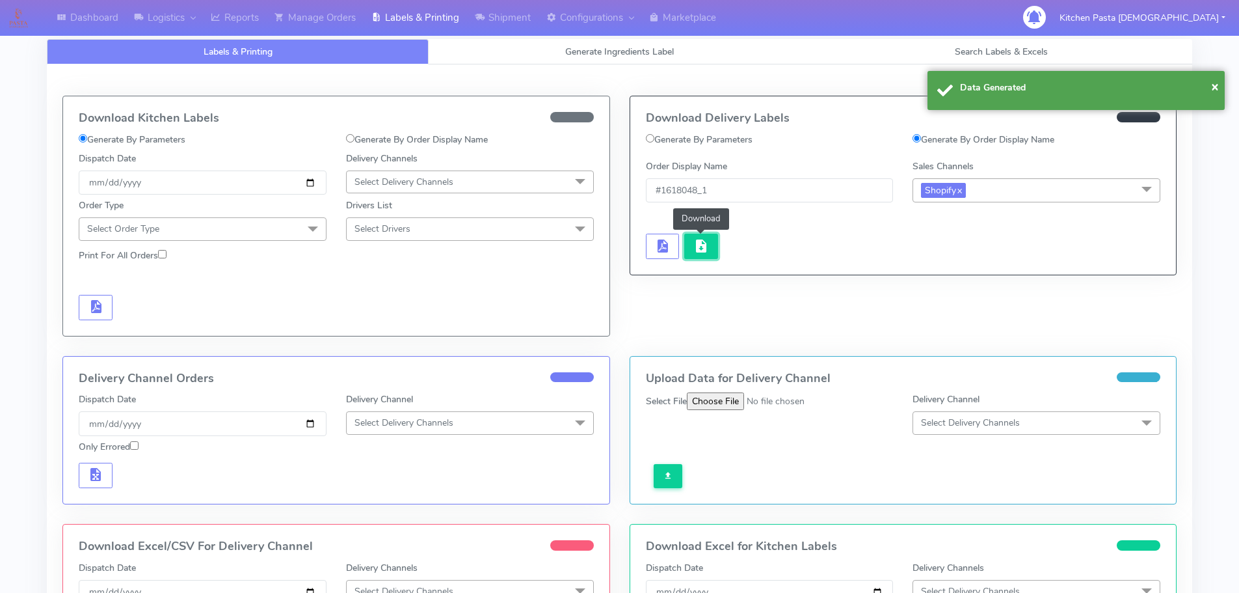
click at [703, 243] on span "button" at bounding box center [702, 249] width 16 height 12
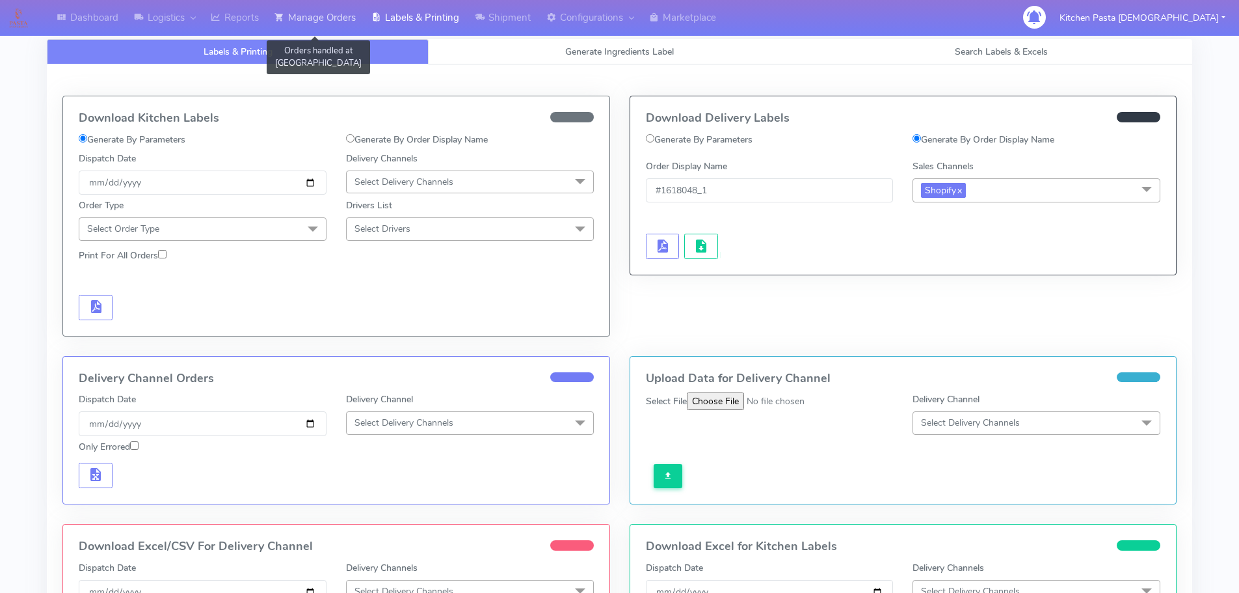
click at [334, 22] on link "Manage Orders" at bounding box center [315, 18] width 97 height 36
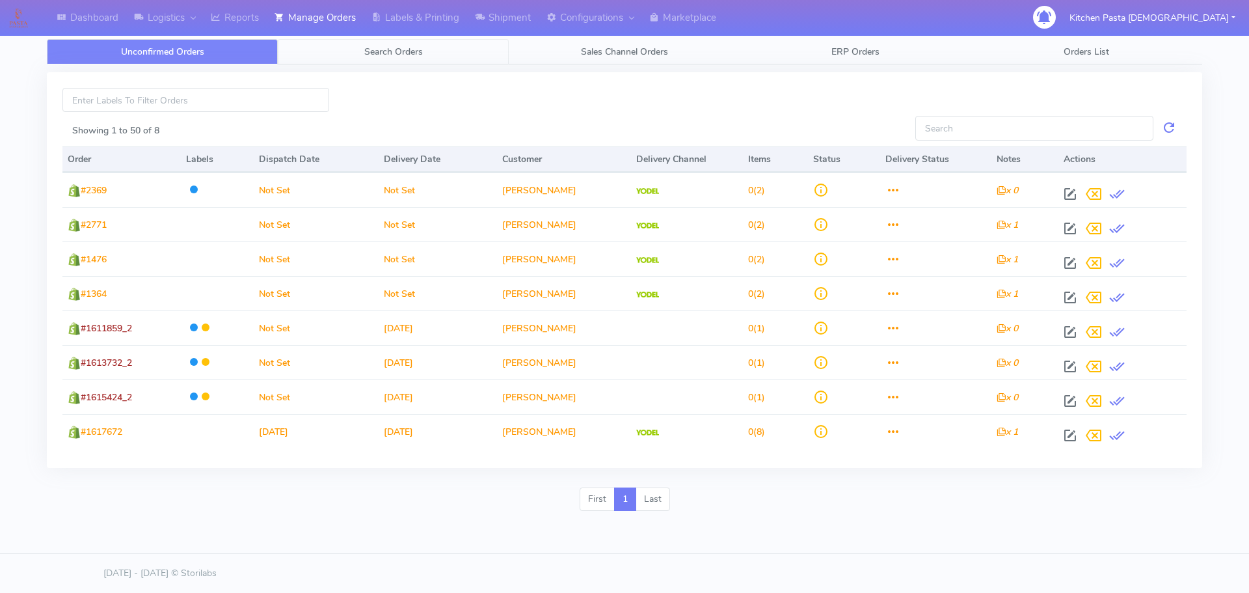
click at [353, 49] on link "Search Orders" at bounding box center [393, 51] width 231 height 25
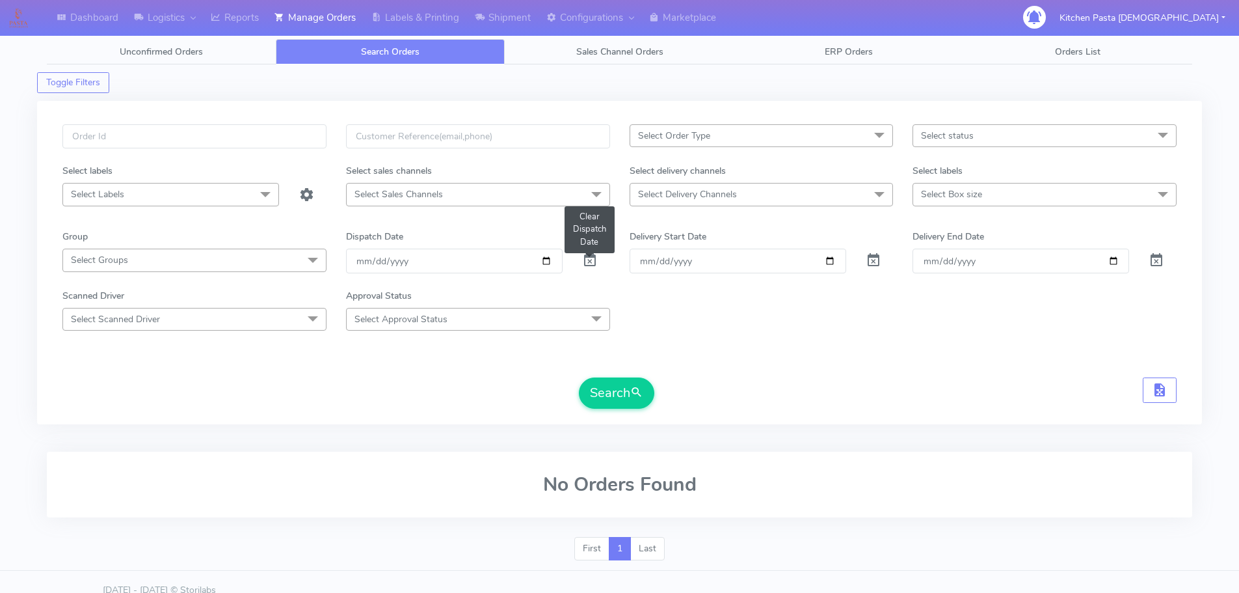
click at [588, 257] on span at bounding box center [590, 263] width 16 height 12
click at [169, 141] on input "text" at bounding box center [194, 136] width 264 height 24
type input "#1618086"
click at [617, 390] on button "Search" at bounding box center [616, 392] width 75 height 31
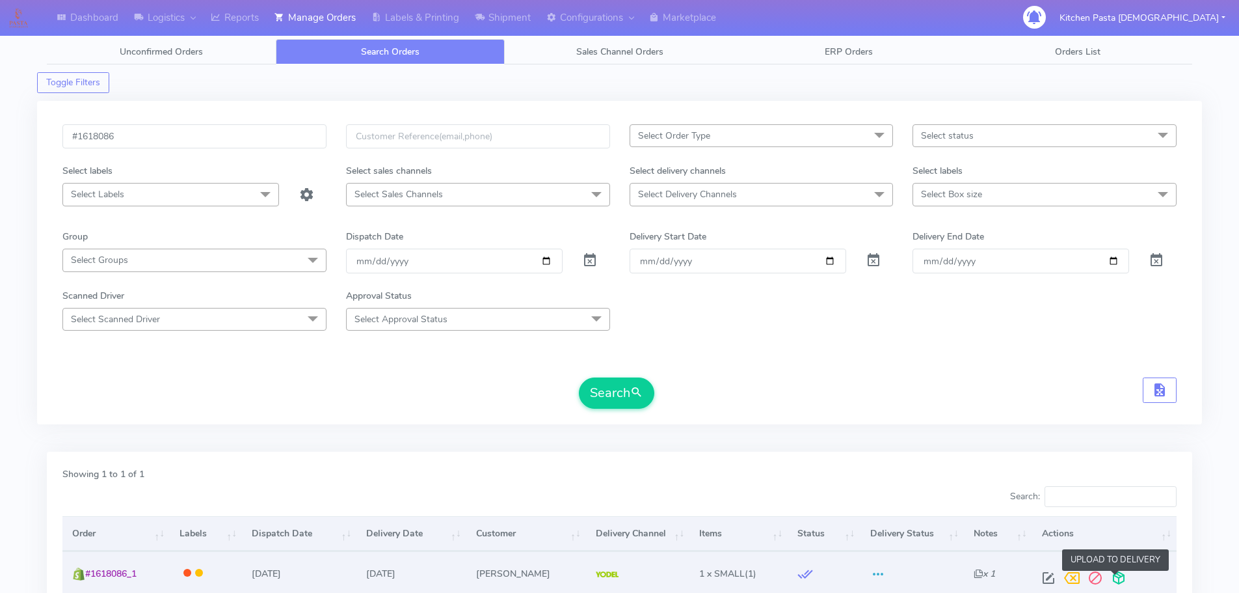
click at [1111, 576] on span at bounding box center [1118, 580] width 23 height 12
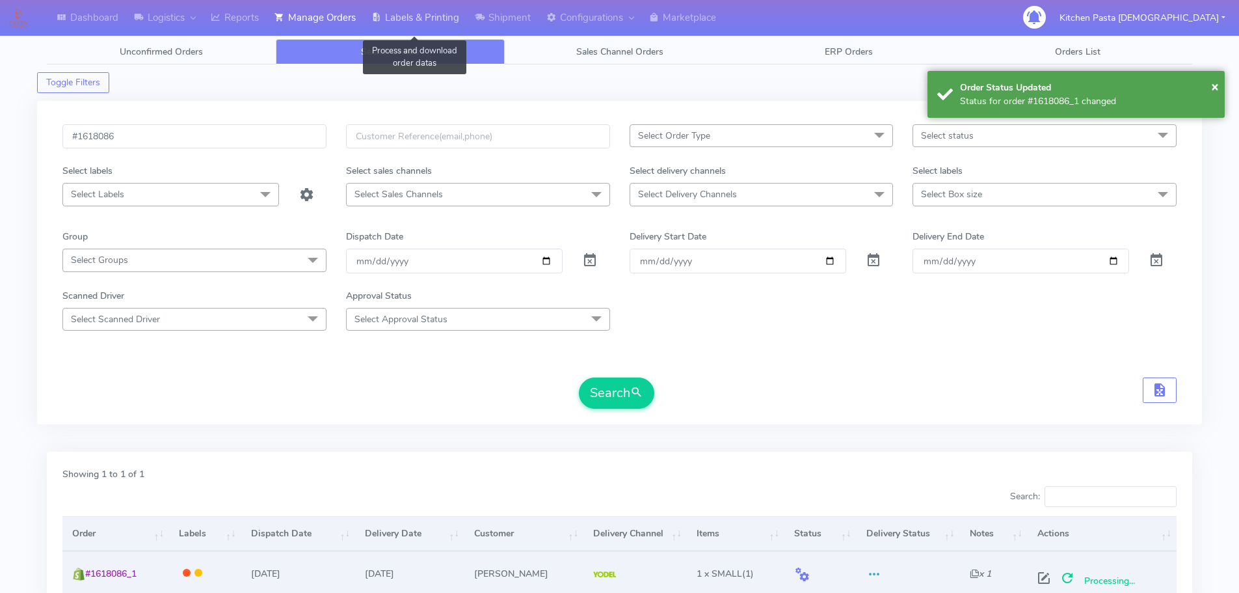
click at [423, 14] on link "Labels & Printing" at bounding box center [415, 18] width 103 height 36
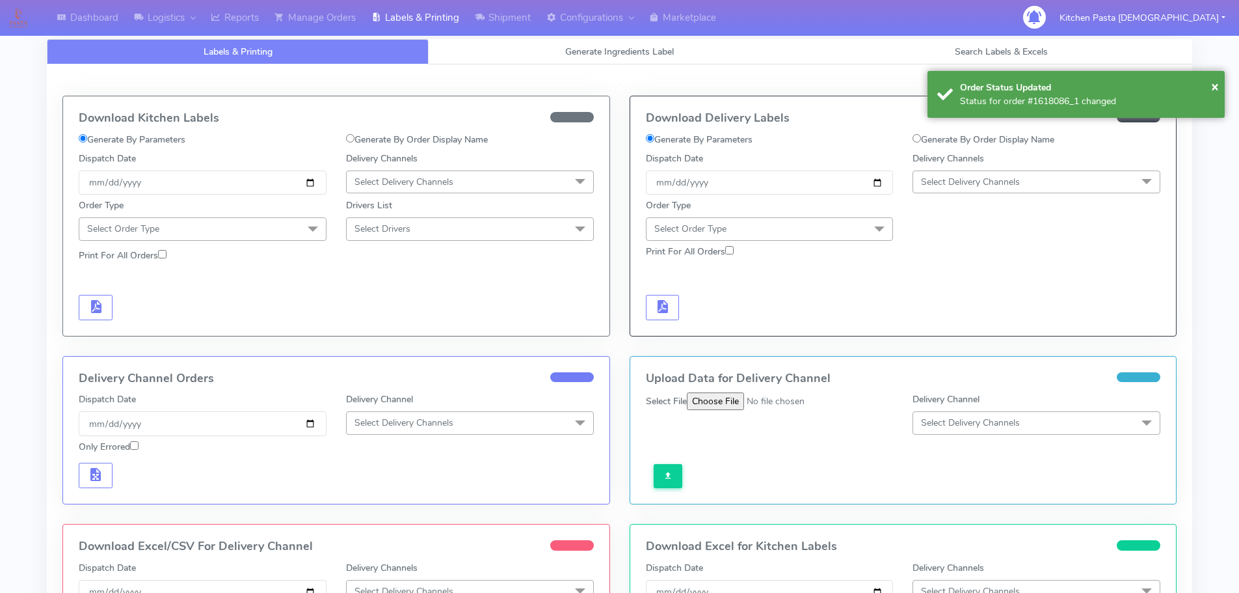
click at [924, 139] on label "Generate By Order Display Name" at bounding box center [984, 140] width 142 height 14
click at [921, 139] on input "Generate By Order Display Name" at bounding box center [917, 138] width 8 height 8
radio input "true"
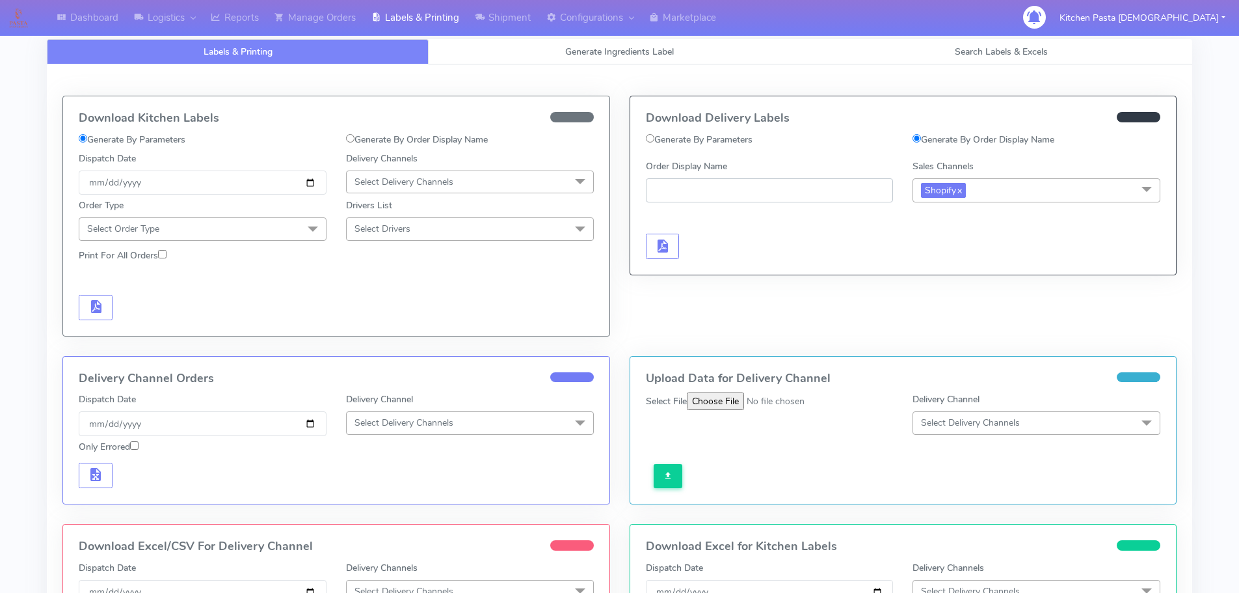
click at [658, 196] on input "Order Display Name" at bounding box center [770, 190] width 248 height 24
type input "#1618086_1"
click at [652, 241] on button "button" at bounding box center [663, 246] width 34 height 25
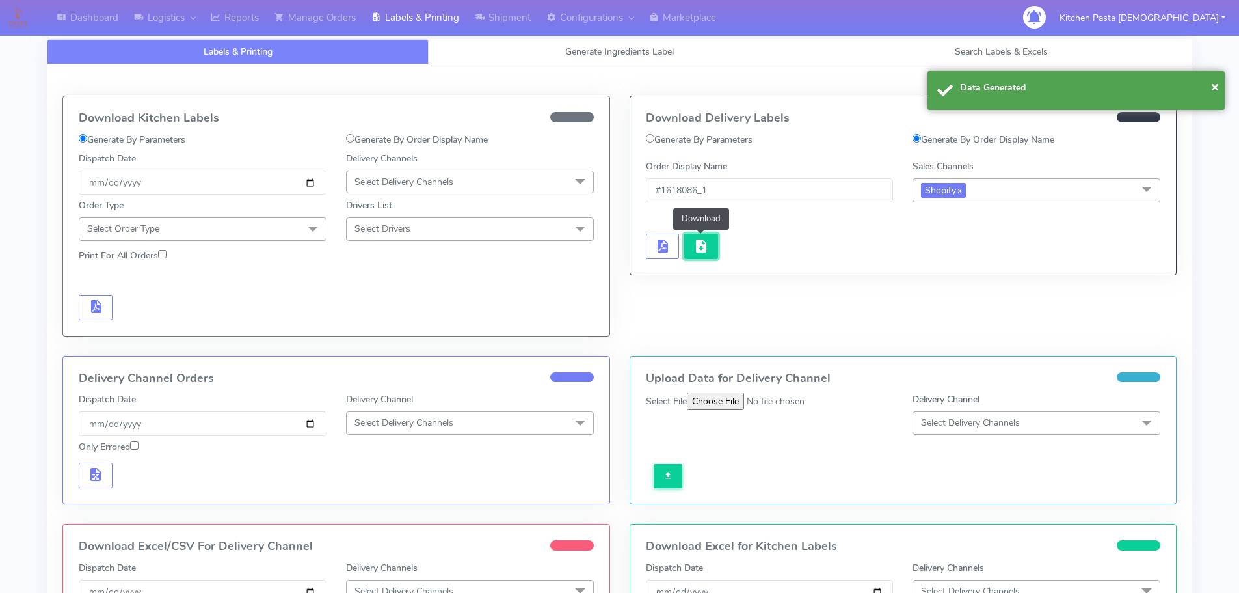
click at [707, 245] on span "button" at bounding box center [702, 249] width 16 height 12
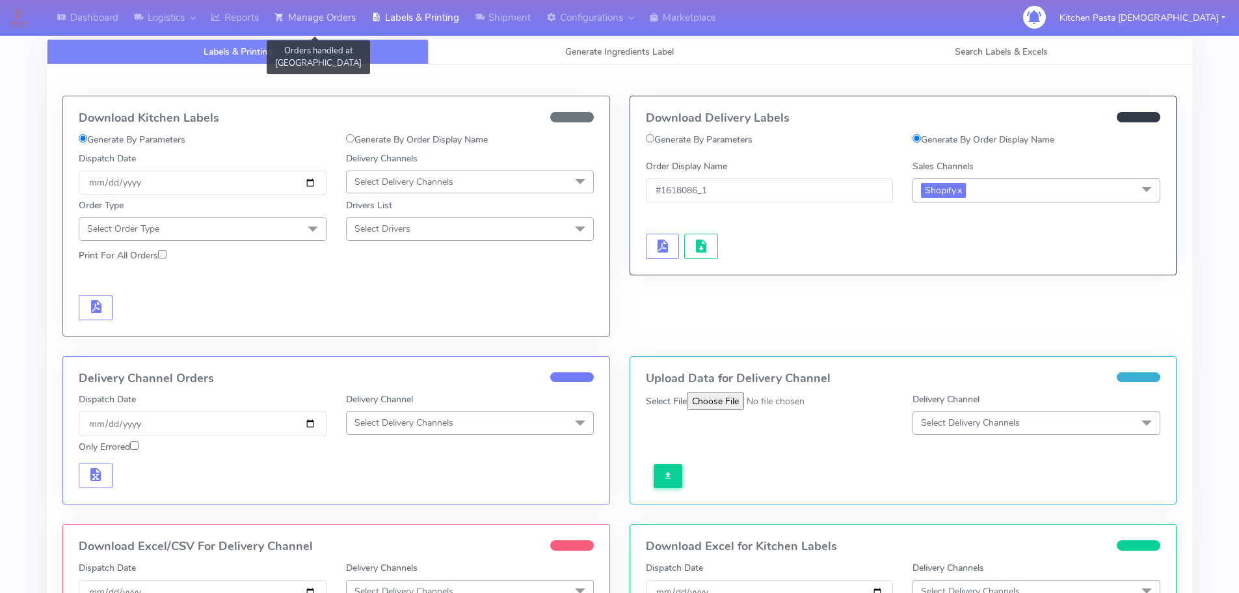
click at [307, 11] on link "Manage Orders" at bounding box center [315, 18] width 97 height 36
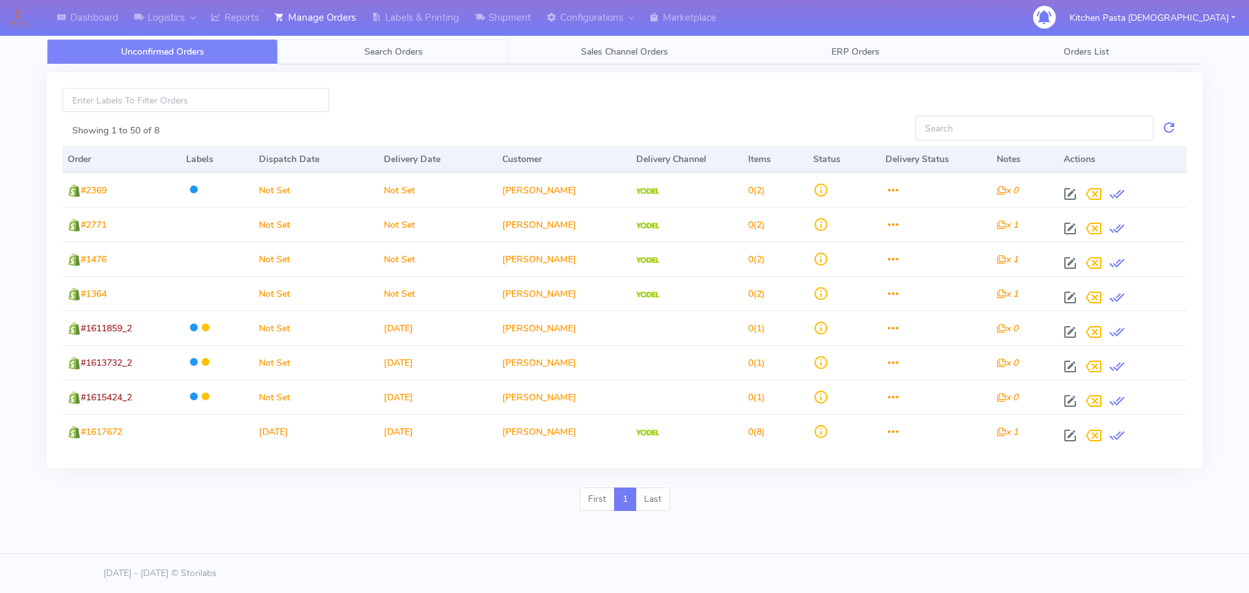
click at [381, 51] on span "Search Orders" at bounding box center [393, 52] width 59 height 12
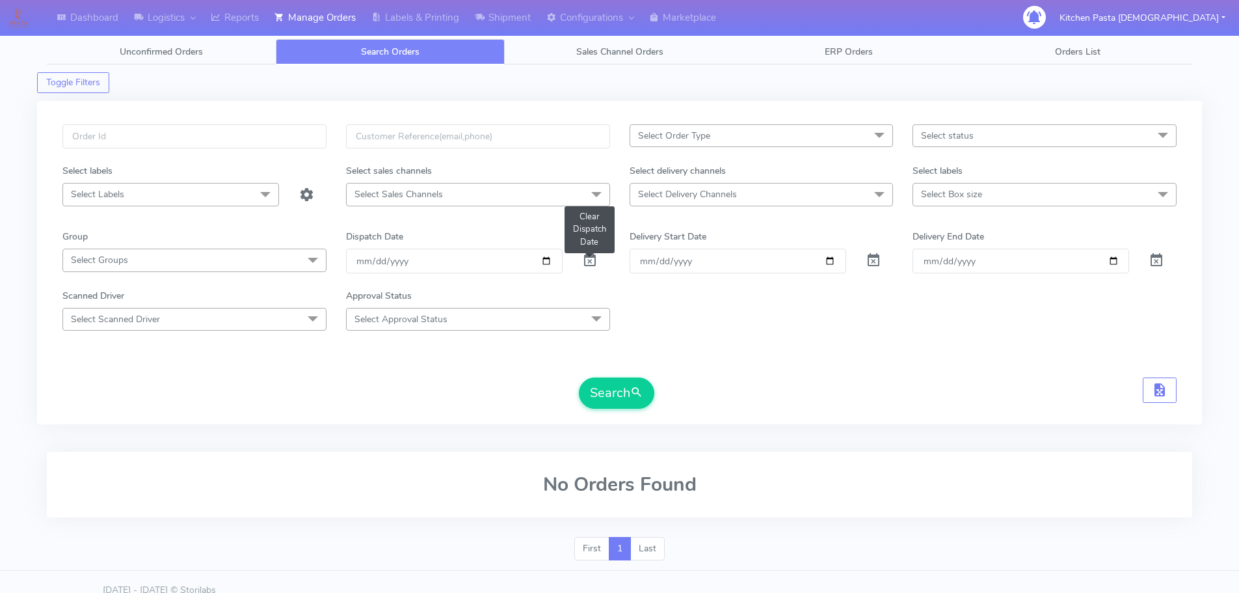
click at [590, 261] on span at bounding box center [590, 263] width 16 height 12
click at [102, 134] on input "text" at bounding box center [194, 136] width 264 height 24
click at [606, 403] on button "Search" at bounding box center [616, 392] width 75 height 31
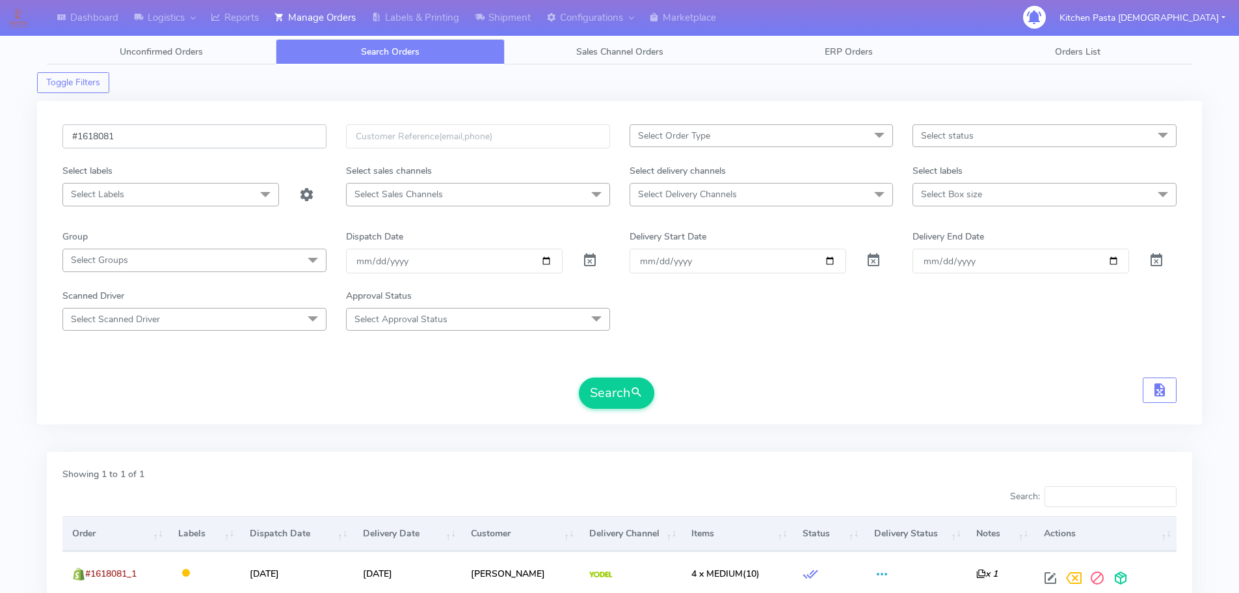
drag, startPoint x: 108, startPoint y: 139, endPoint x: 118, endPoint y: 139, distance: 9.8
click at [118, 139] on input "#1618081" at bounding box center [194, 136] width 264 height 24
click at [579, 377] on button "Search" at bounding box center [616, 392] width 75 height 31
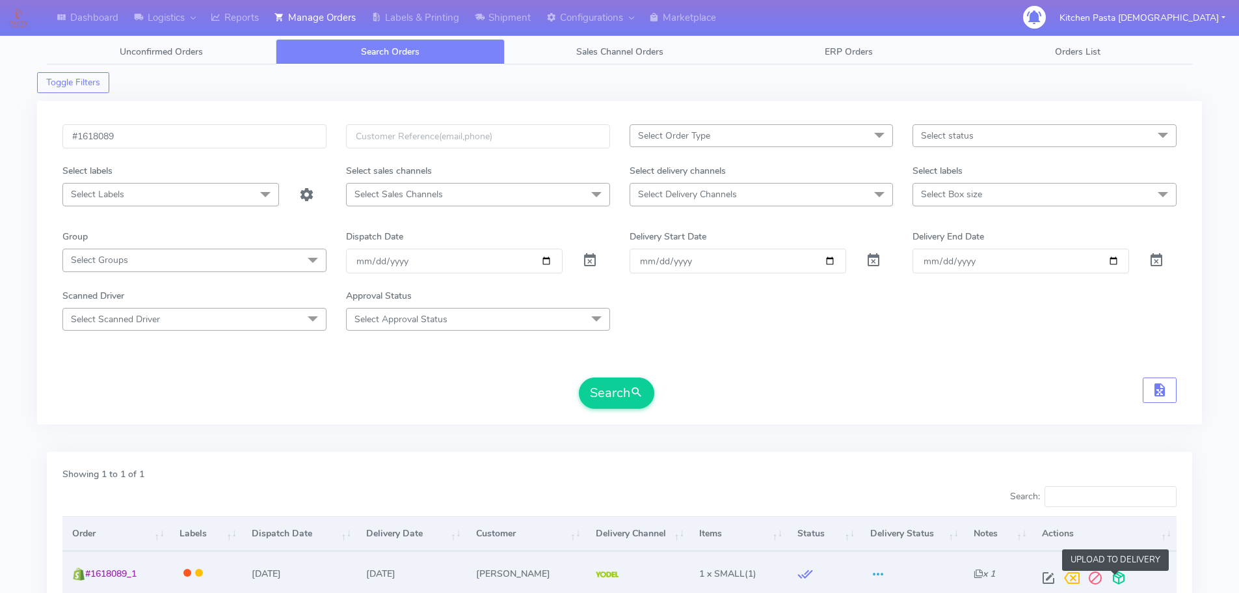
click at [1116, 576] on span at bounding box center [1118, 580] width 23 height 12
drag, startPoint x: 107, startPoint y: 137, endPoint x: 135, endPoint y: 137, distance: 27.3
click at [135, 137] on input "#1618089" at bounding box center [194, 136] width 264 height 24
click at [579, 377] on button "Search" at bounding box center [616, 392] width 75 height 31
click at [1115, 580] on span at bounding box center [1118, 580] width 23 height 12
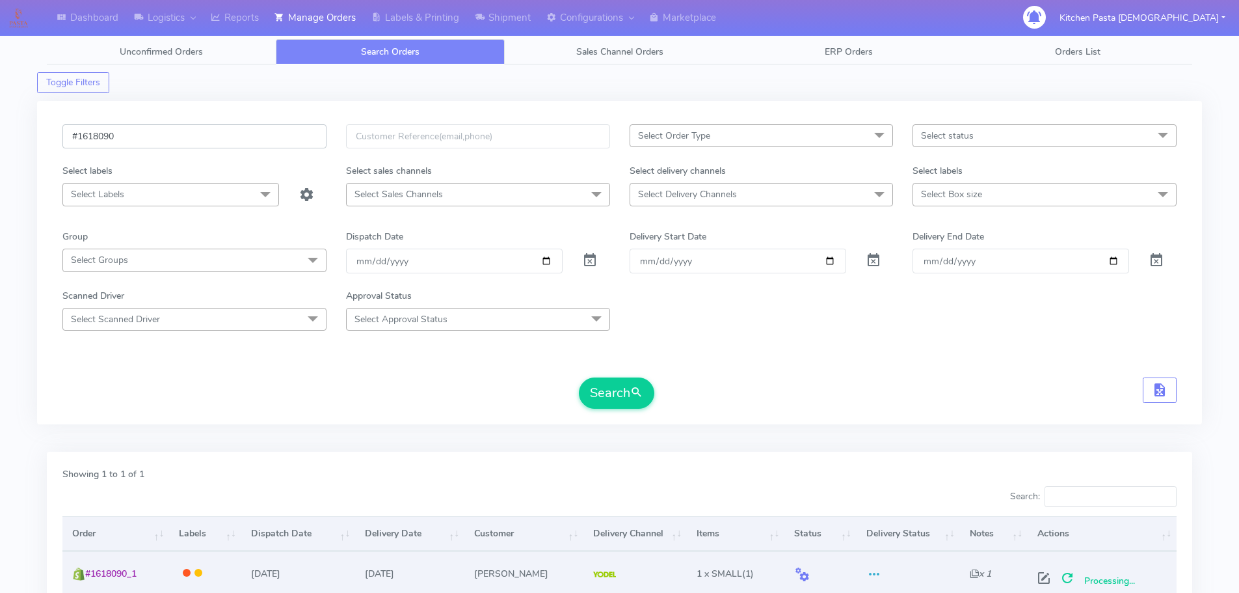
click at [116, 138] on input "#1618090" at bounding box center [194, 136] width 264 height 24
type input "#1618091"
click at [579, 377] on button "Search" at bounding box center [616, 392] width 75 height 31
click at [1117, 579] on span at bounding box center [1118, 580] width 23 height 12
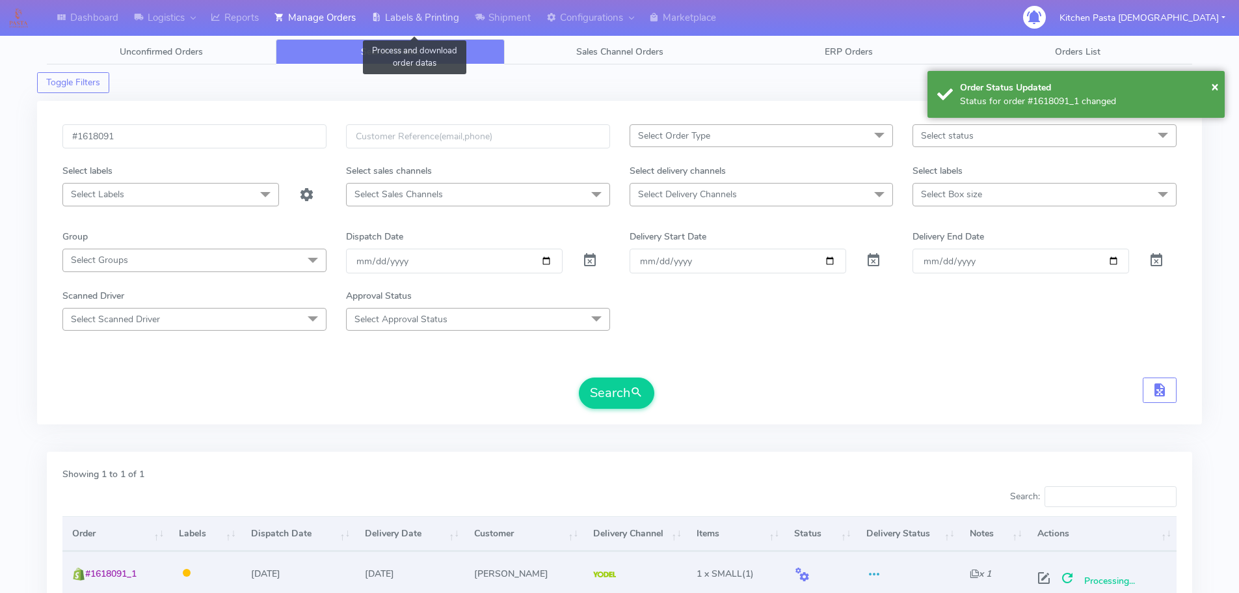
click at [425, 18] on link "Labels & Printing" at bounding box center [415, 18] width 103 height 36
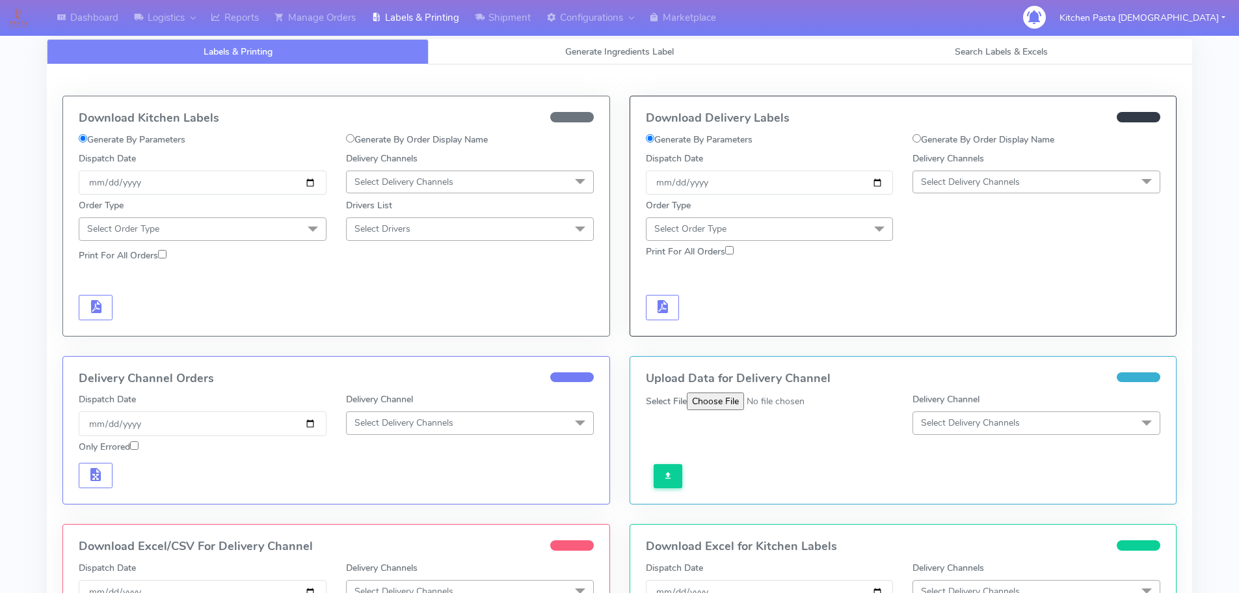
click at [921, 143] on label "Generate By Order Display Name" at bounding box center [984, 140] width 142 height 14
click at [921, 142] on input "Generate By Order Display Name" at bounding box center [917, 138] width 8 height 8
radio input "true"
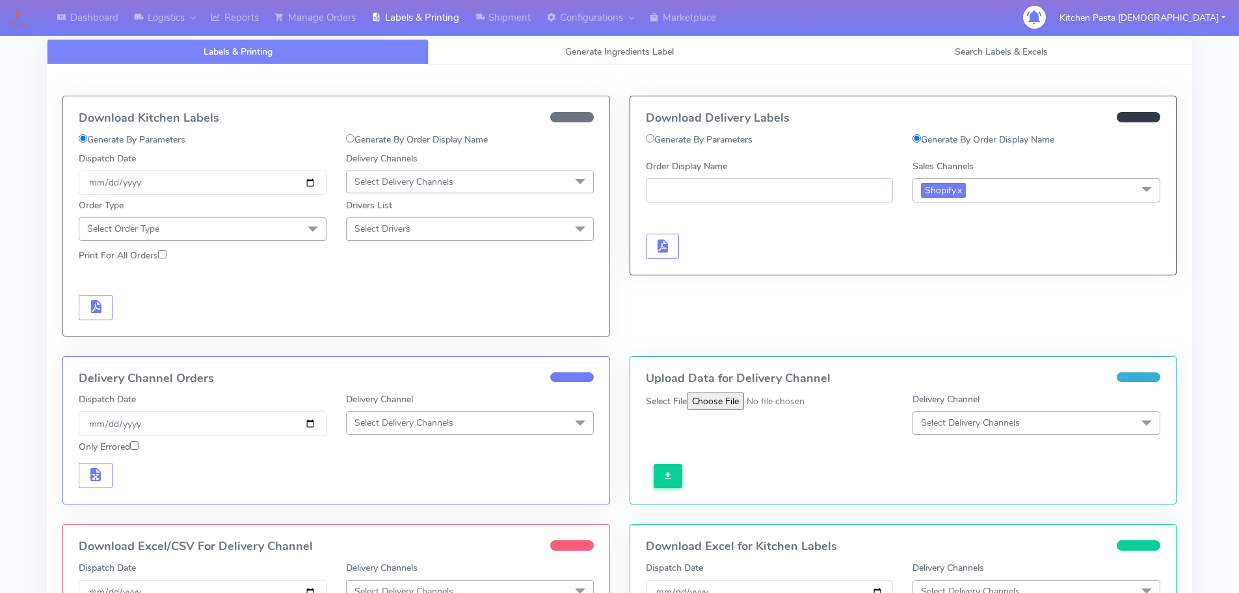
click at [718, 195] on input "Order Display Name" at bounding box center [770, 190] width 248 height 24
click at [671, 250] on button "button" at bounding box center [663, 246] width 34 height 25
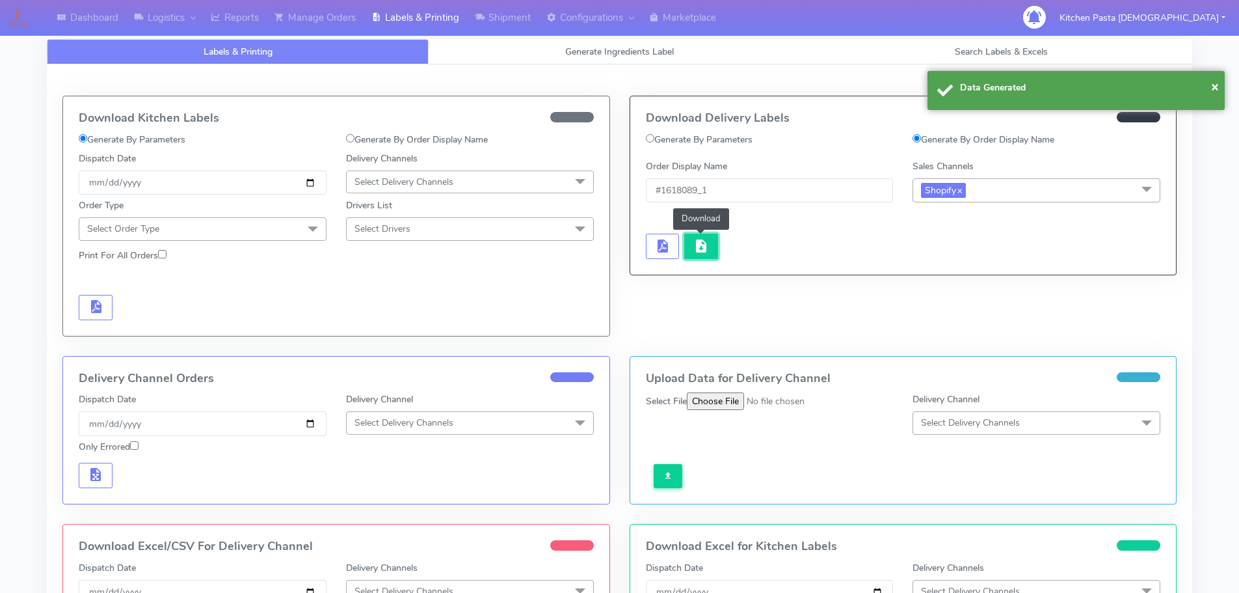
click at [694, 248] on span "button" at bounding box center [702, 249] width 16 height 12
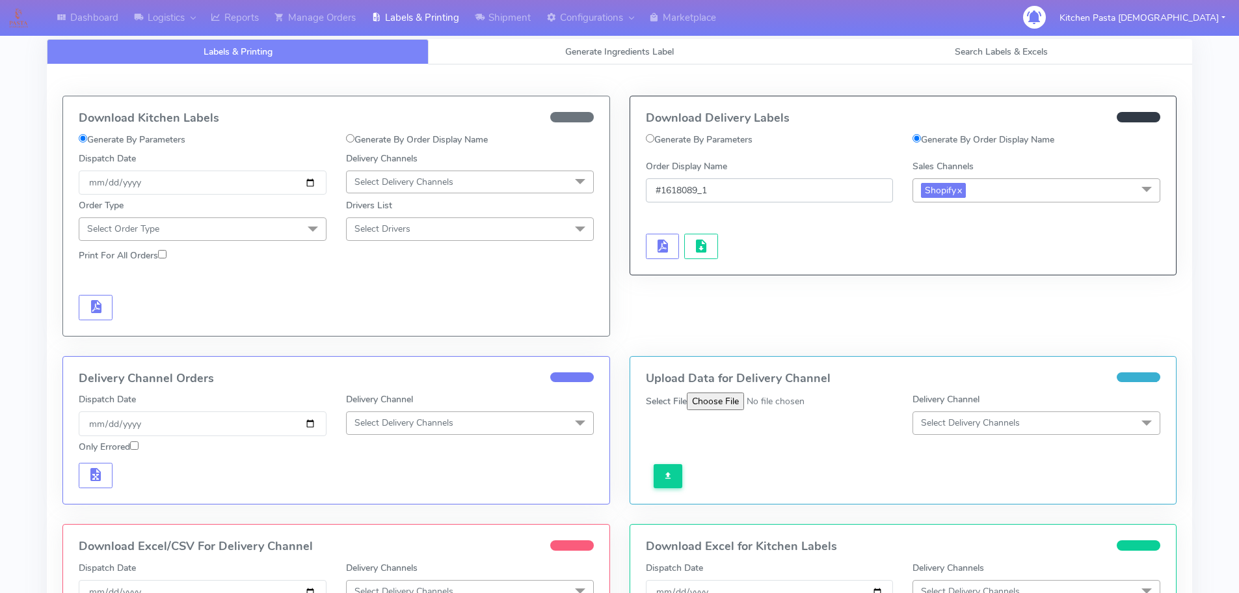
drag, startPoint x: 687, startPoint y: 187, endPoint x: 698, endPoint y: 186, distance: 11.1
click at [698, 186] on input "#1618089_1" at bounding box center [770, 190] width 248 height 24
click at [669, 248] on span "button" at bounding box center [662, 249] width 16 height 12
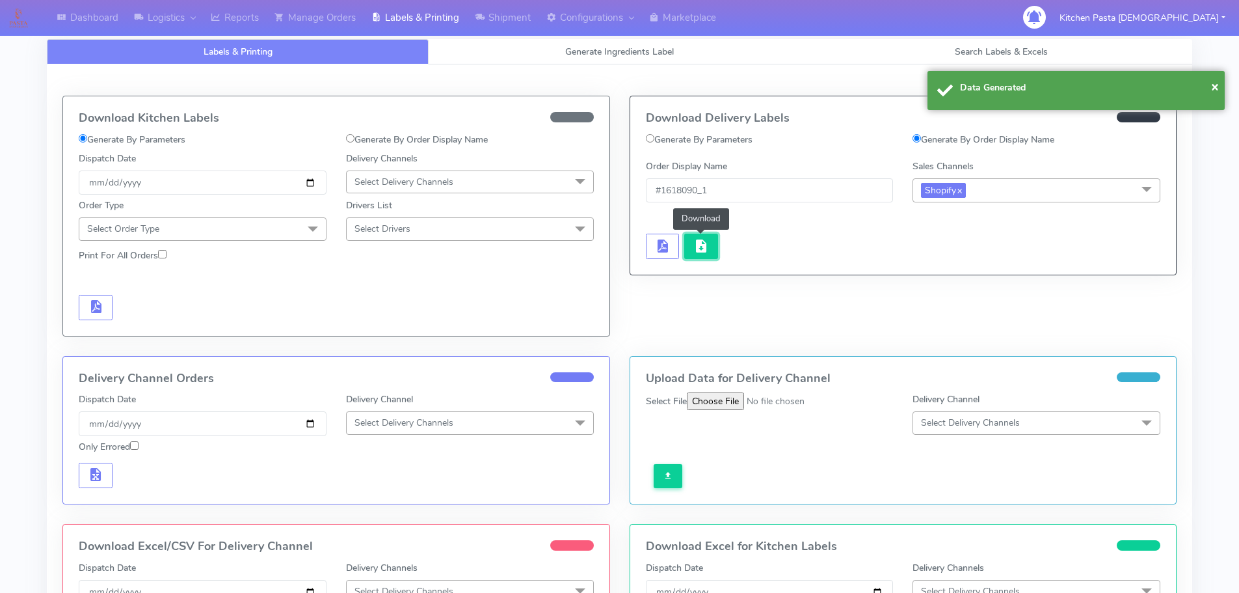
click at [704, 245] on span "button" at bounding box center [702, 249] width 16 height 12
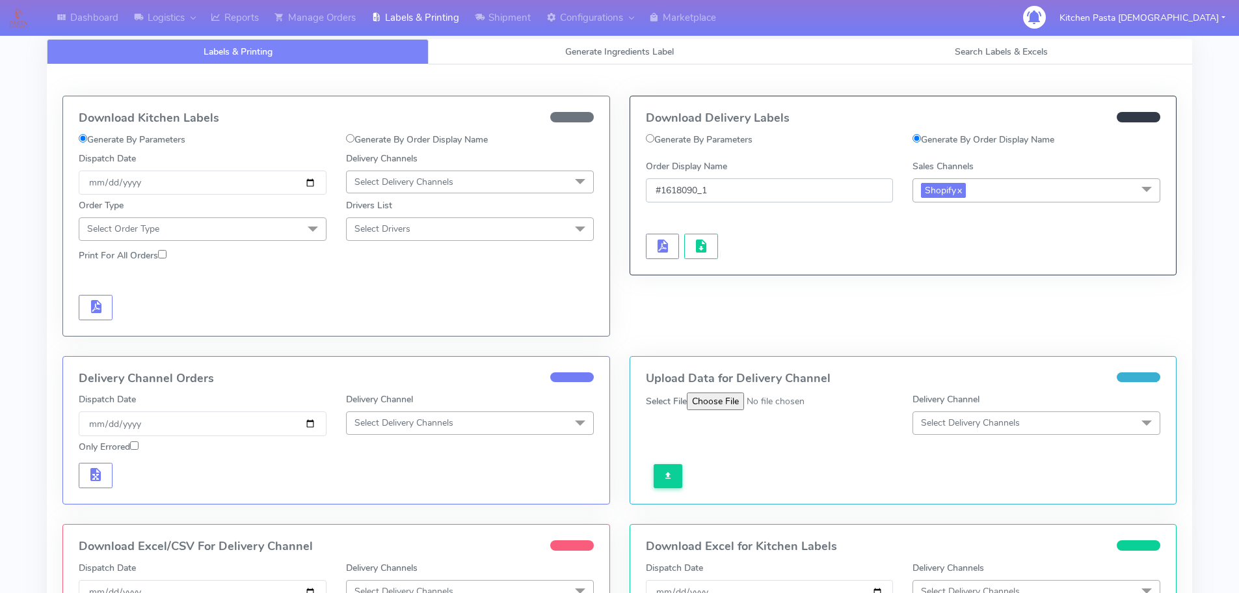
drag, startPoint x: 694, startPoint y: 187, endPoint x: 701, endPoint y: 187, distance: 7.2
click at [701, 187] on input "#1618090_1" at bounding box center [770, 190] width 248 height 24
type input "#1618091_1"
click at [666, 252] on span "button" at bounding box center [662, 249] width 16 height 12
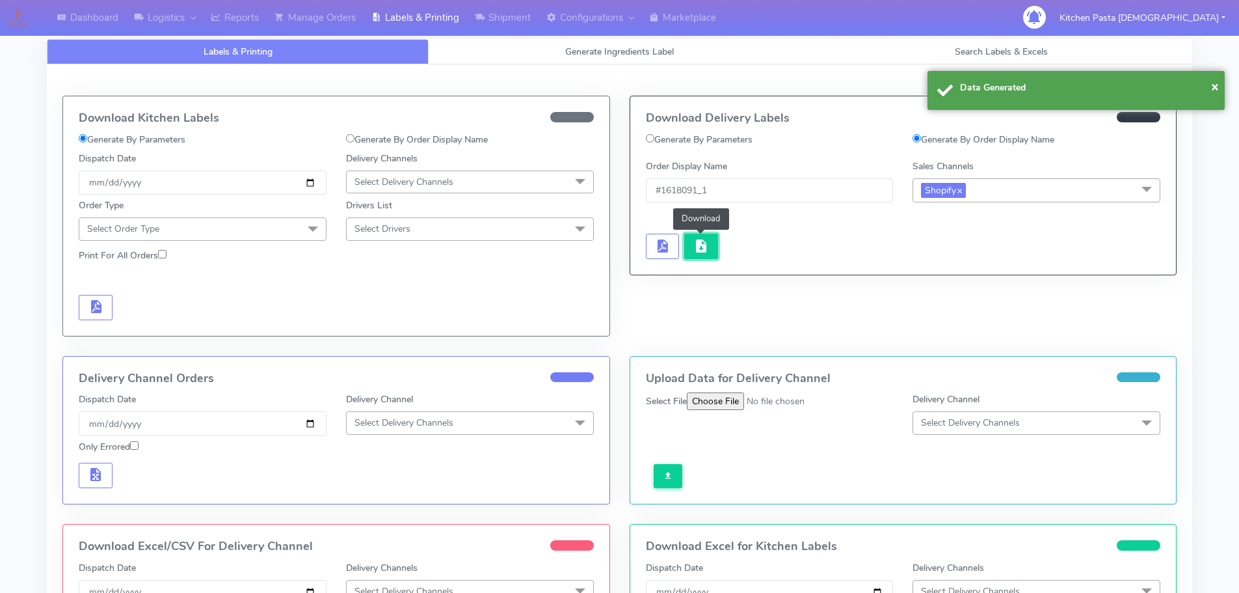
click at [703, 246] on span "button" at bounding box center [702, 249] width 16 height 12
